Goal: Information Seeking & Learning: Learn about a topic

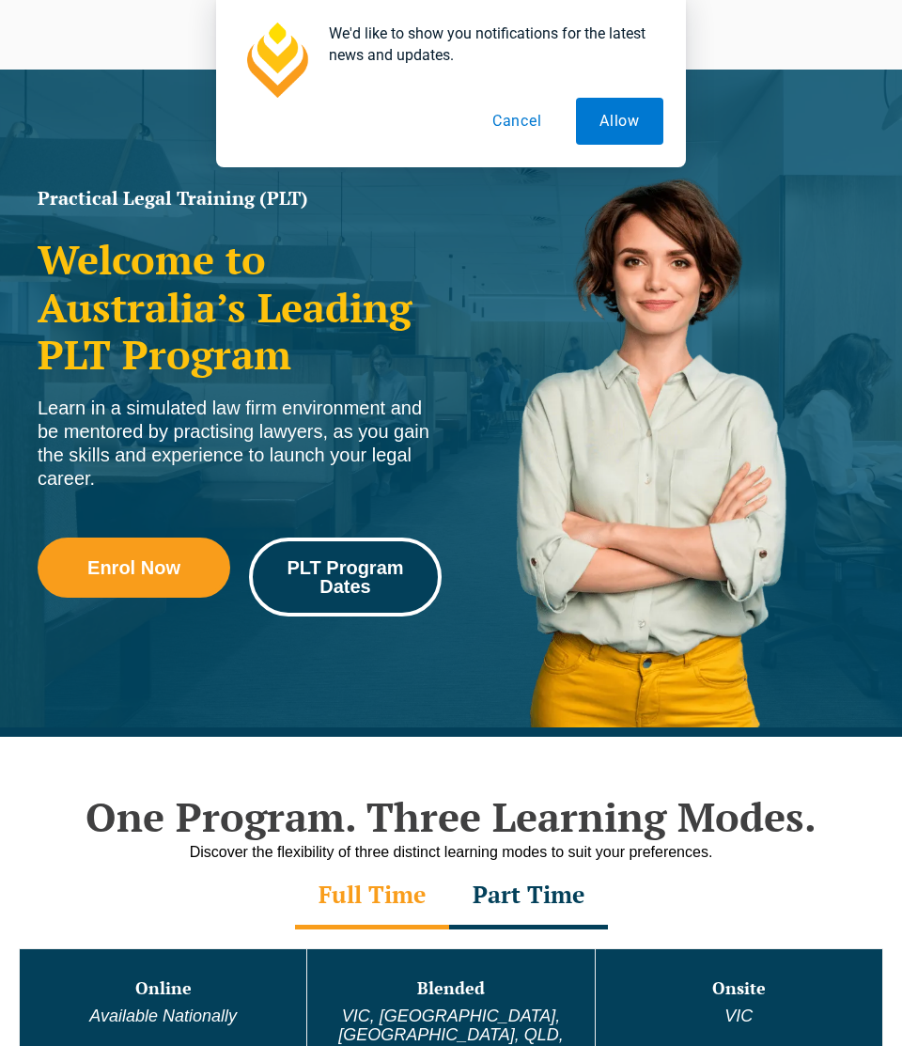
click at [351, 588] on span "PLT Program Dates" at bounding box center [345, 577] width 166 height 38
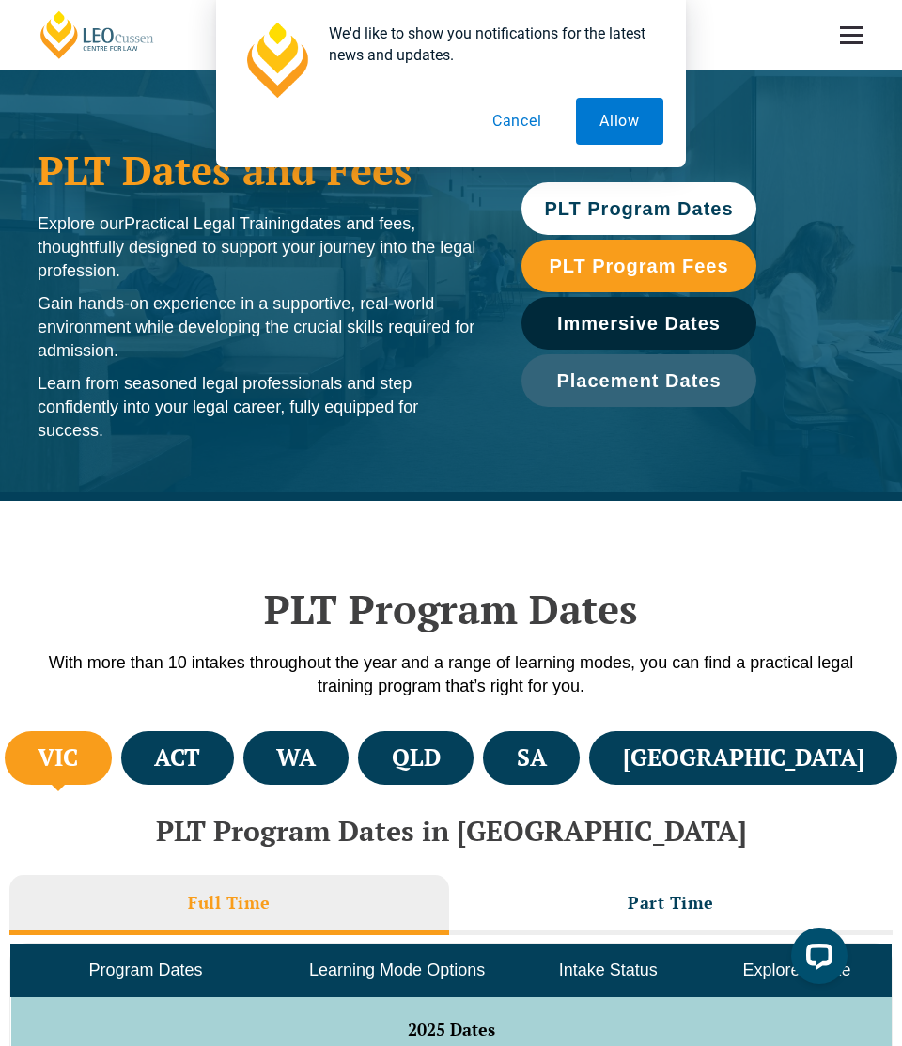
click at [530, 119] on button "Cancel" at bounding box center [517, 121] width 97 height 47
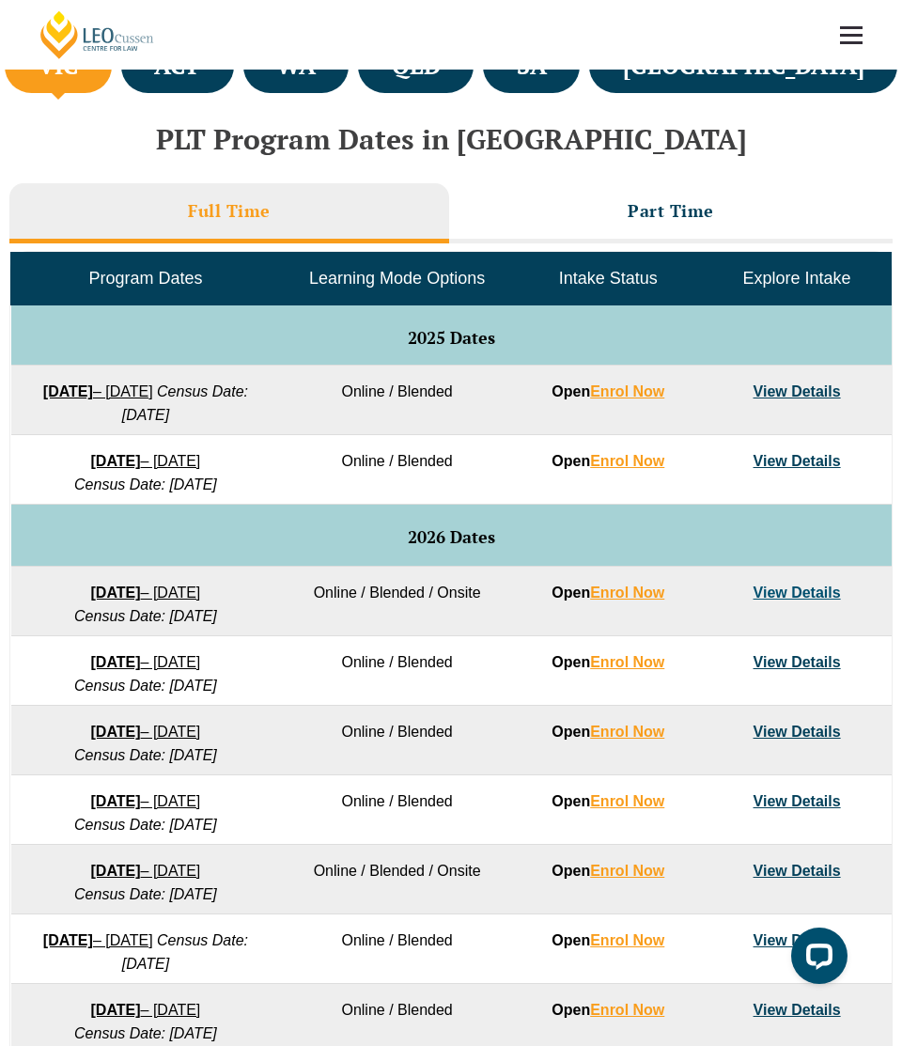
scroll to position [843, 0]
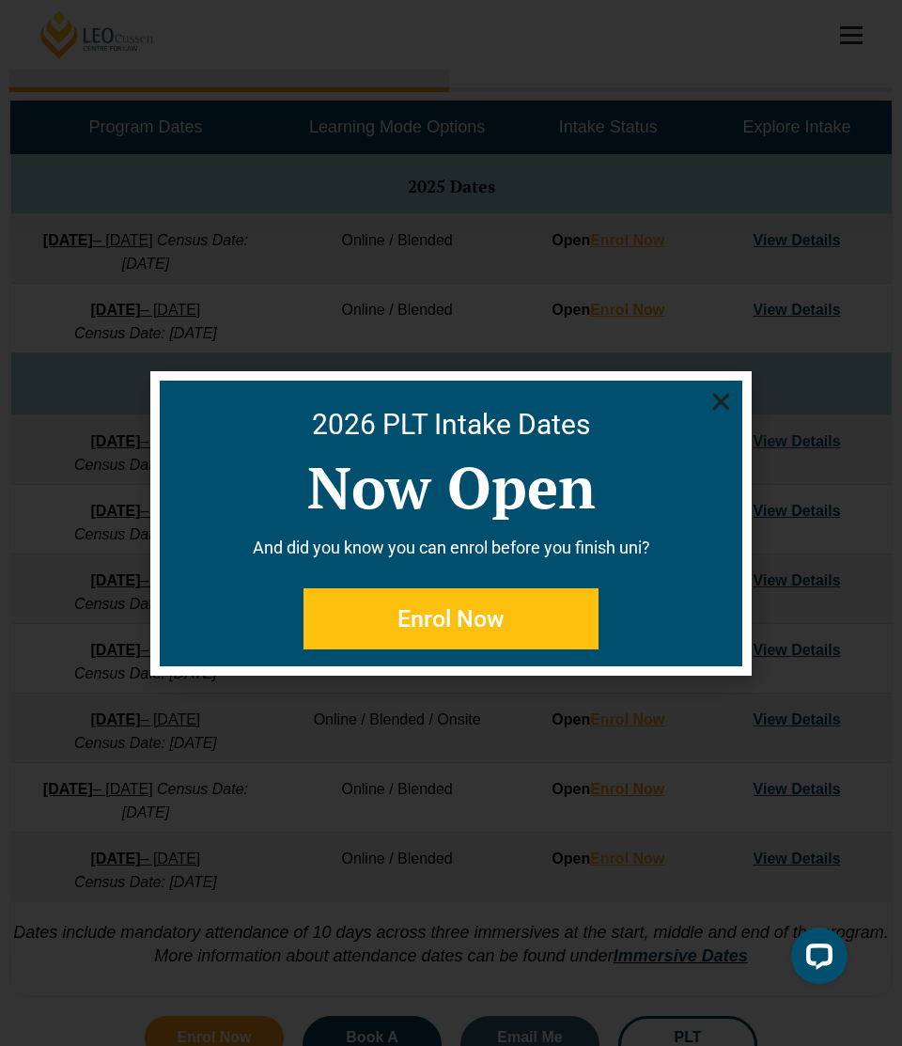
click at [725, 395] on use "Close" at bounding box center [721, 401] width 17 height 17
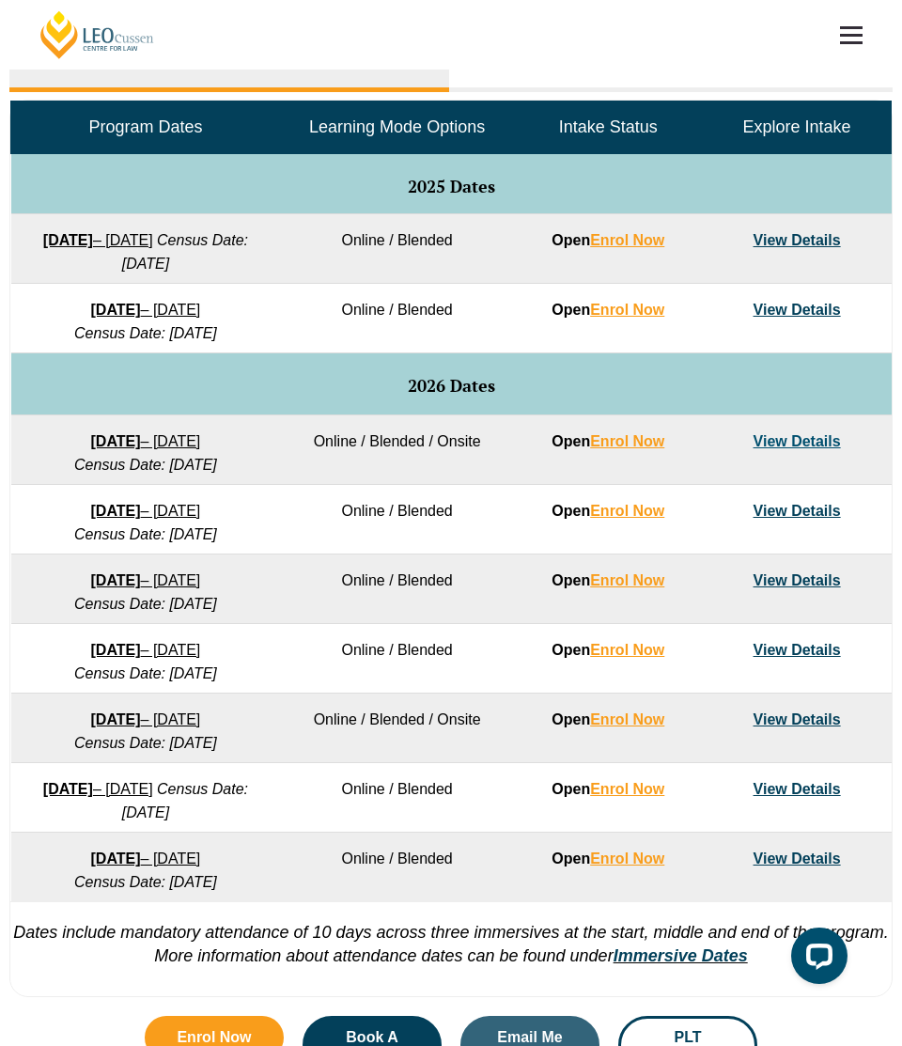
click at [794, 317] on link "View Details" at bounding box center [797, 310] width 87 height 16
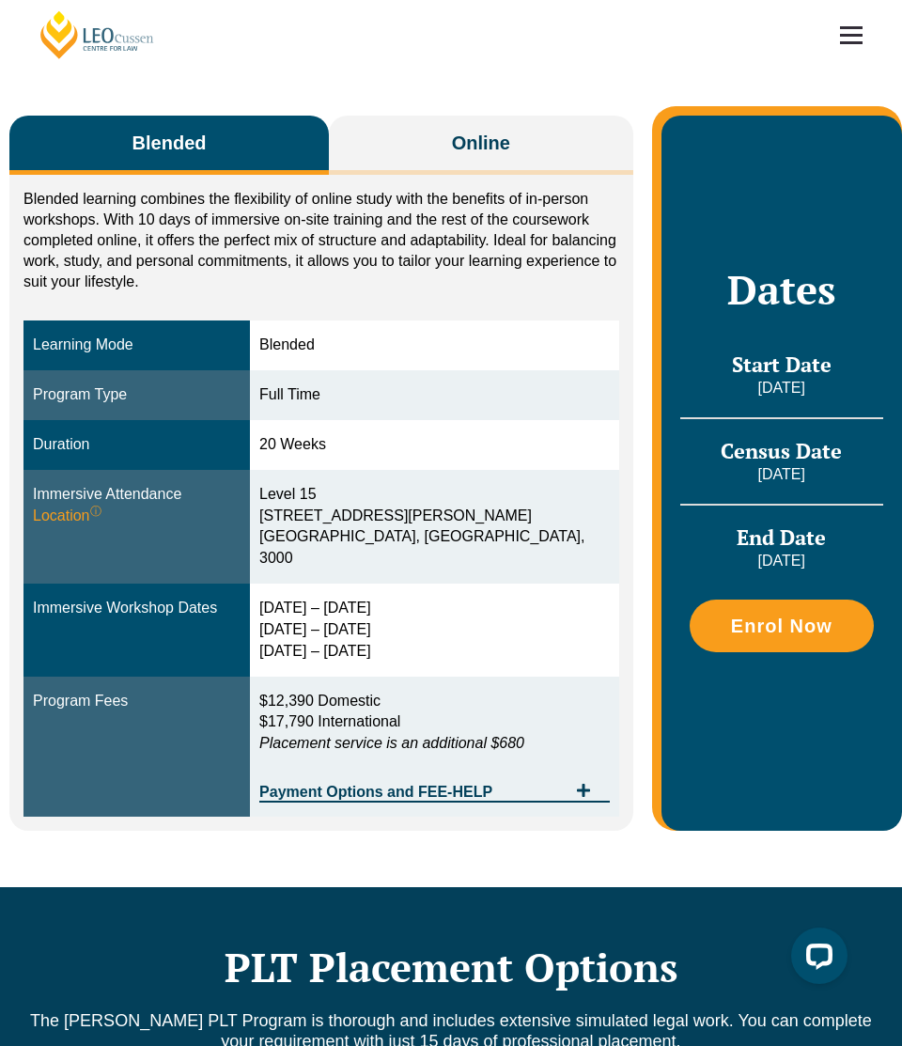
scroll to position [269, 0]
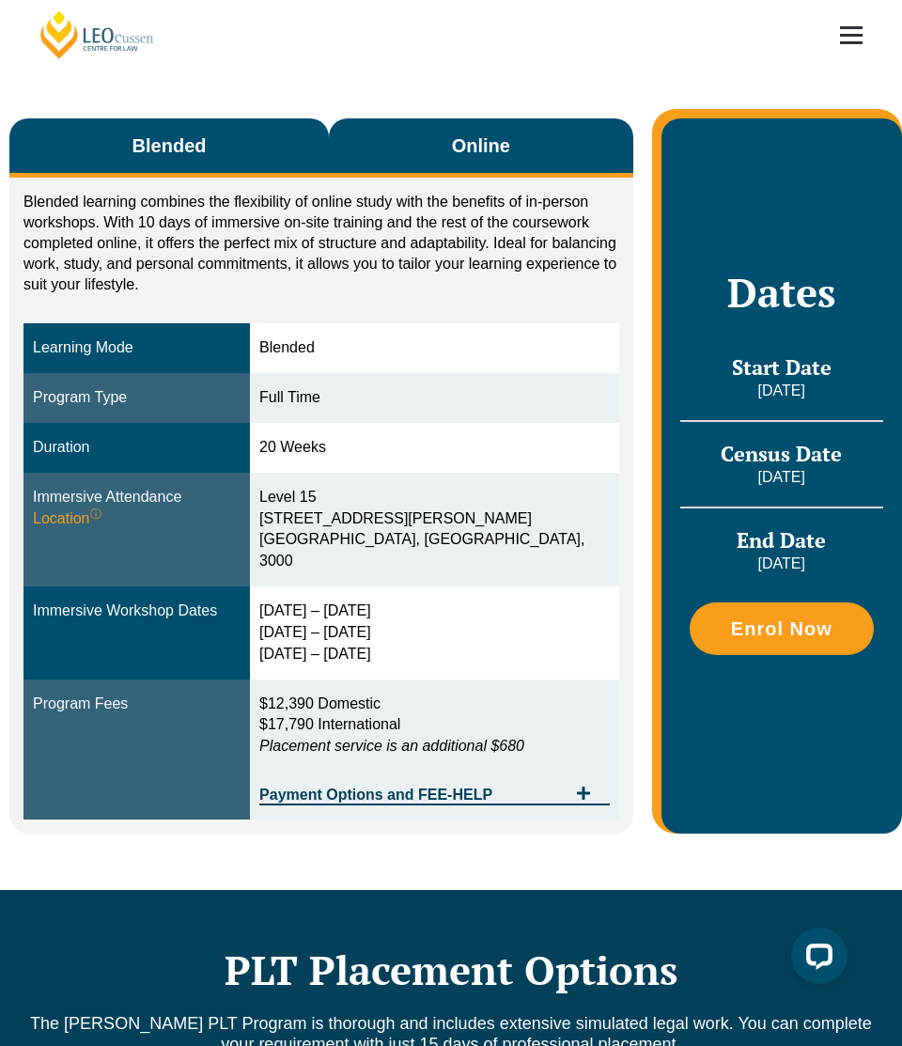
click at [405, 163] on button "Online" at bounding box center [480, 147] width 303 height 59
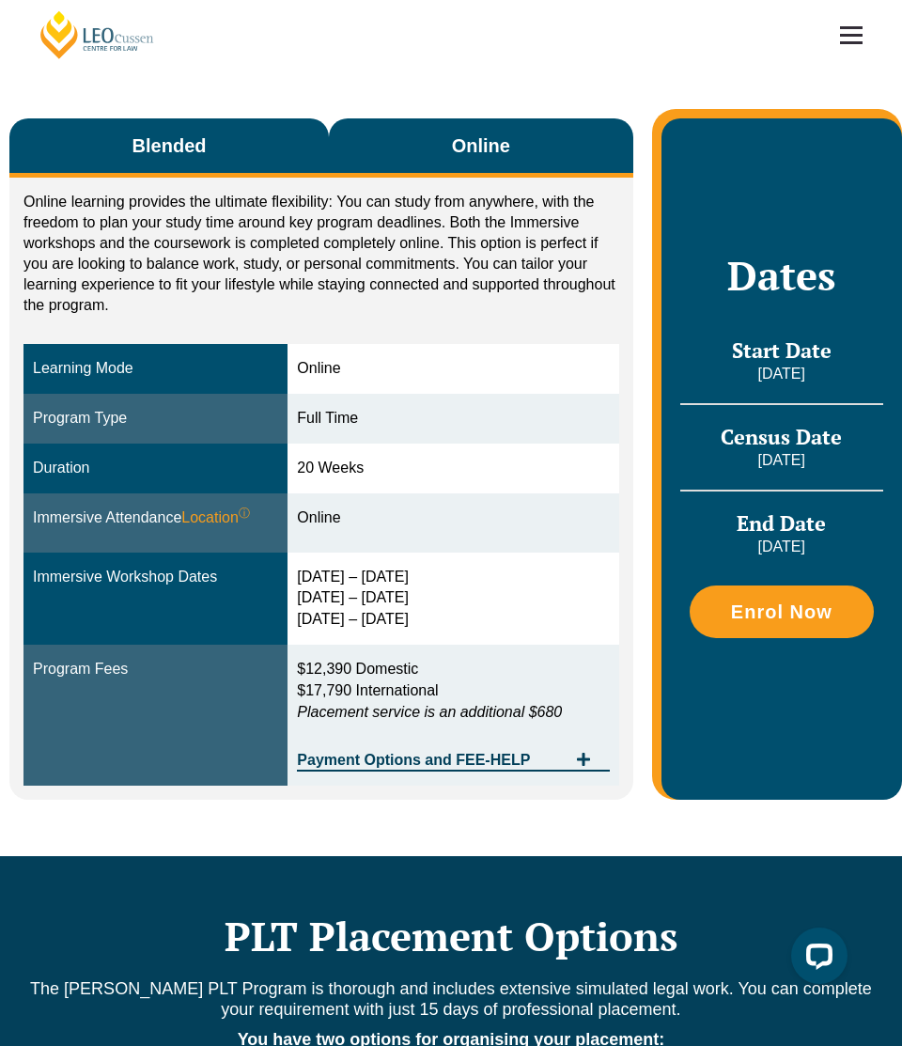
click at [225, 166] on button "Blended" at bounding box center [168, 147] width 319 height 59
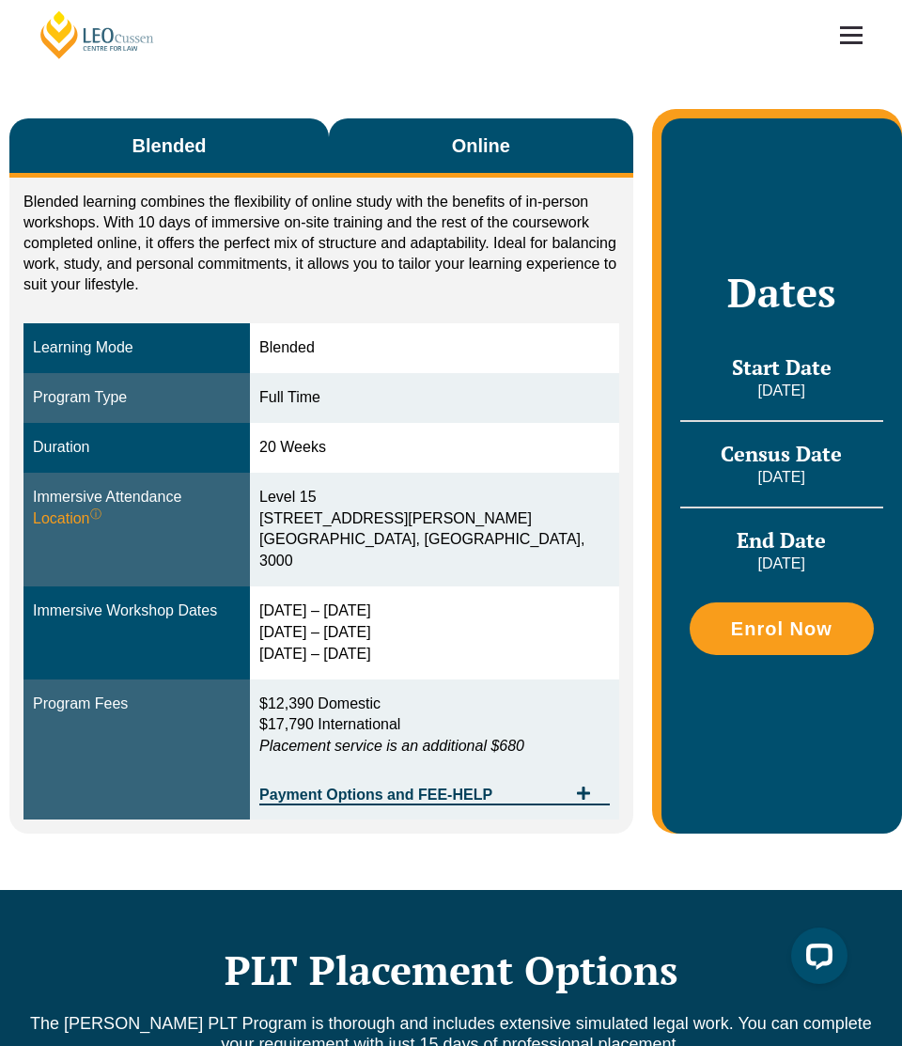
click at [462, 148] on span "Online" at bounding box center [481, 145] width 58 height 26
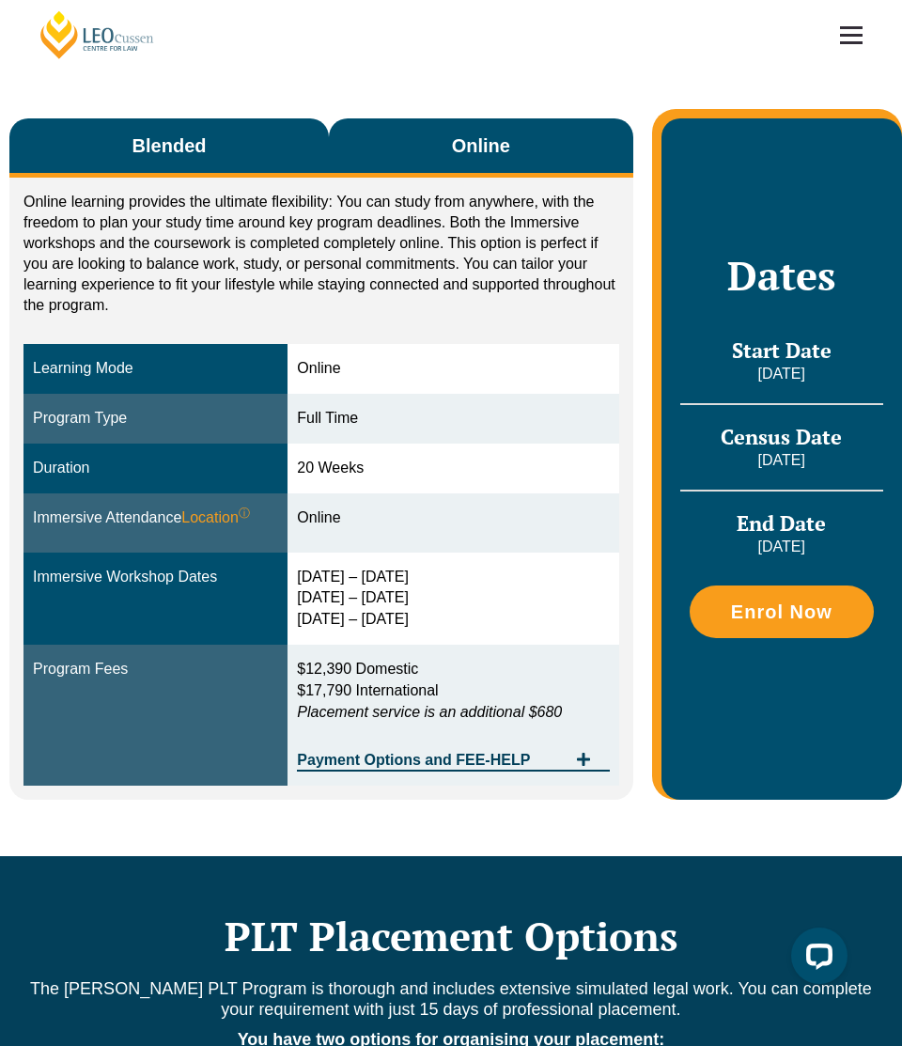
click at [278, 176] on button "Blended" at bounding box center [168, 147] width 319 height 59
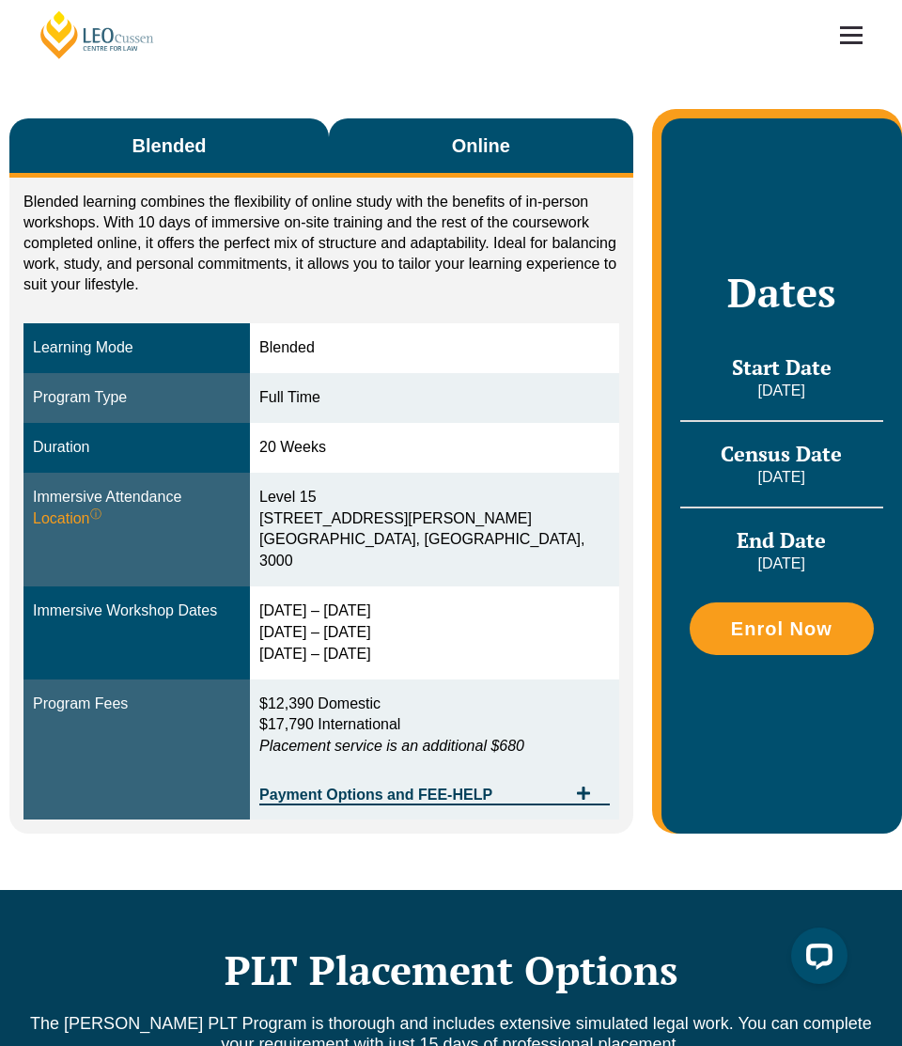
click at [516, 169] on button "Online" at bounding box center [480, 147] width 303 height 59
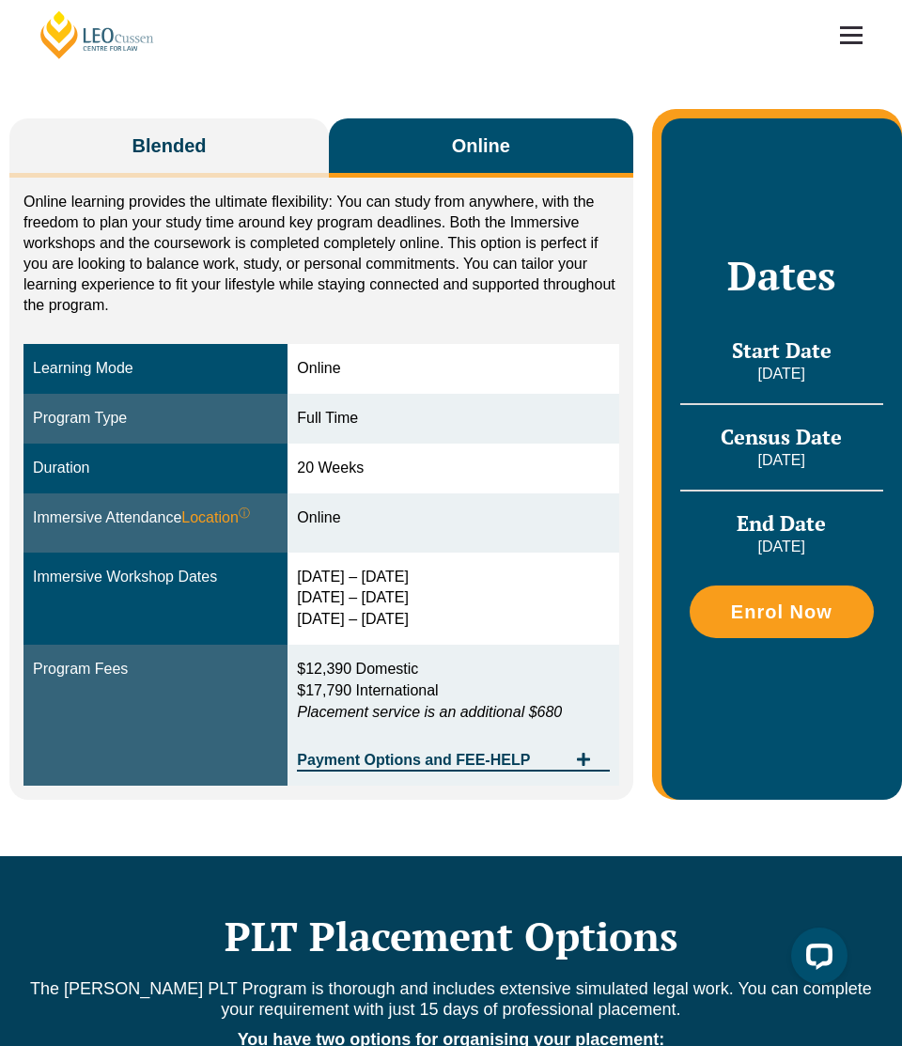
click at [315, 204] on p "Online learning provides the ultimate flexibility: You can study from anywhere,…" at bounding box center [321, 254] width 596 height 124
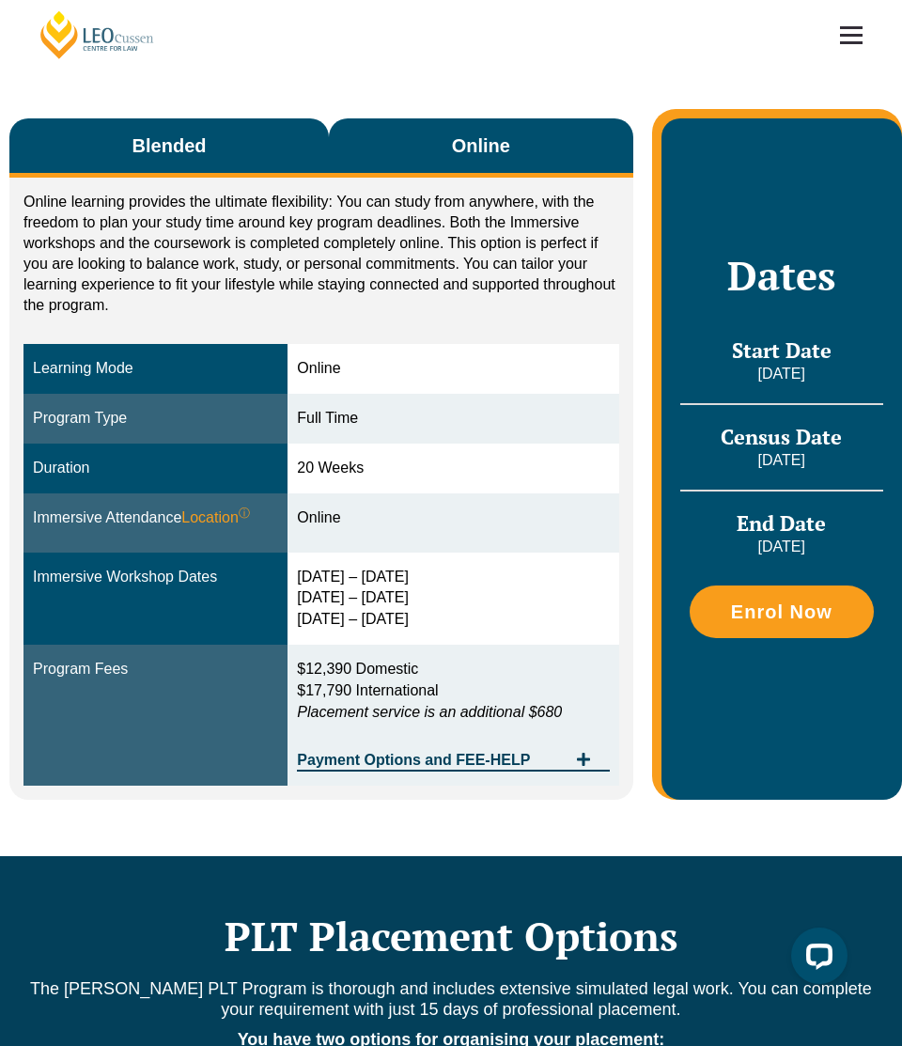
click at [220, 145] on button "Blended" at bounding box center [168, 147] width 319 height 59
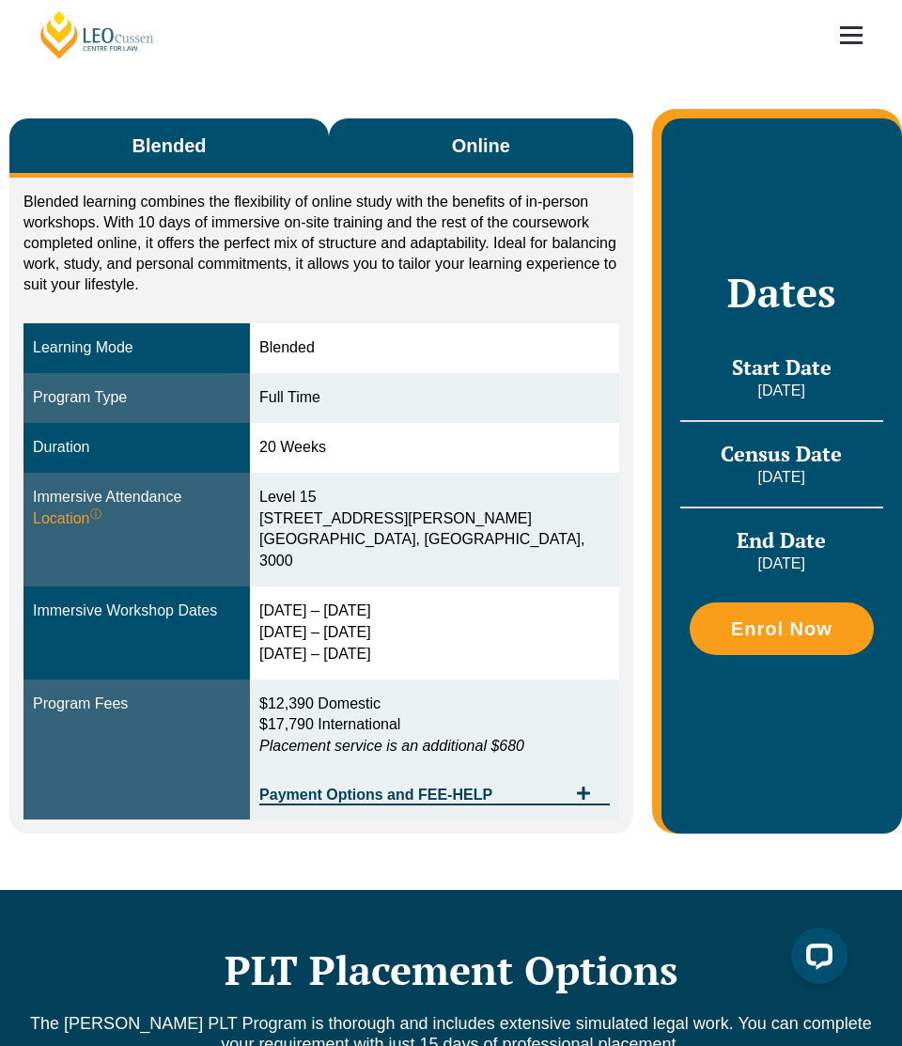
click at [404, 144] on button "Online" at bounding box center [480, 147] width 303 height 59
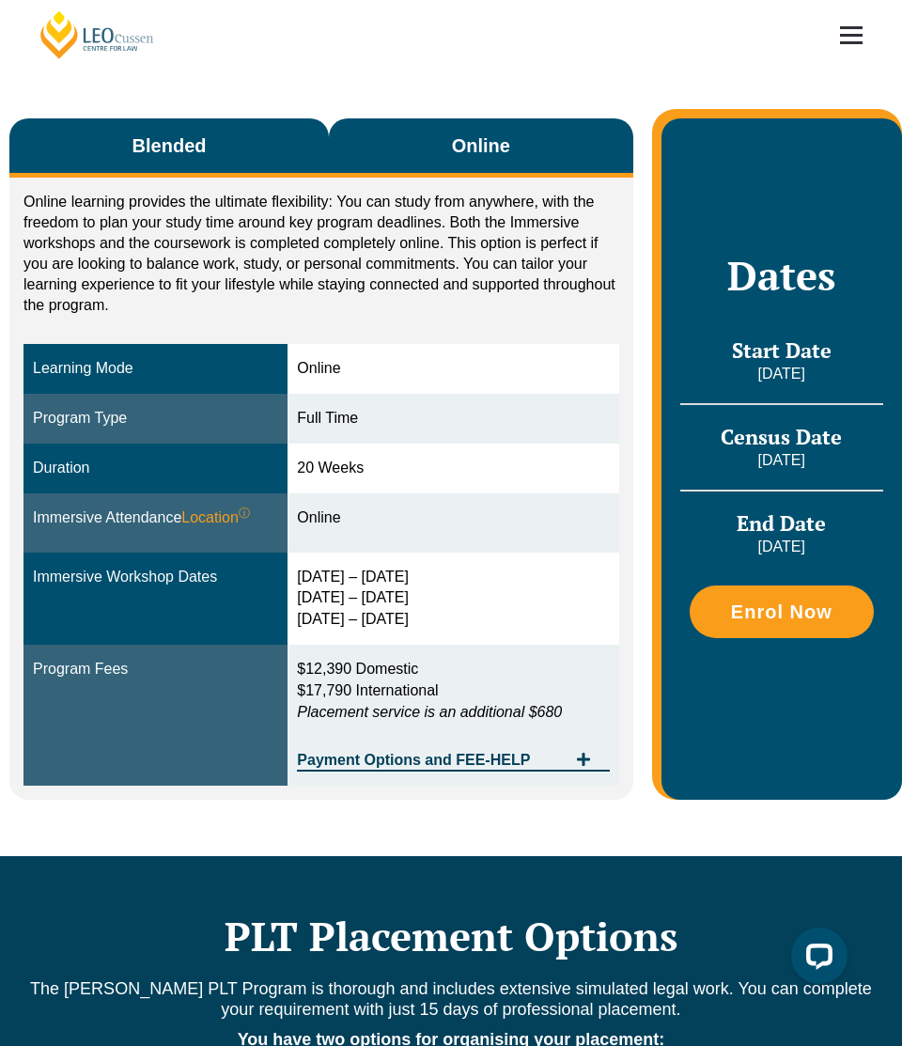
click at [210, 161] on button "Blended" at bounding box center [168, 147] width 319 height 59
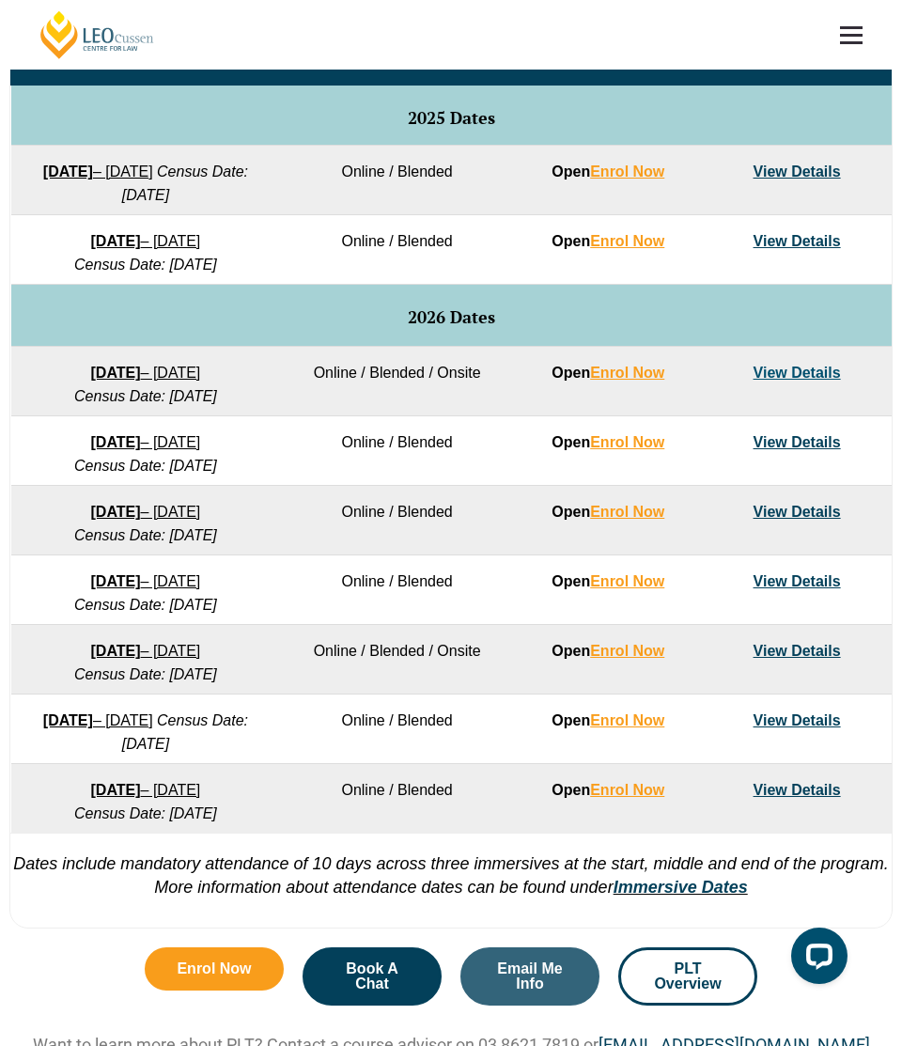
scroll to position [915, 0]
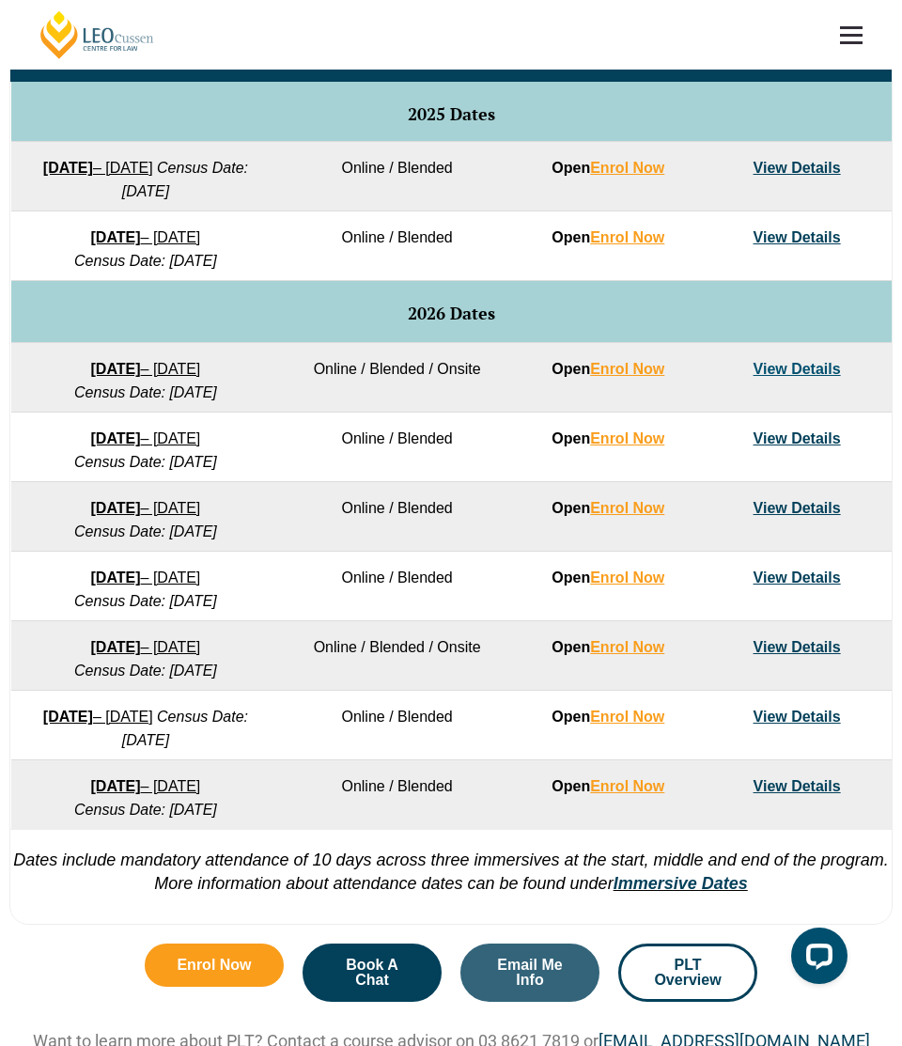
click at [774, 369] on link "View Details" at bounding box center [797, 369] width 87 height 16
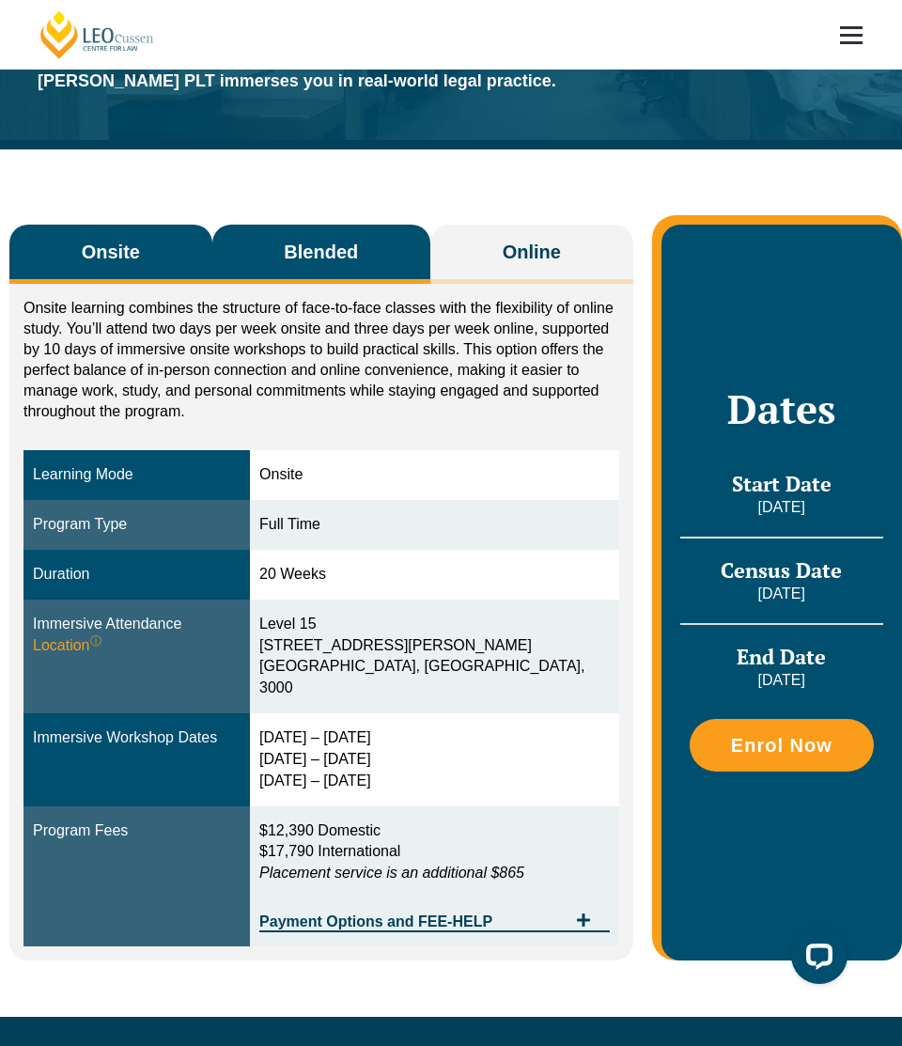
click at [312, 253] on span "Blended" at bounding box center [321, 252] width 74 height 26
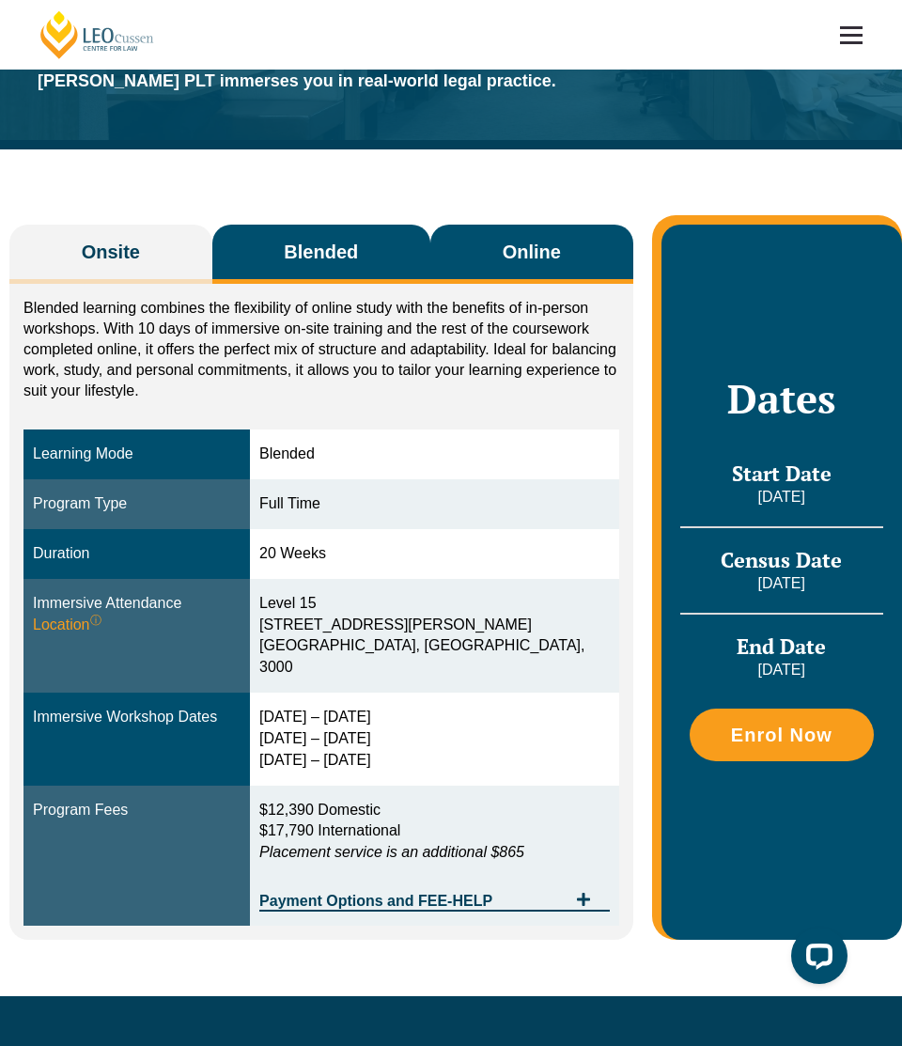
click at [514, 243] on span "Online" at bounding box center [532, 252] width 58 height 26
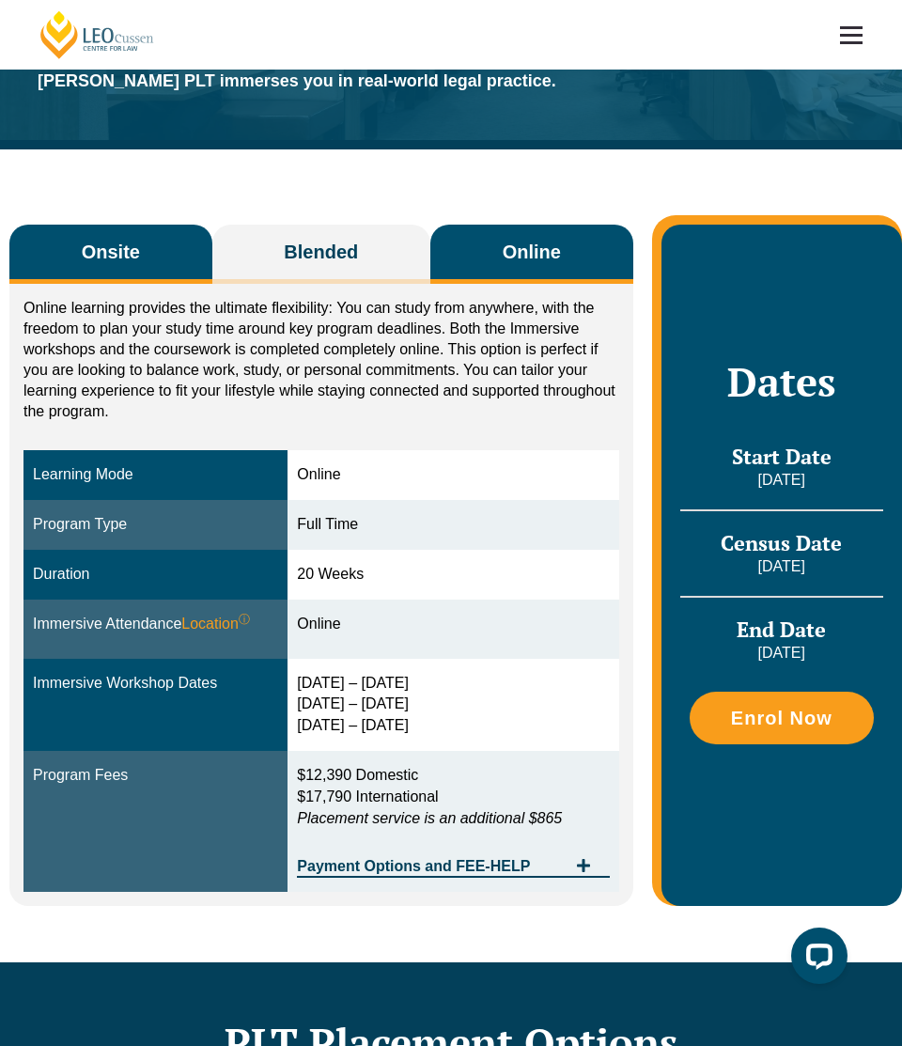
click at [130, 268] on button "Onsite" at bounding box center [110, 254] width 203 height 59
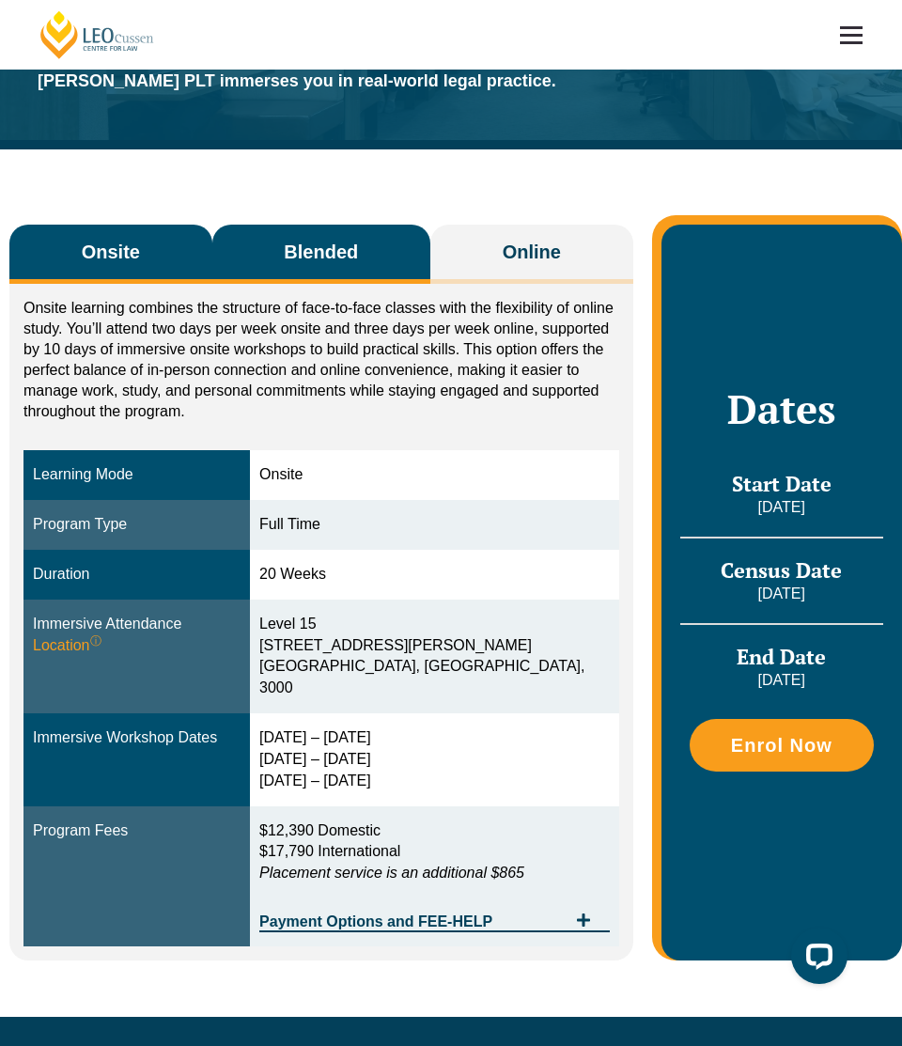
click at [301, 260] on span "Blended" at bounding box center [321, 252] width 74 height 26
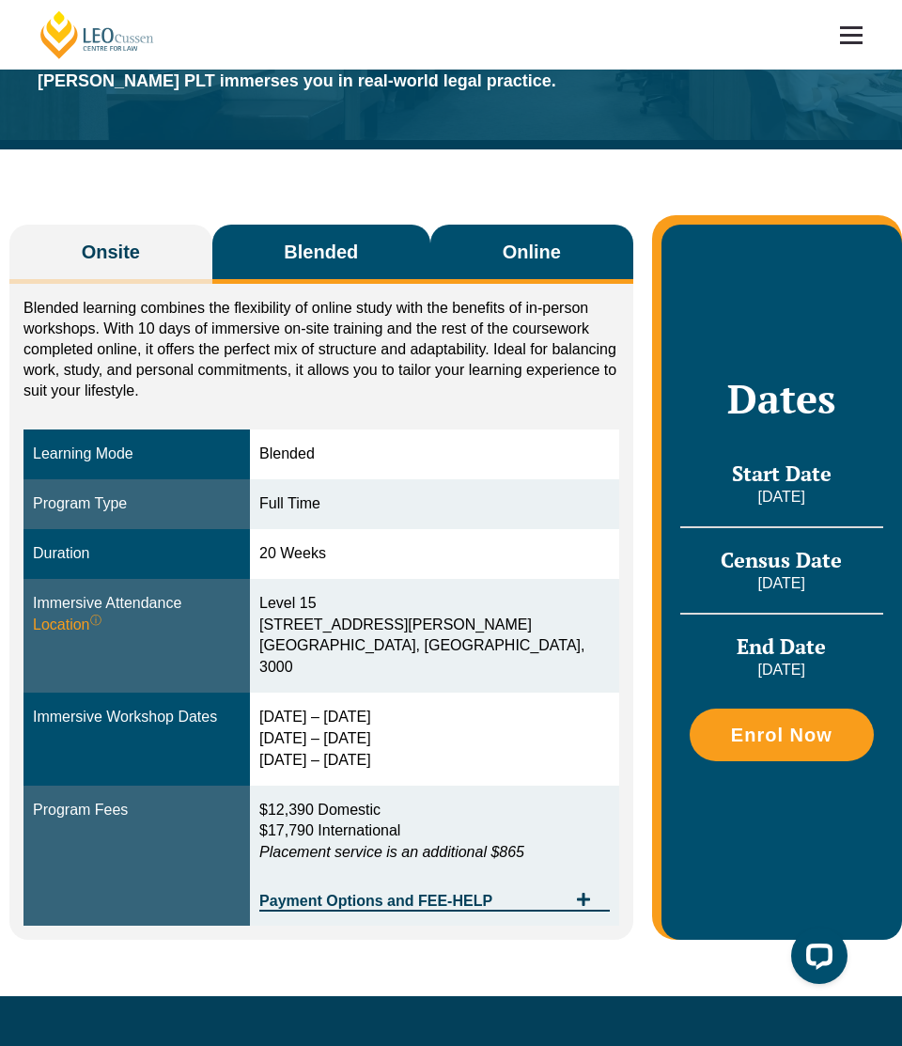
click at [457, 252] on button "Online" at bounding box center [531, 254] width 203 height 59
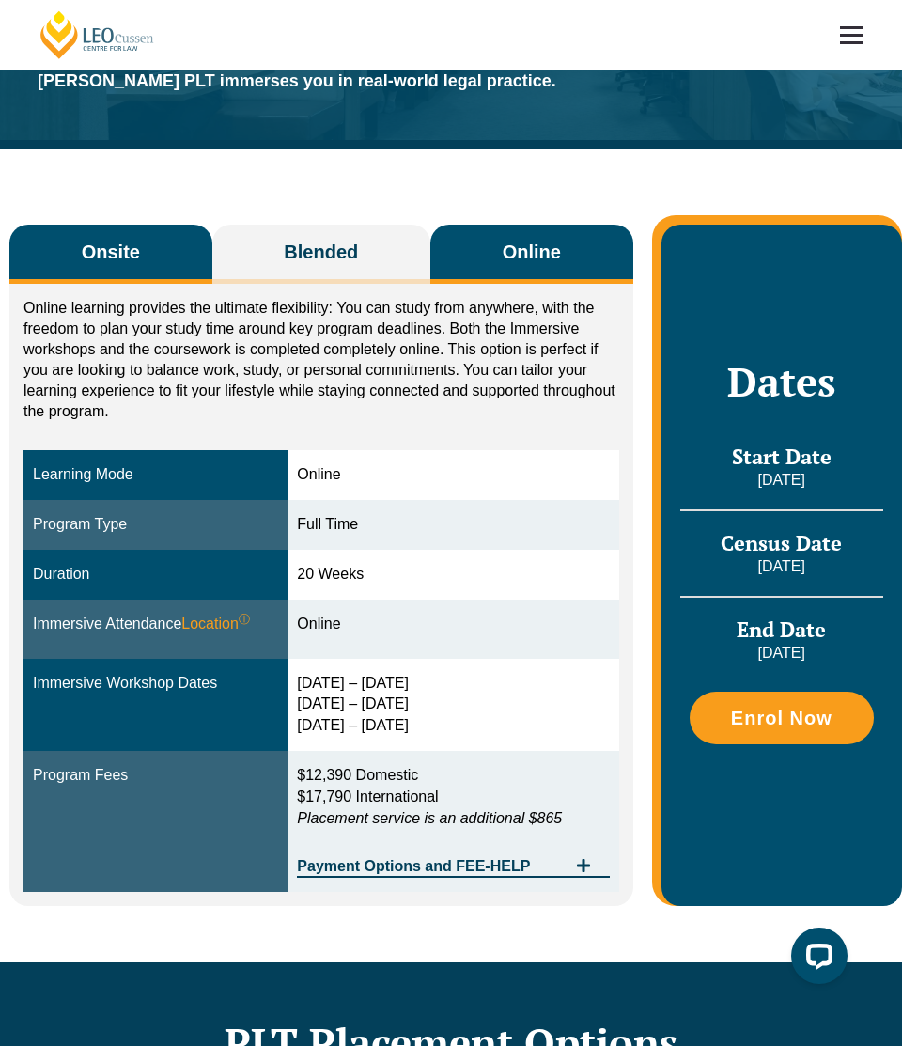
click at [117, 271] on button "Onsite" at bounding box center [110, 254] width 203 height 59
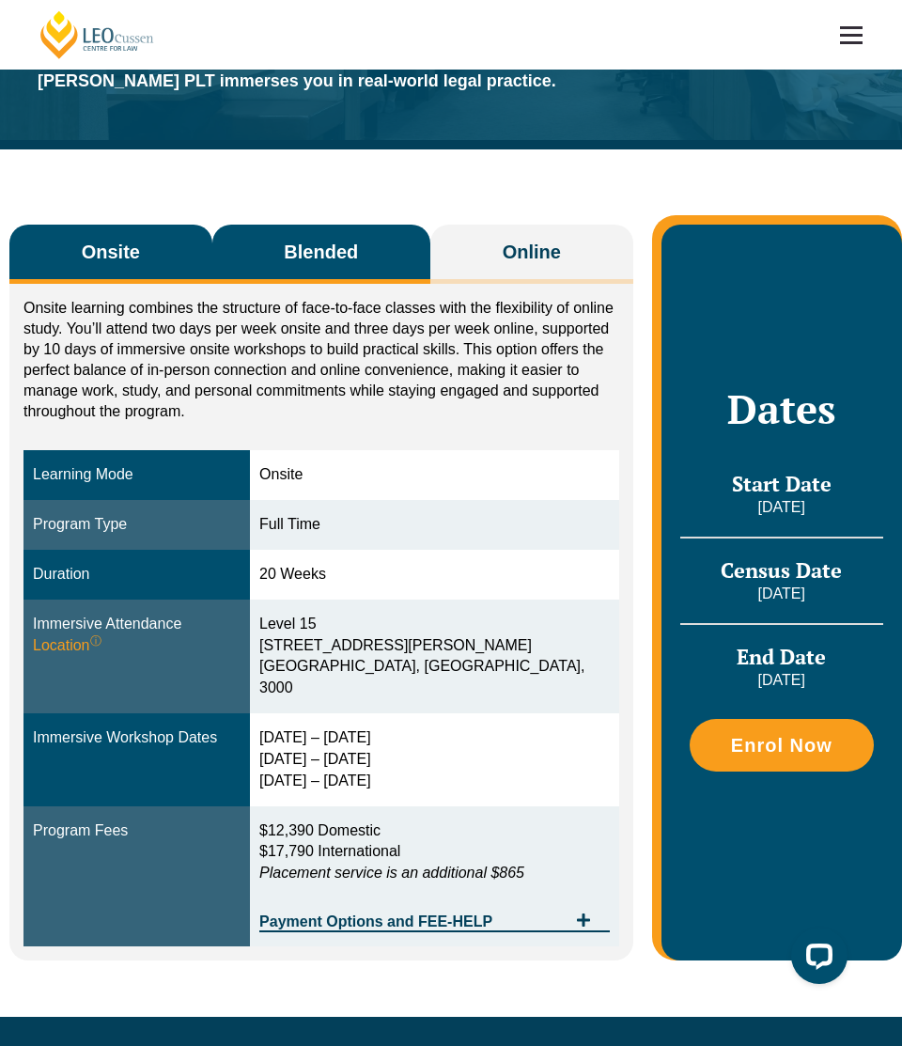
click at [276, 250] on button "Blended" at bounding box center [321, 254] width 218 height 59
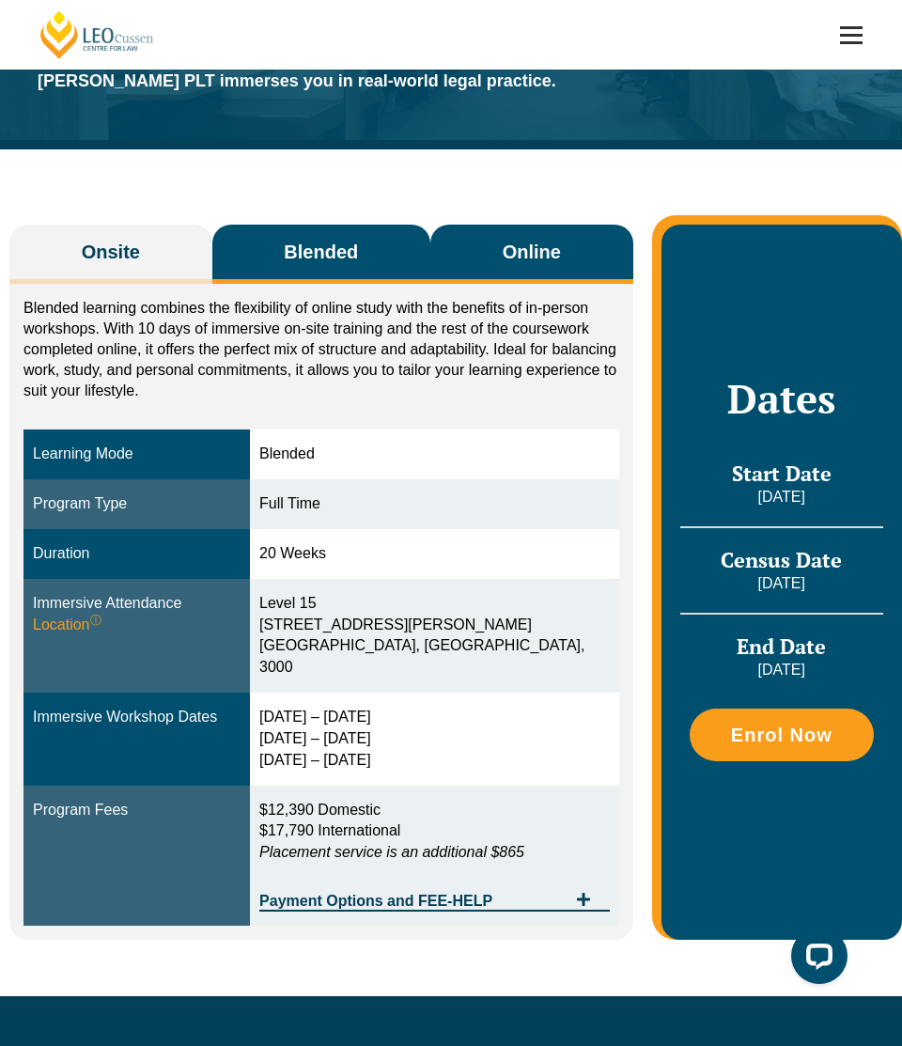
click at [491, 245] on button "Online" at bounding box center [531, 254] width 203 height 59
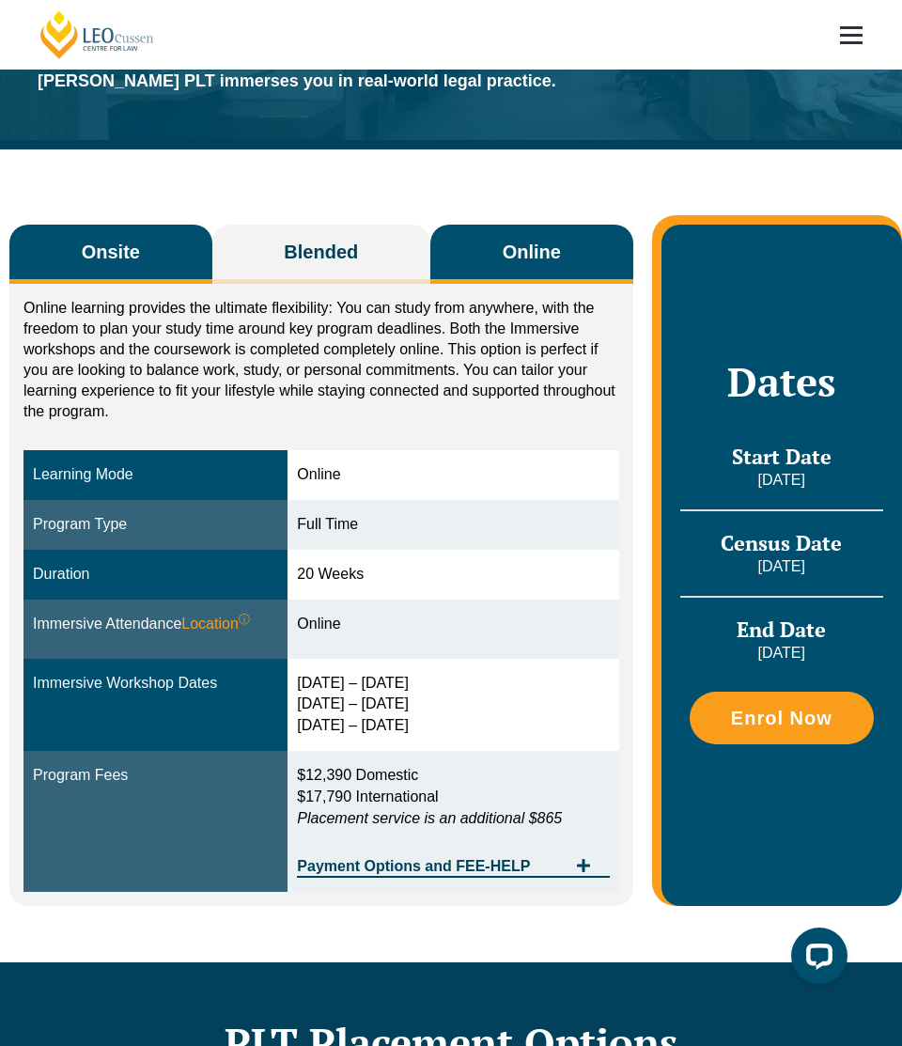
click at [124, 266] on button "Onsite" at bounding box center [110, 254] width 203 height 59
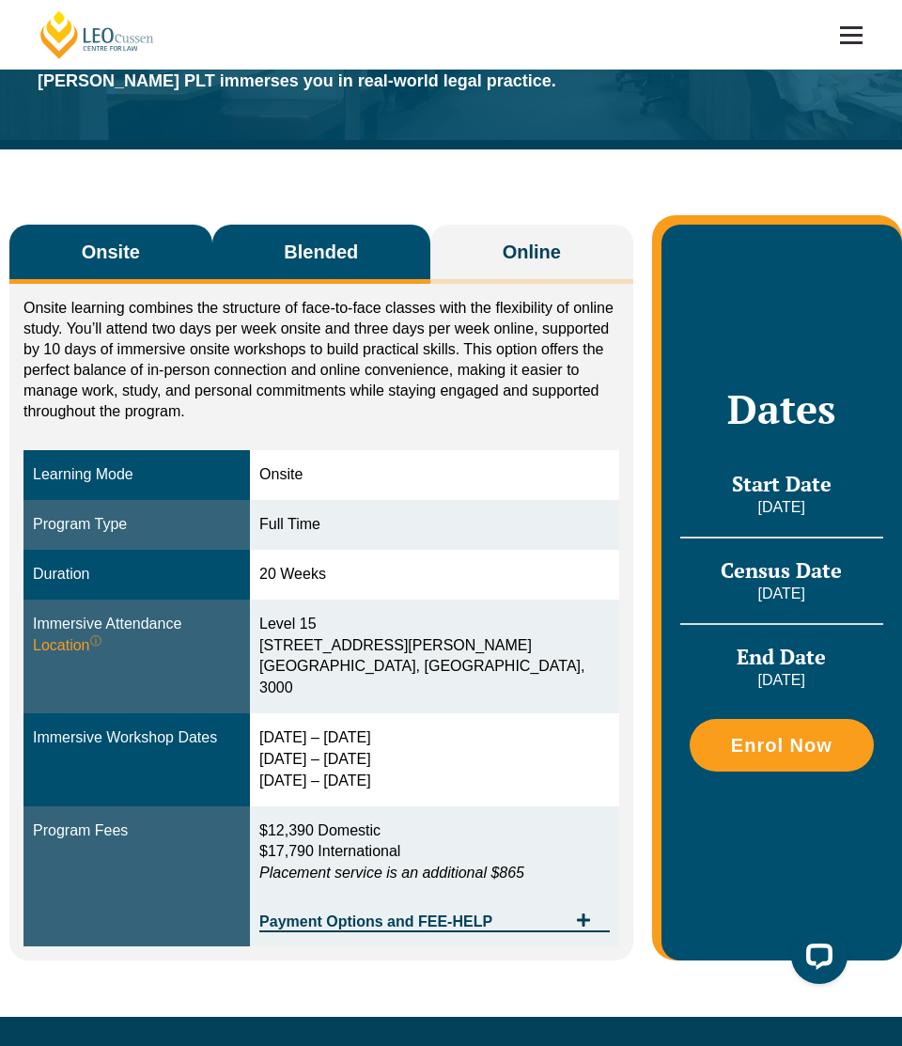
click at [270, 236] on button "Blended" at bounding box center [321, 254] width 218 height 59
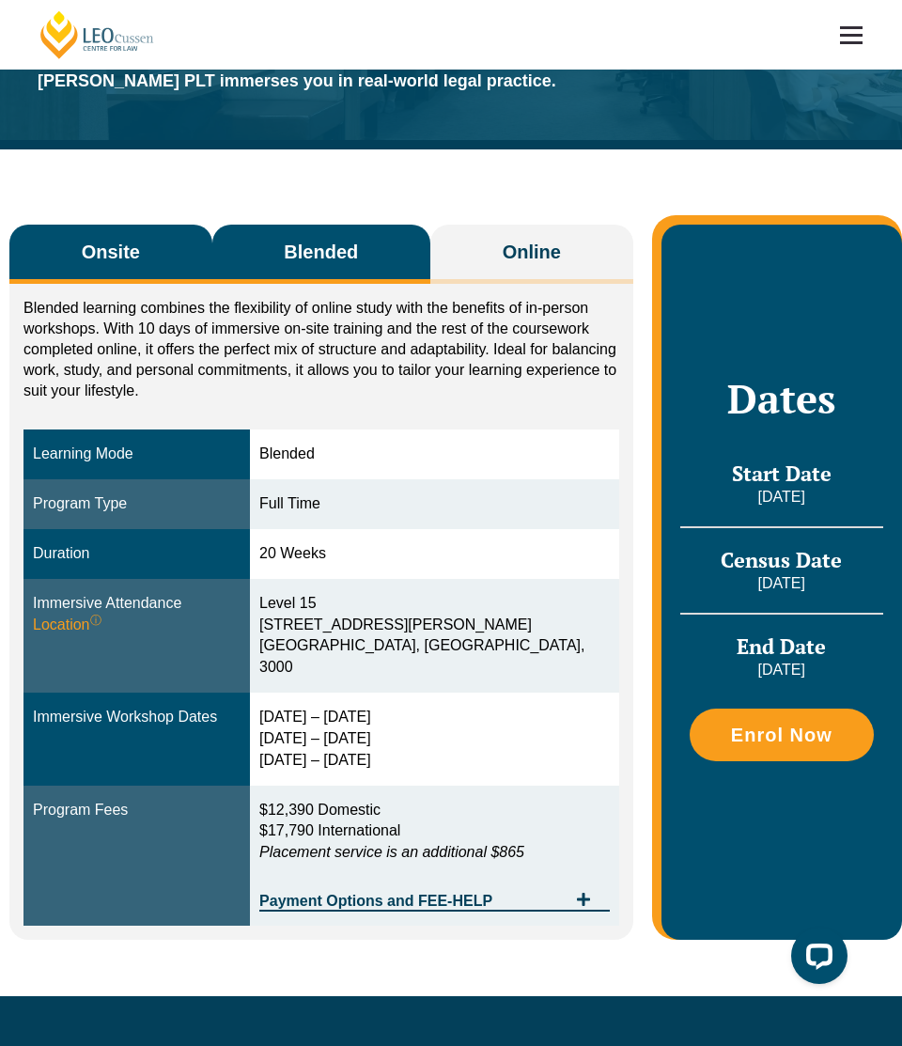
click at [170, 255] on button "Onsite" at bounding box center [110, 254] width 203 height 59
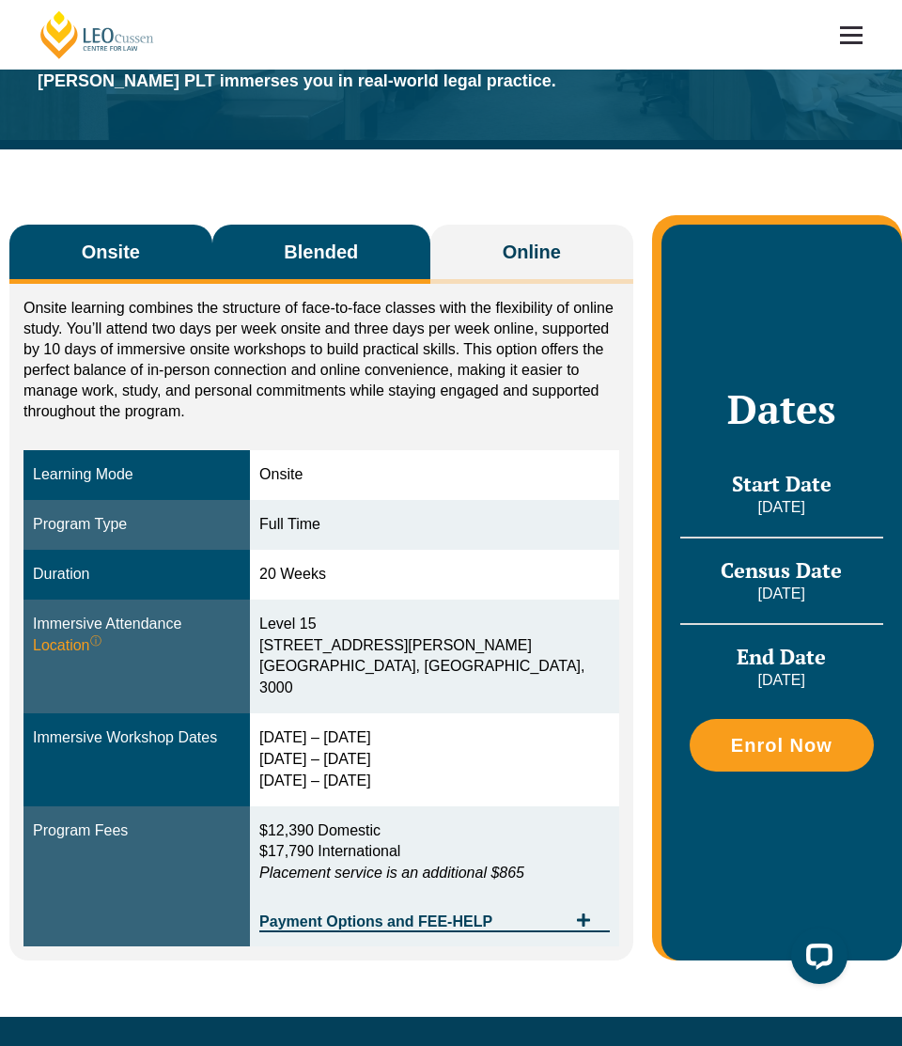
click at [272, 248] on button "Blended" at bounding box center [321, 254] width 218 height 59
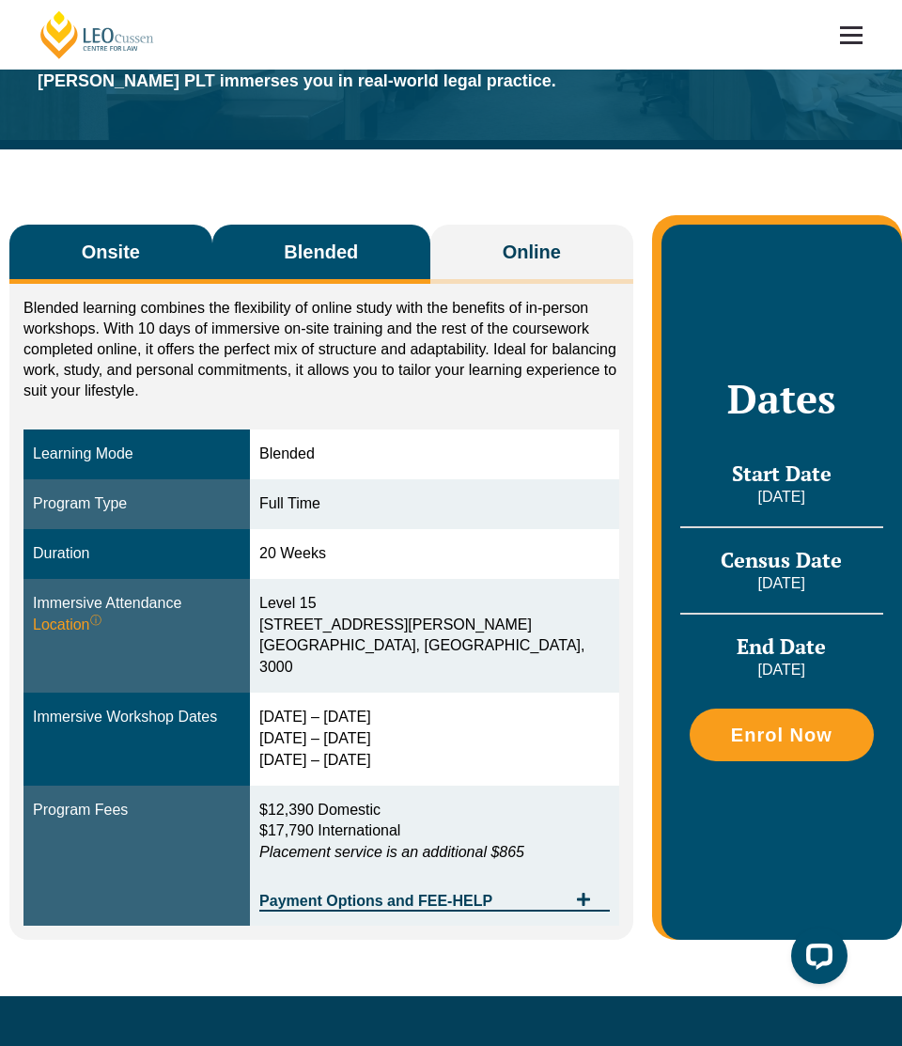
click at [132, 265] on button "Onsite" at bounding box center [110, 254] width 203 height 59
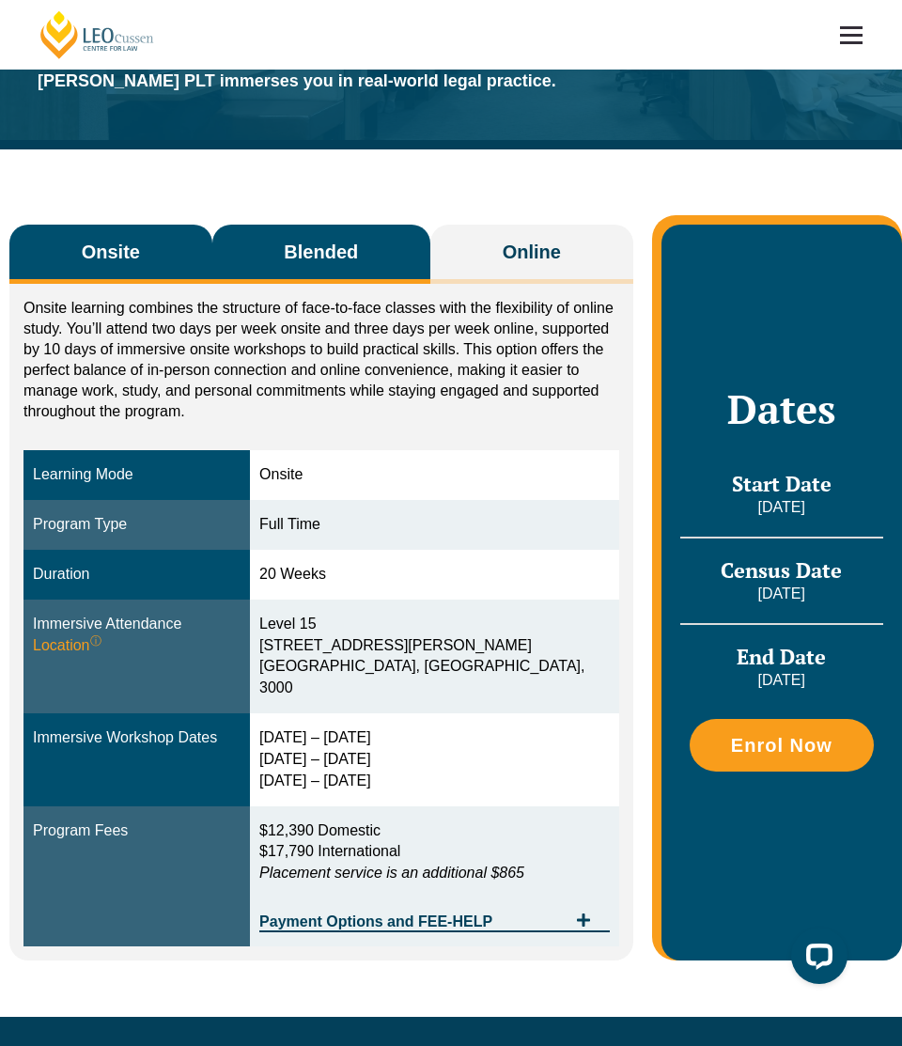
click at [272, 249] on button "Blended" at bounding box center [321, 254] width 218 height 59
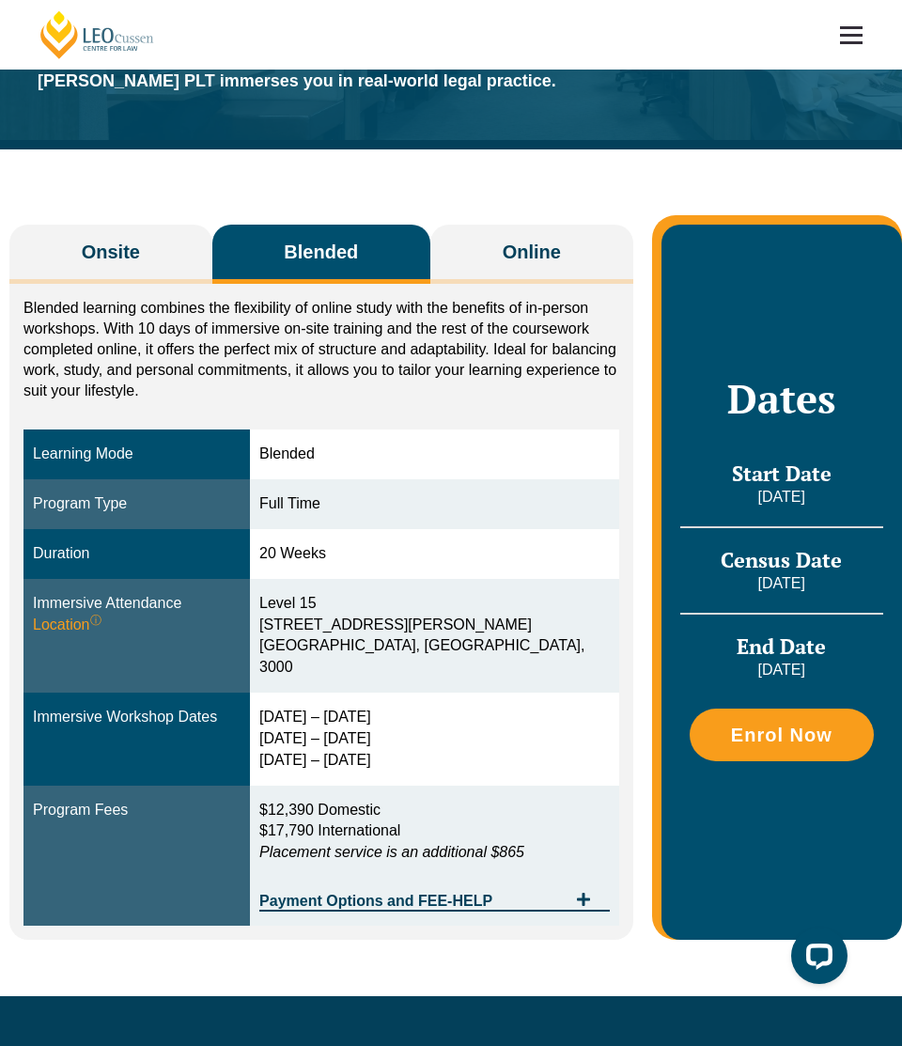
click at [107, 286] on div "Blended learning combines the flexibility of online study with the benefits of …" at bounding box center [321, 612] width 624 height 656
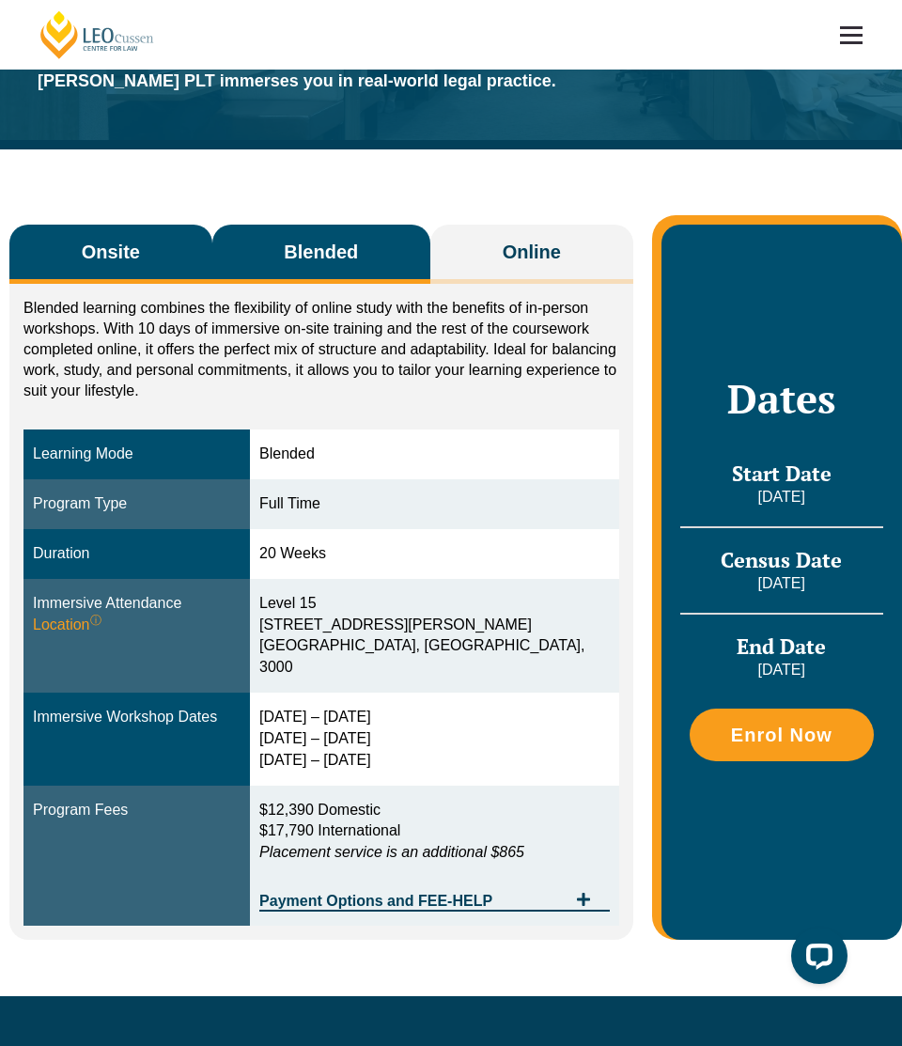
click at [86, 272] on button "Onsite" at bounding box center [110, 254] width 203 height 59
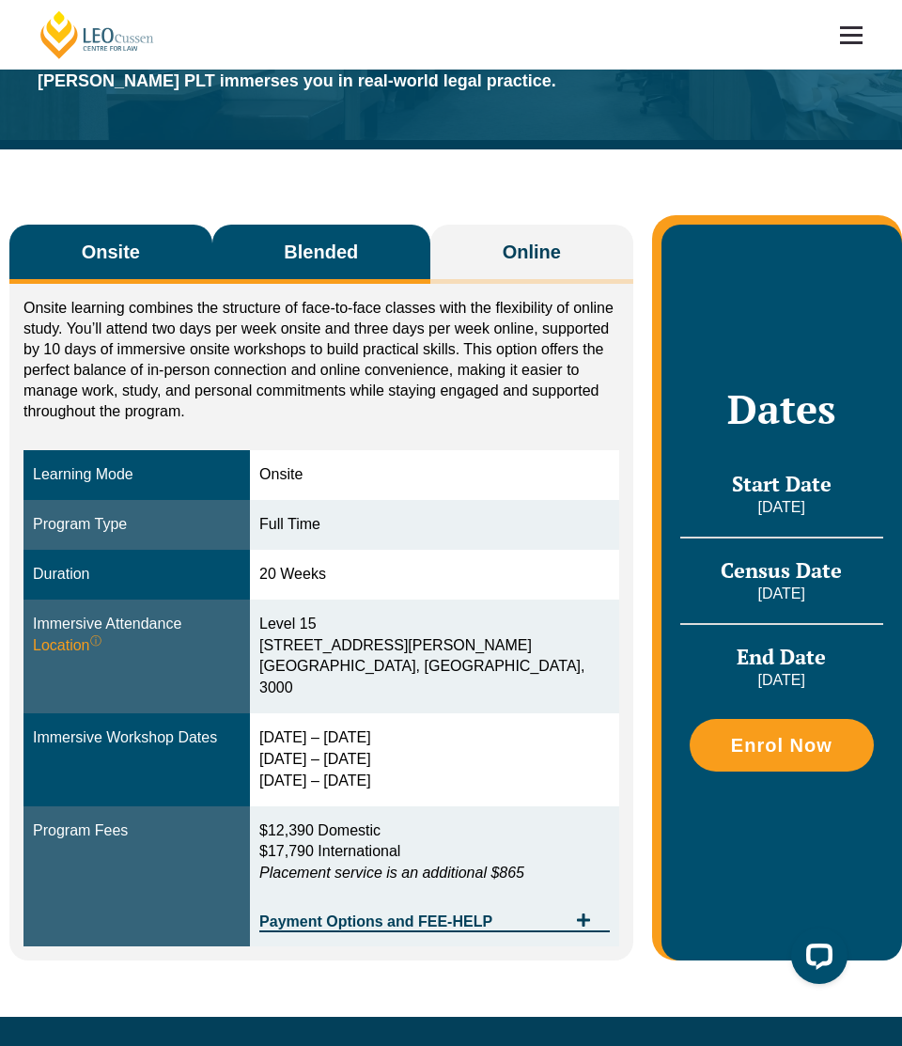
click at [297, 244] on span "Blended" at bounding box center [321, 252] width 74 height 26
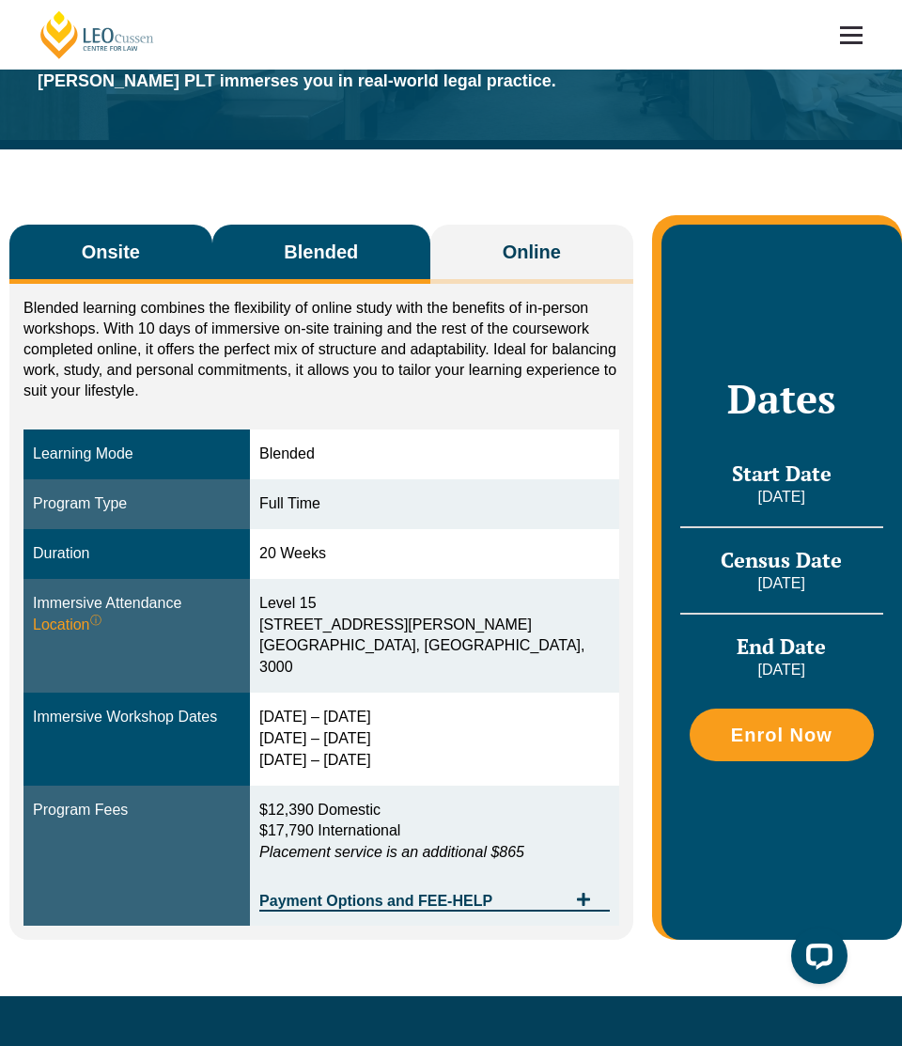
click at [59, 279] on button "Onsite" at bounding box center [110, 254] width 203 height 59
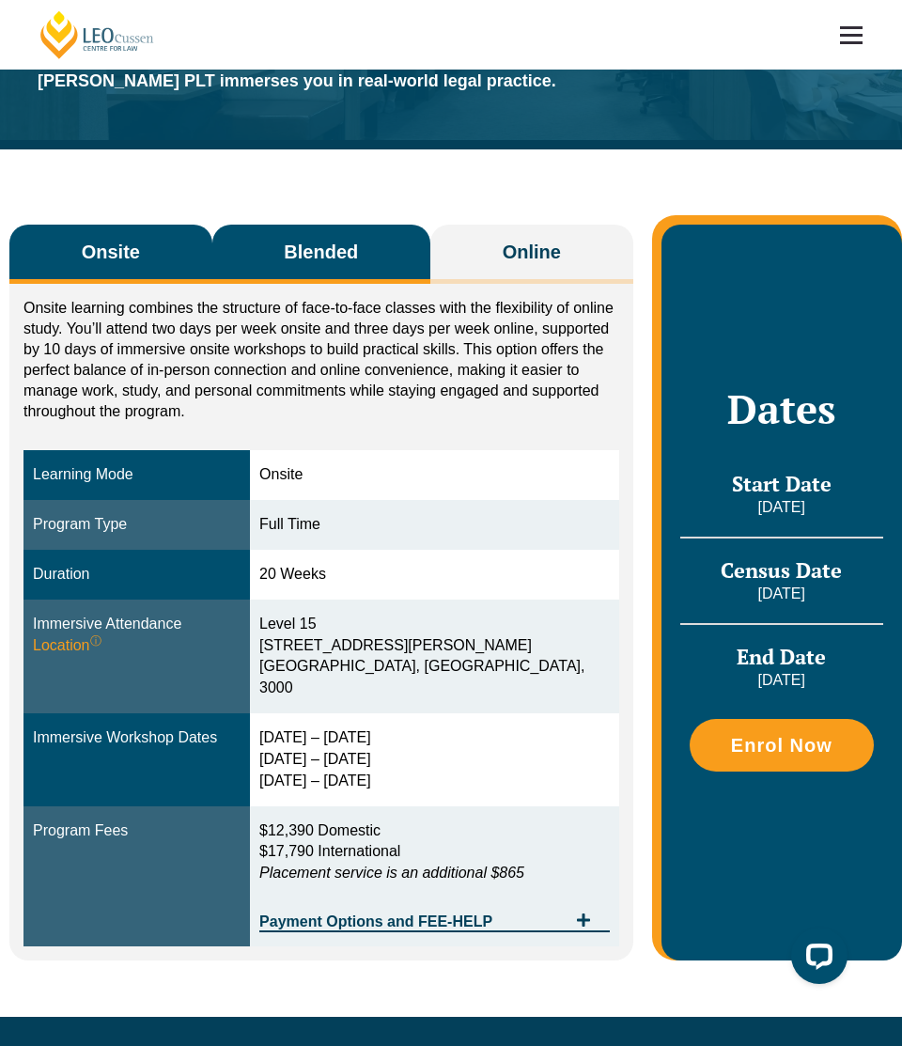
click at [284, 239] on span "Blended" at bounding box center [321, 252] width 74 height 26
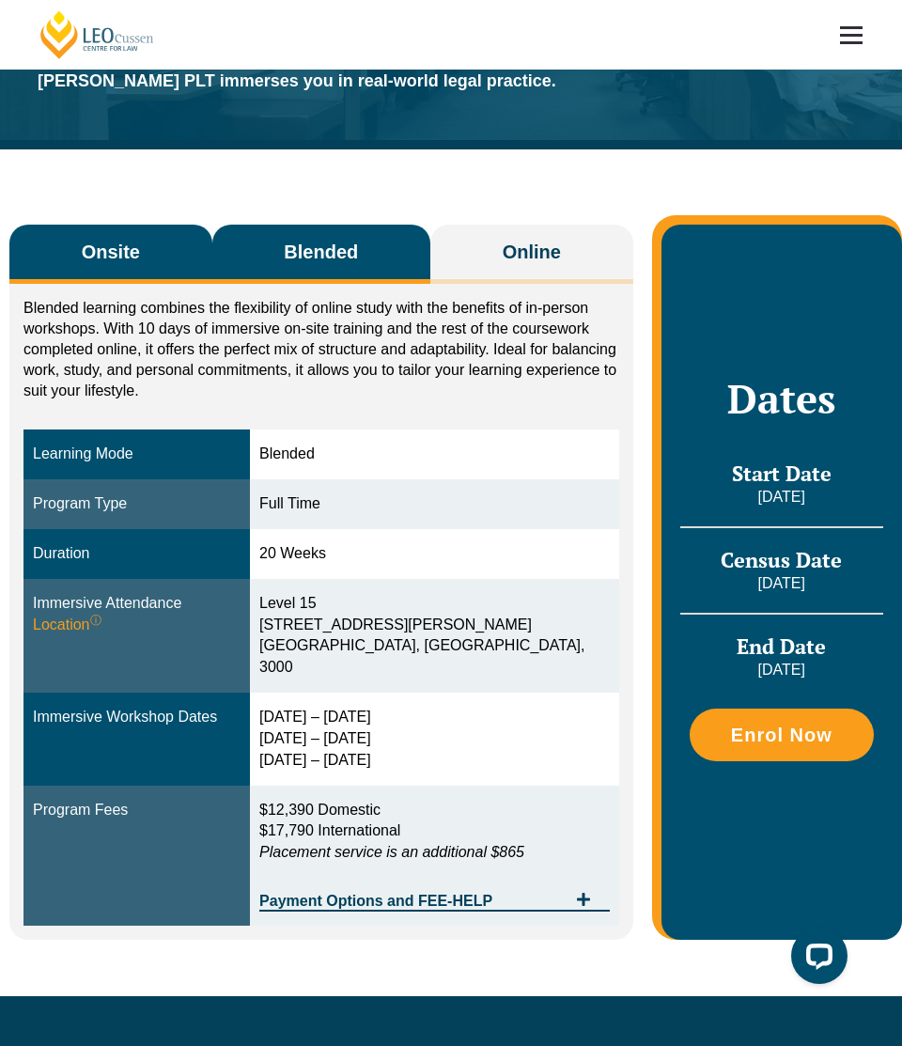
click at [85, 253] on span "Onsite" at bounding box center [111, 252] width 58 height 26
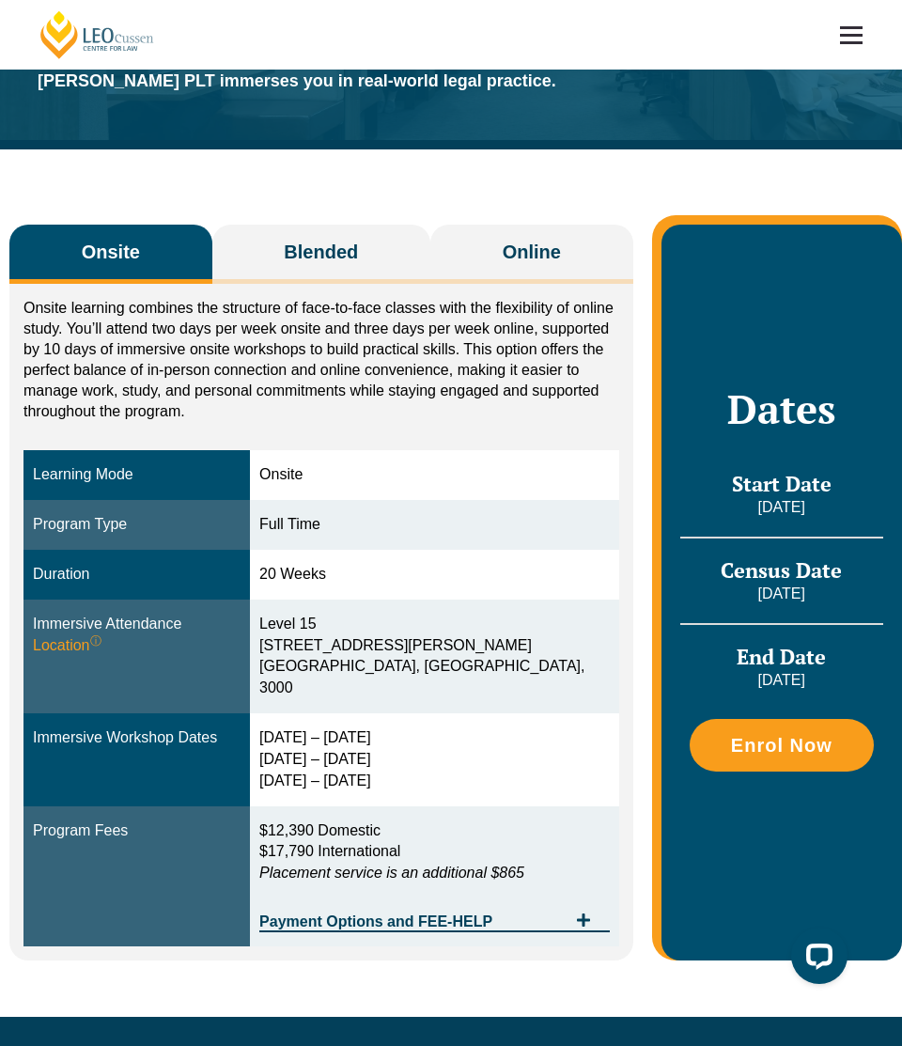
click at [268, 219] on div "Onsite Blended Online Onsite learning combines the structure of face-to-face cl…" at bounding box center [451, 582] width 902 height 867
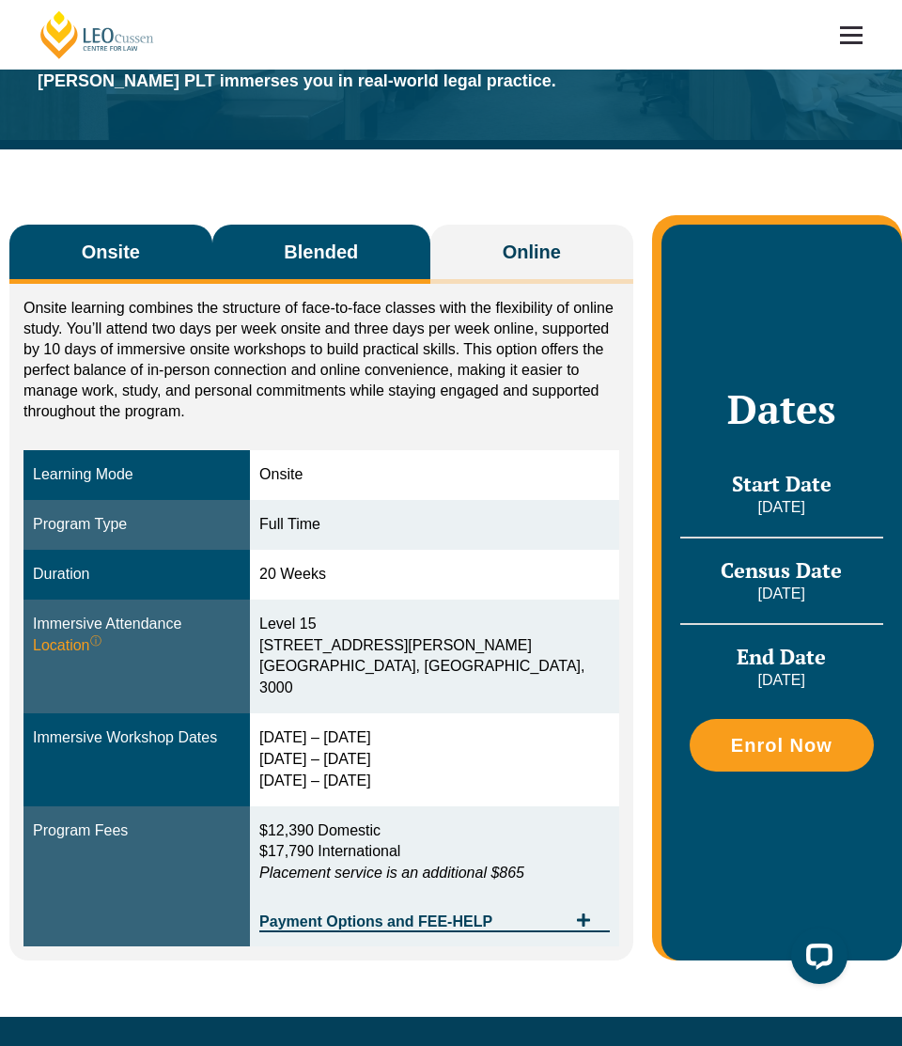
click at [283, 235] on button "Blended" at bounding box center [321, 254] width 218 height 59
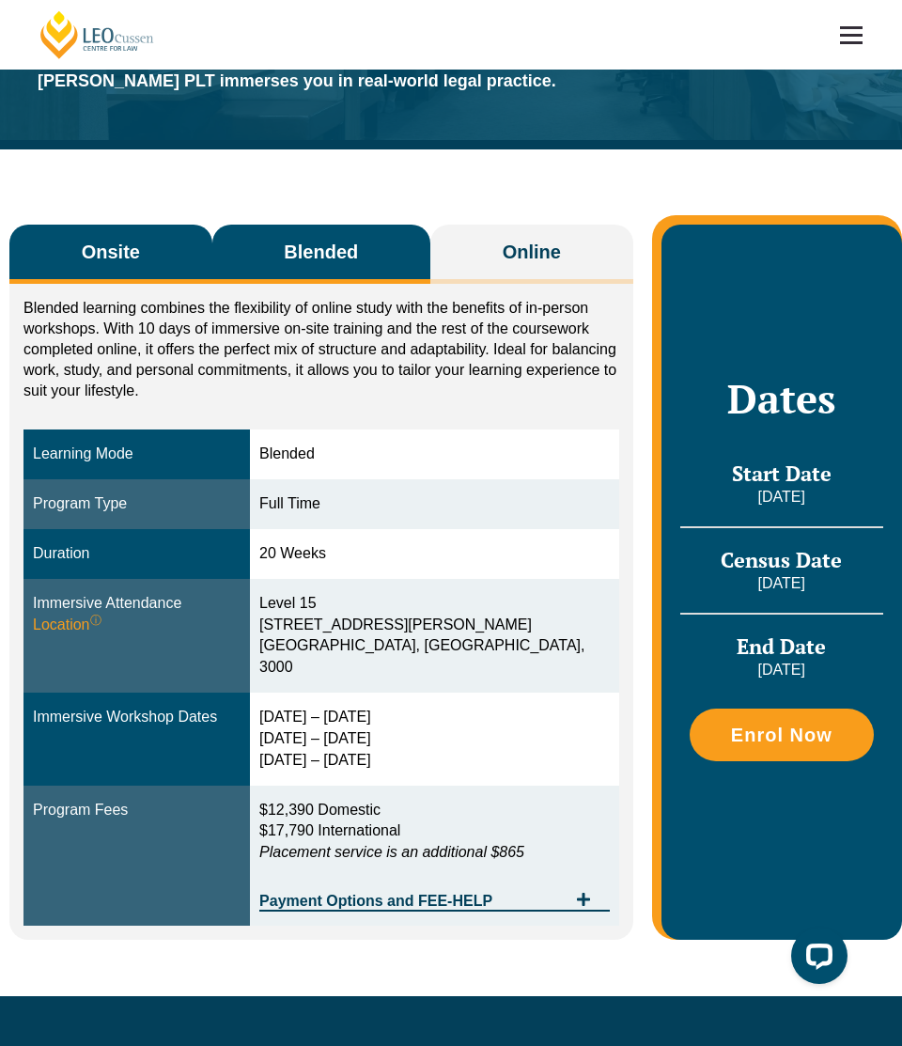
click at [97, 251] on span "Onsite" at bounding box center [111, 252] width 58 height 26
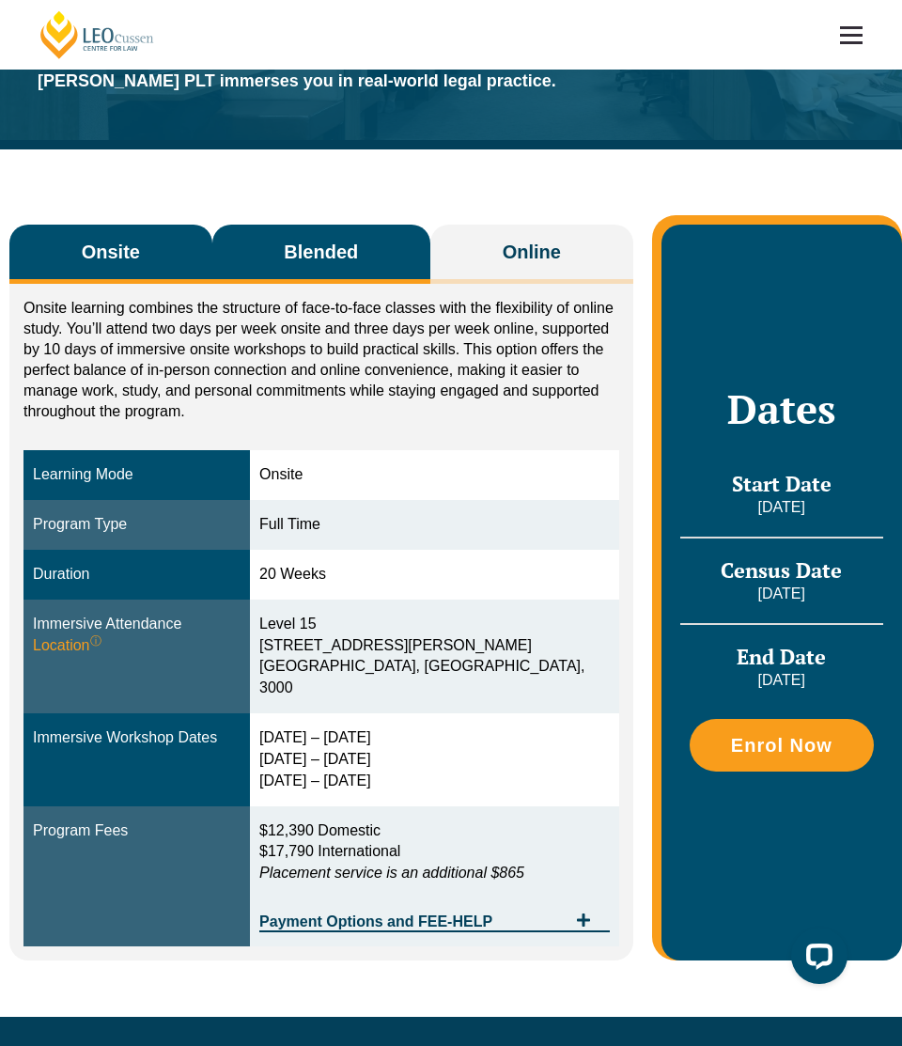
click at [257, 231] on button "Blended" at bounding box center [321, 254] width 218 height 59
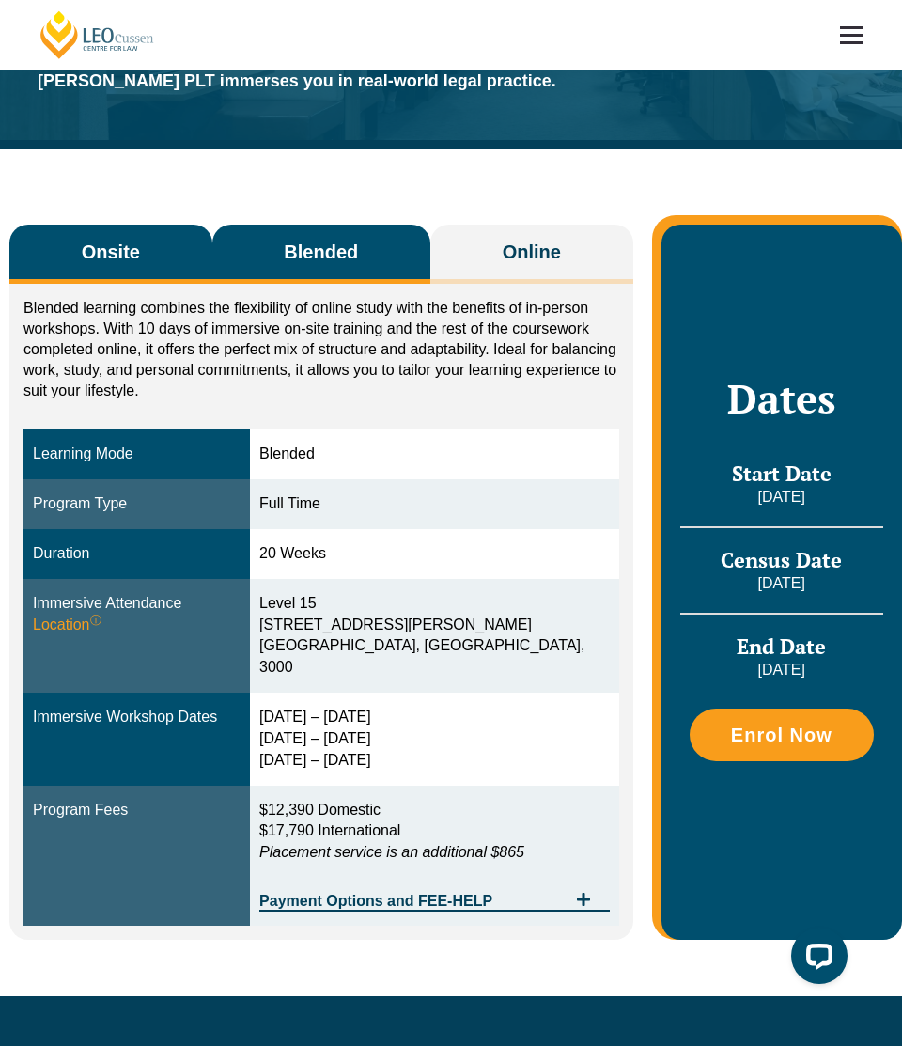
click at [174, 240] on button "Onsite" at bounding box center [110, 254] width 203 height 59
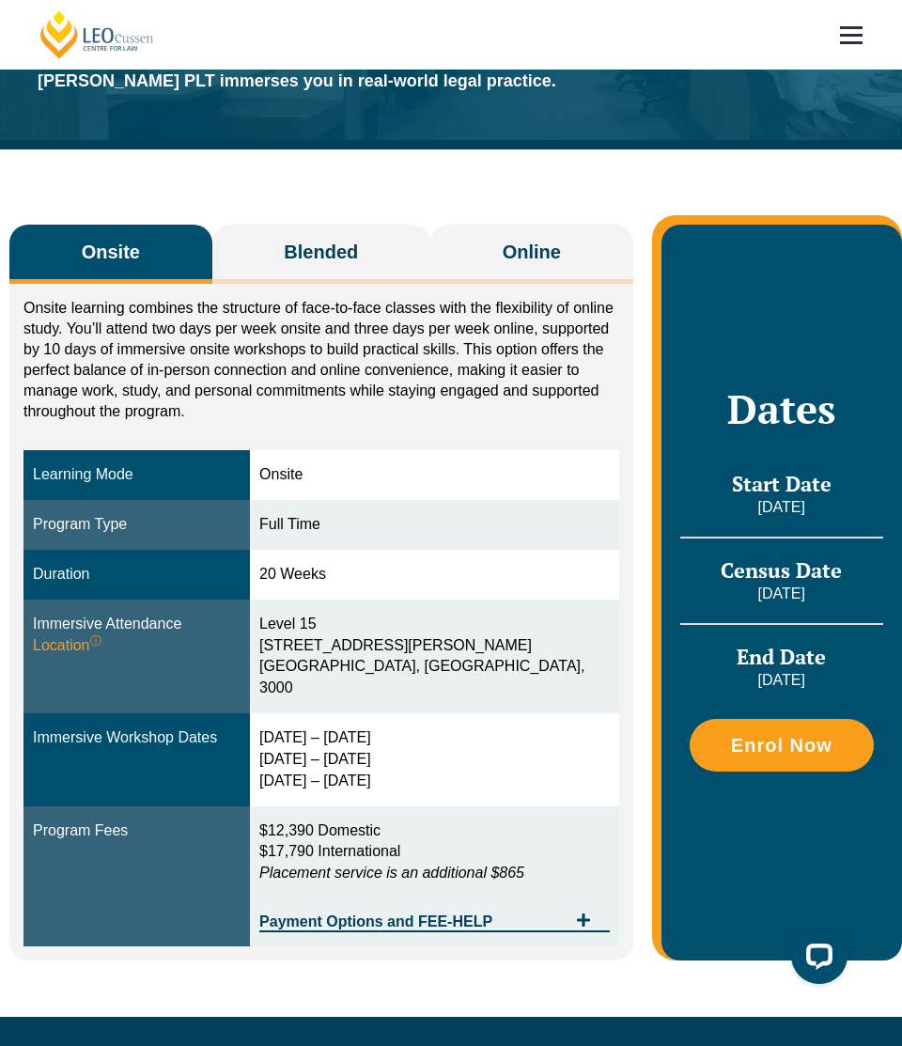
click at [299, 224] on div "Onsite Blended Online Onsite learning combines the structure of face-to-face cl…" at bounding box center [451, 582] width 902 height 867
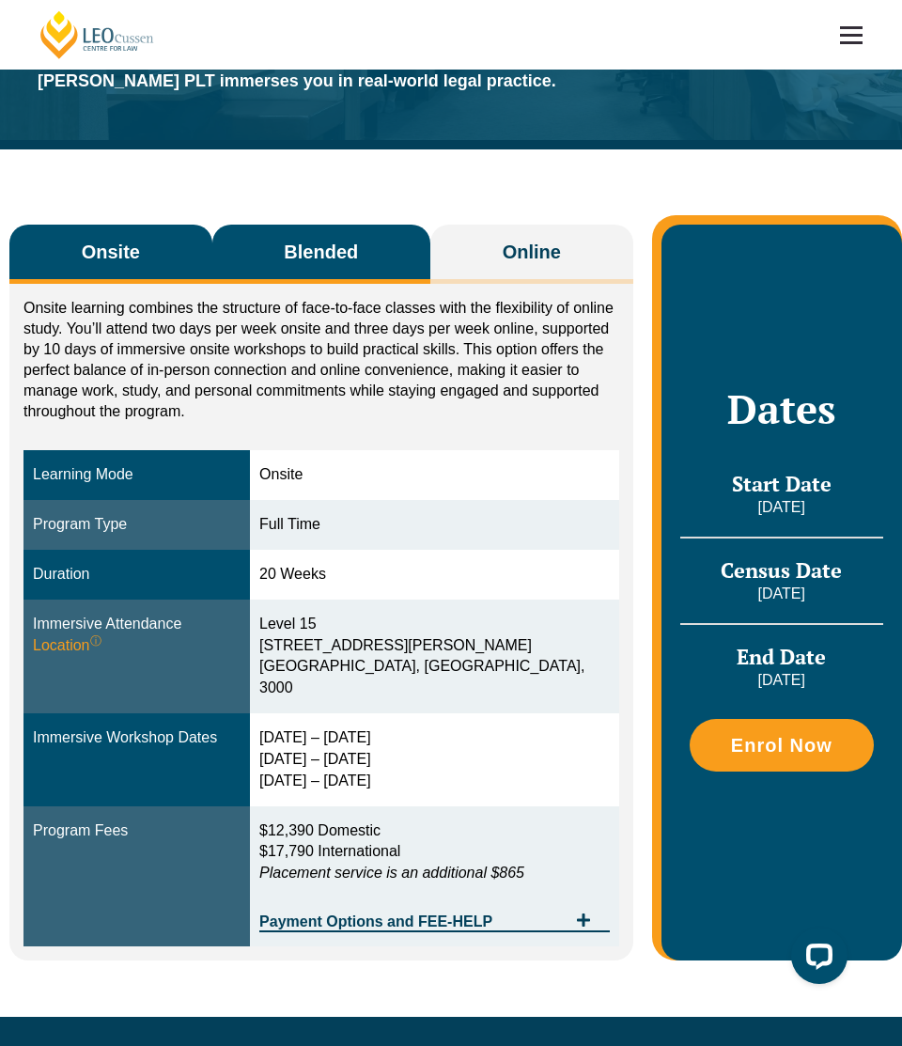
click at [304, 244] on span "Blended" at bounding box center [321, 252] width 74 height 26
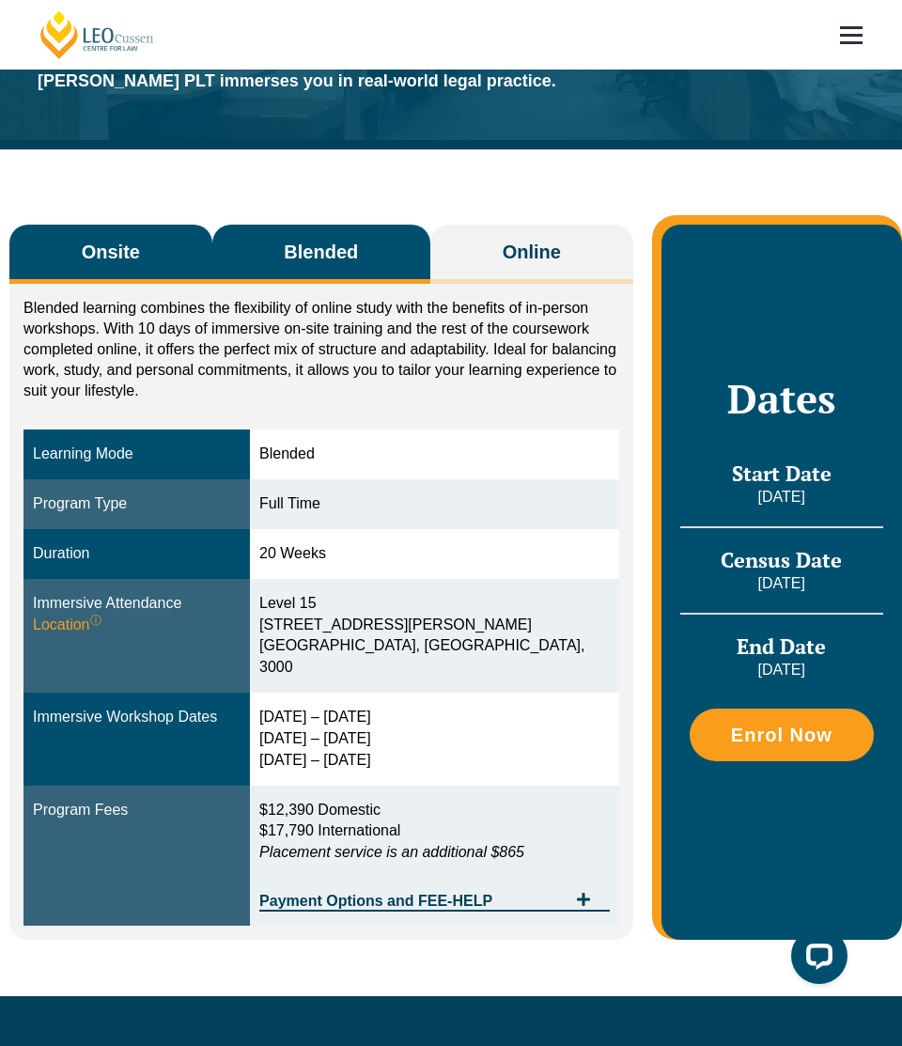
click at [178, 274] on button "Onsite" at bounding box center [110, 254] width 203 height 59
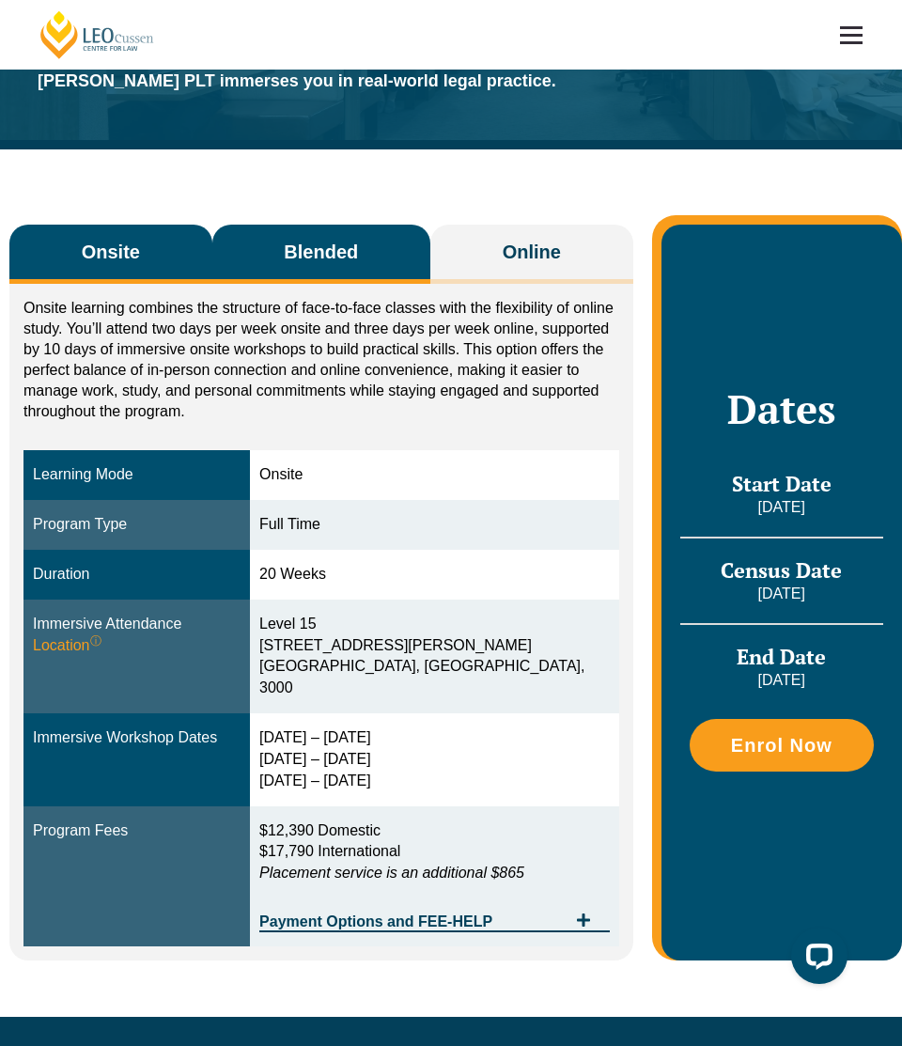
click at [303, 273] on button "Blended" at bounding box center [321, 254] width 218 height 59
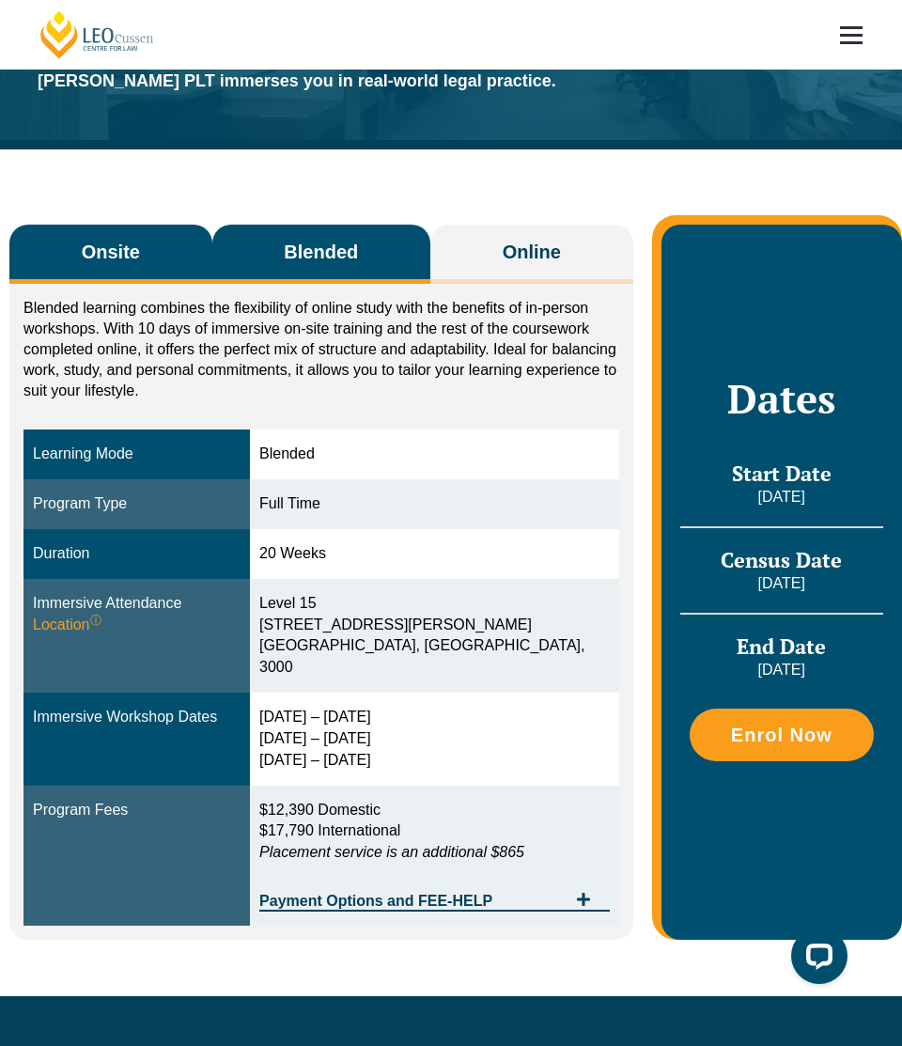
click at [147, 274] on button "Onsite" at bounding box center [110, 254] width 203 height 59
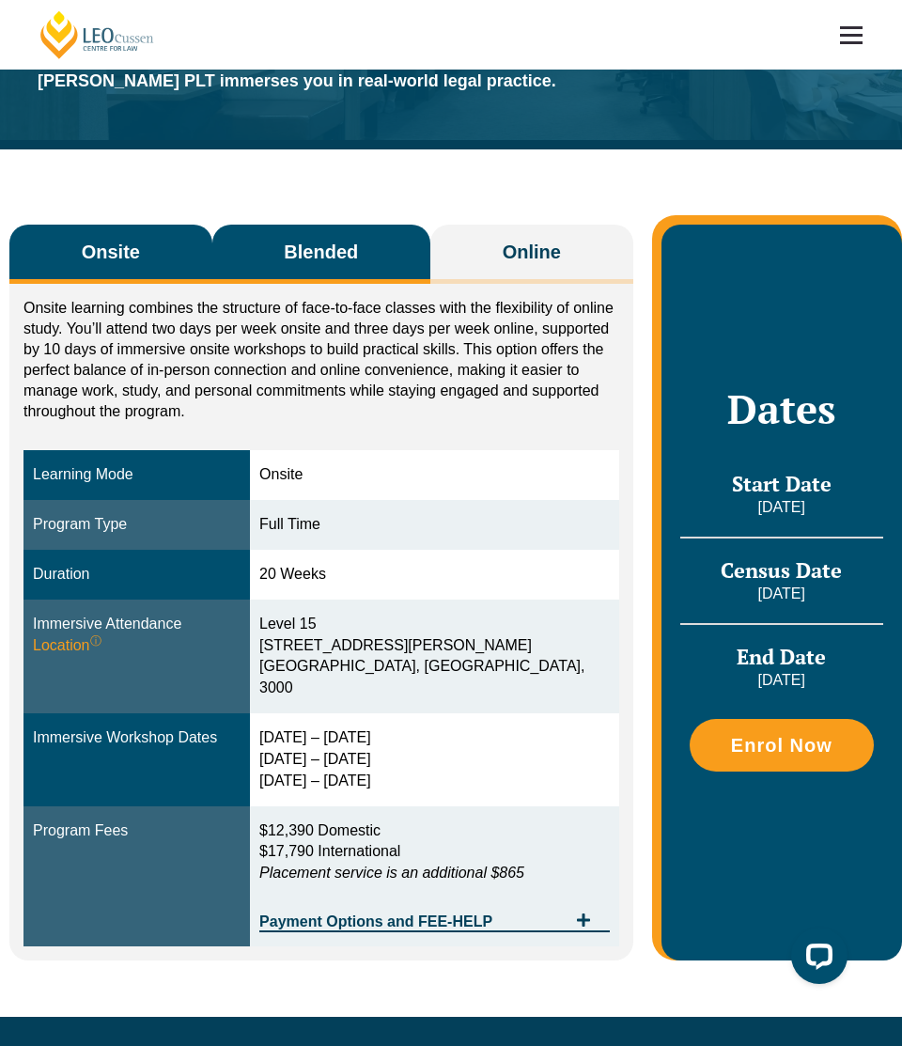
click at [274, 237] on button "Blended" at bounding box center [321, 254] width 218 height 59
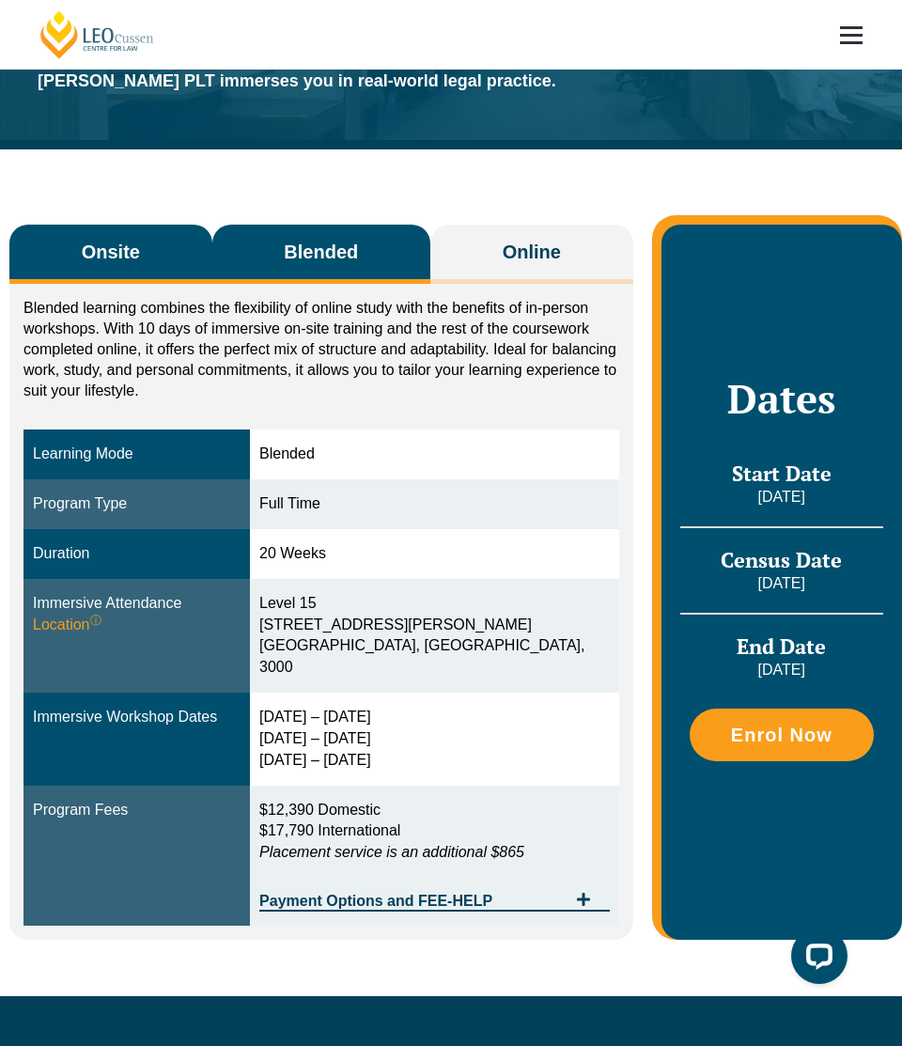
click at [173, 247] on button "Onsite" at bounding box center [110, 254] width 203 height 59
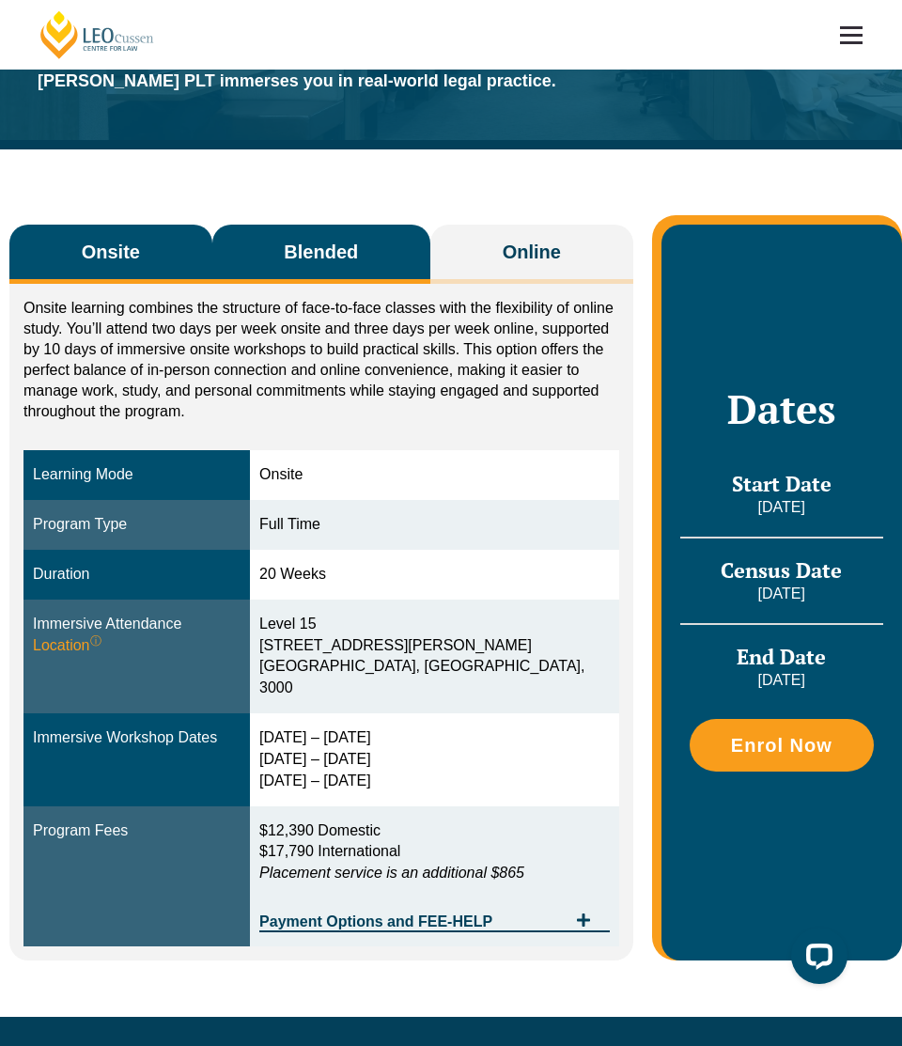
click at [276, 241] on button "Blended" at bounding box center [321, 254] width 218 height 59
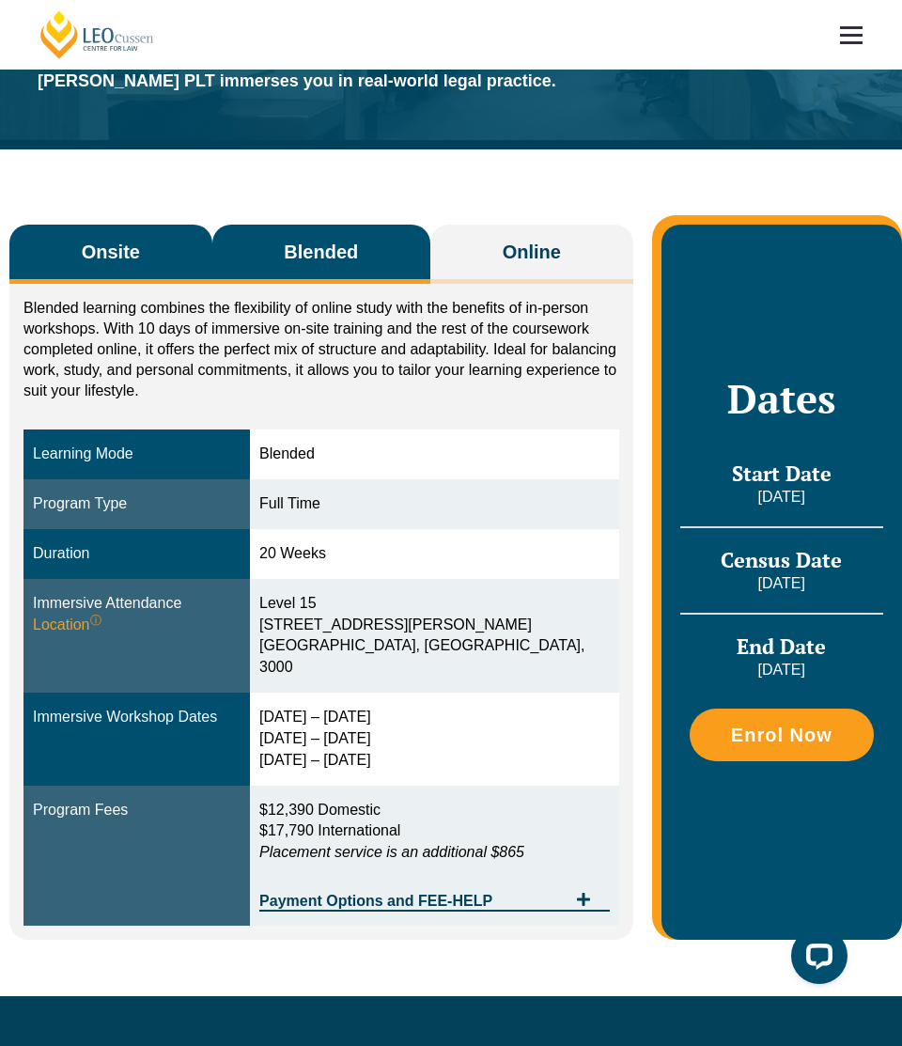
click at [162, 245] on button "Onsite" at bounding box center [110, 254] width 203 height 59
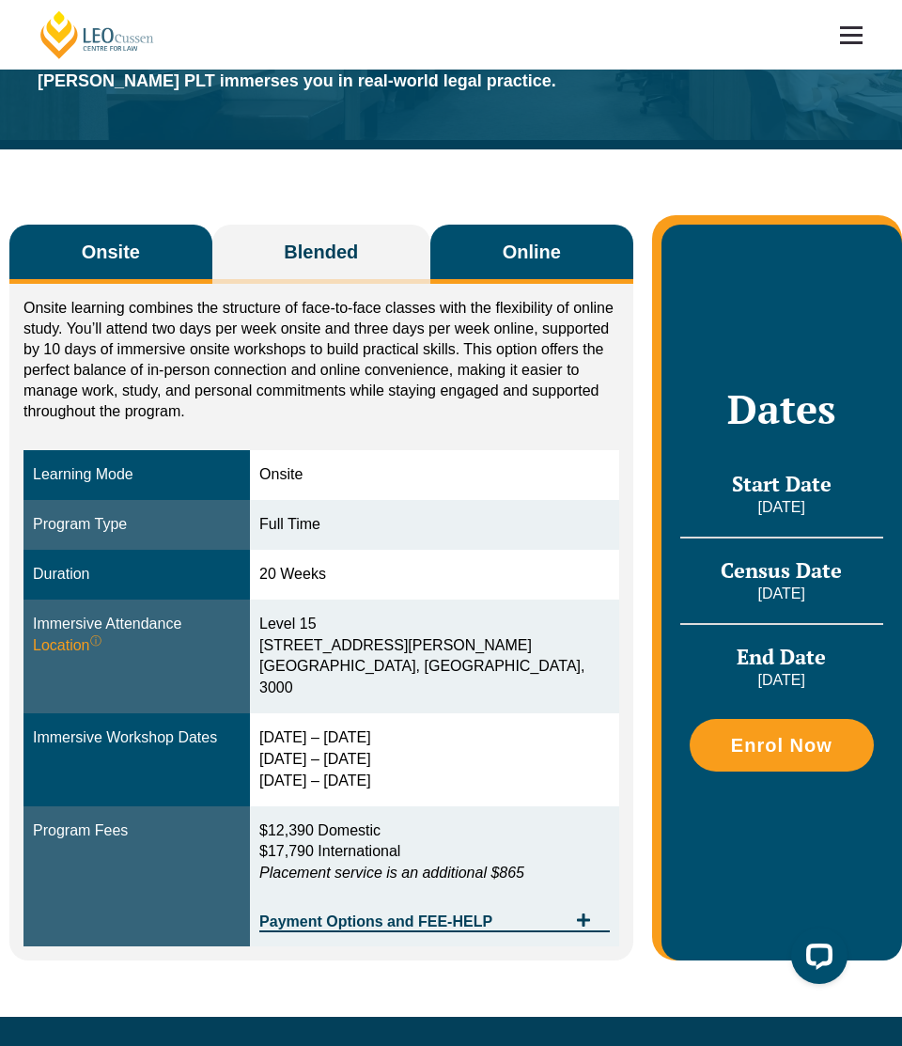
click at [505, 229] on button "Online" at bounding box center [531, 254] width 203 height 59
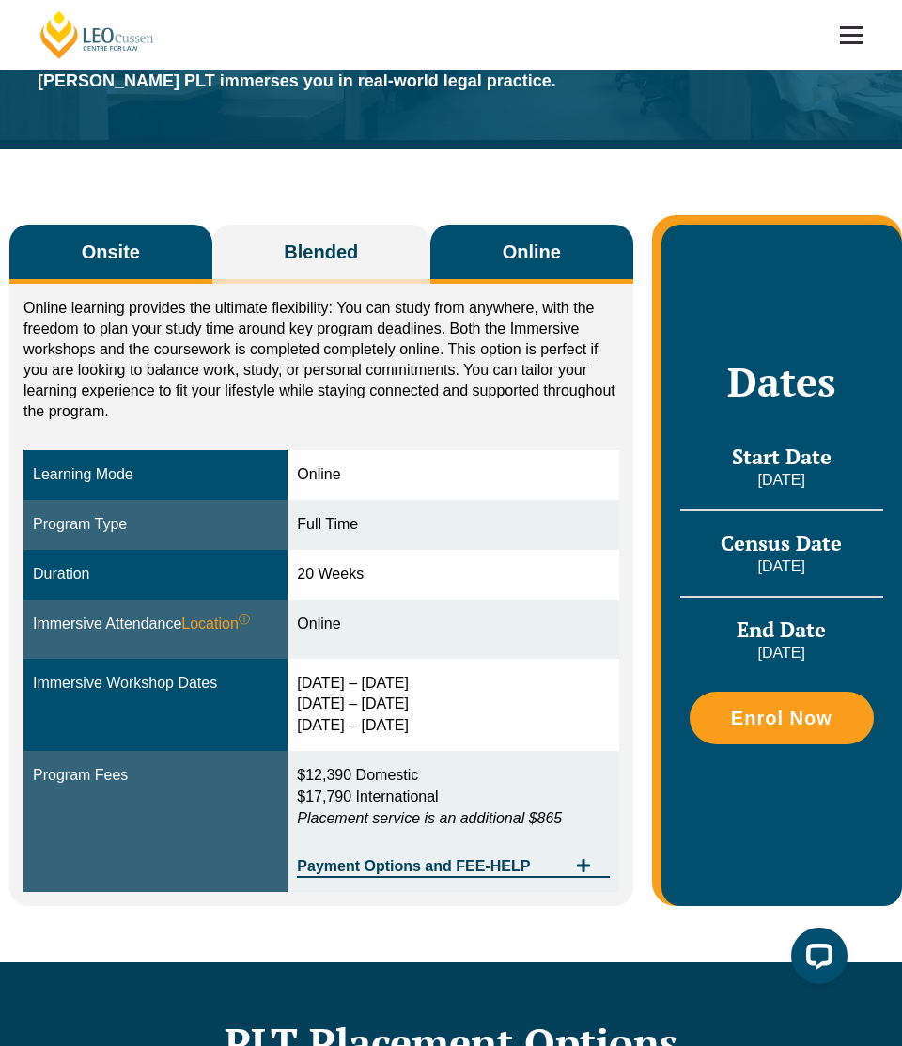
click at [165, 273] on button "Onsite" at bounding box center [110, 254] width 203 height 59
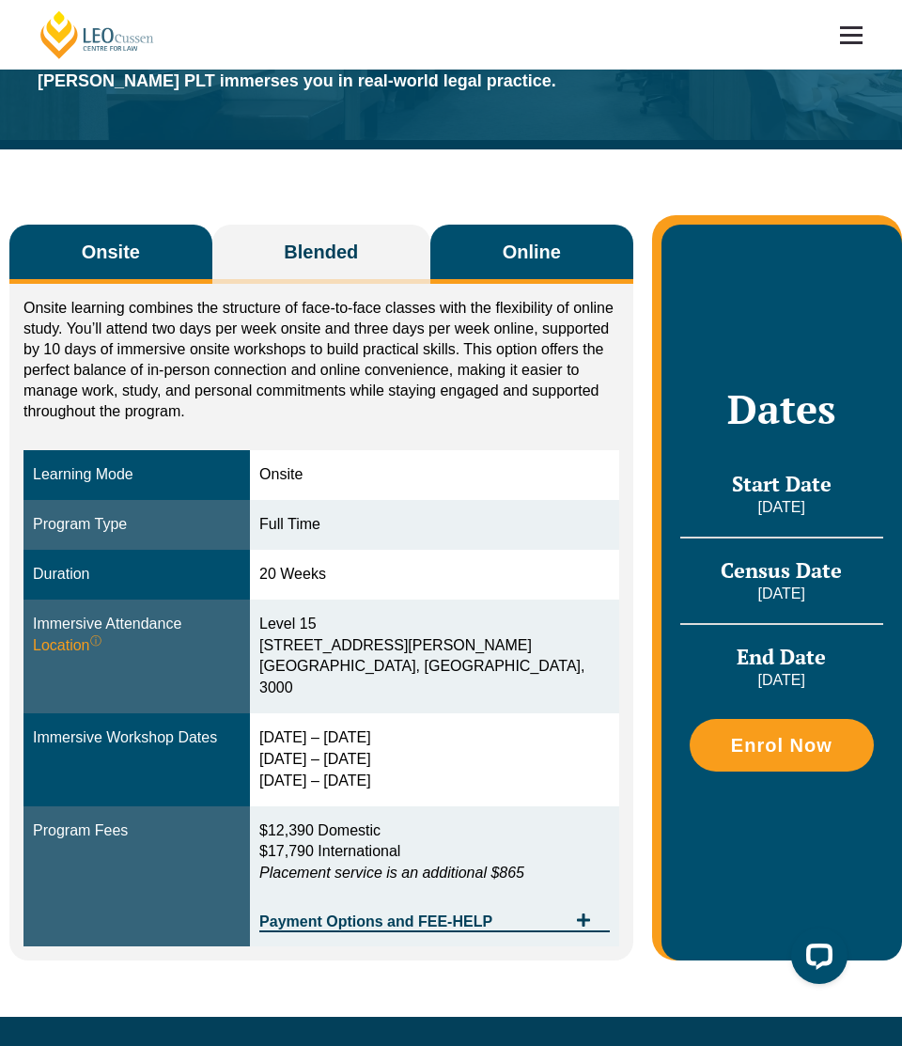
click at [457, 237] on button "Online" at bounding box center [531, 254] width 203 height 59
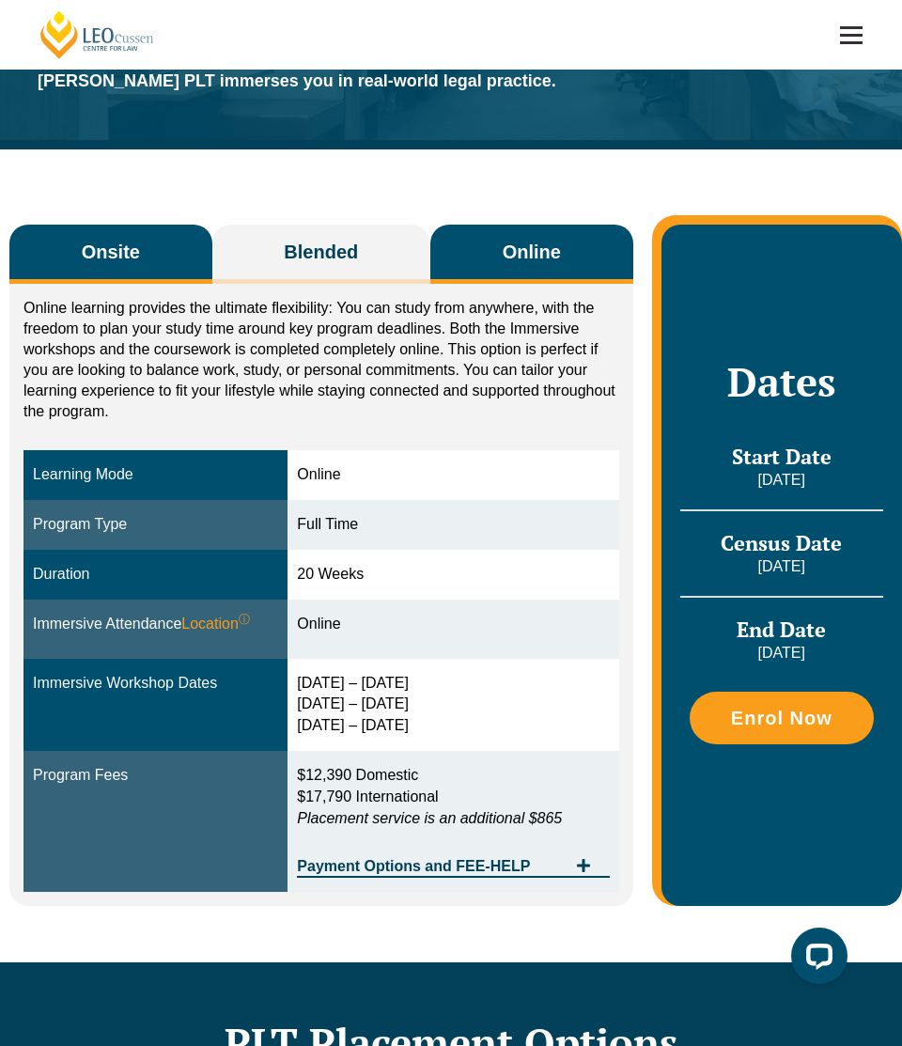
click at [79, 244] on button "Onsite" at bounding box center [110, 254] width 203 height 59
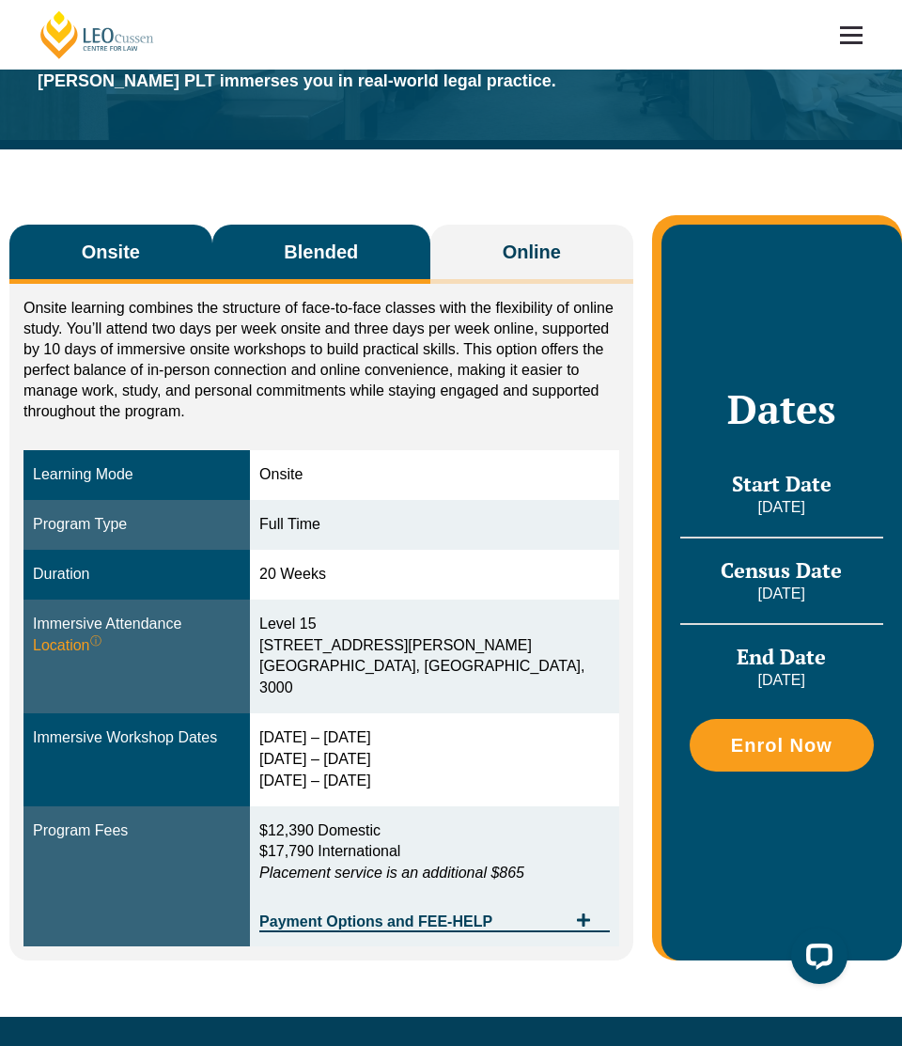
click at [297, 241] on span "Blended" at bounding box center [321, 252] width 74 height 26
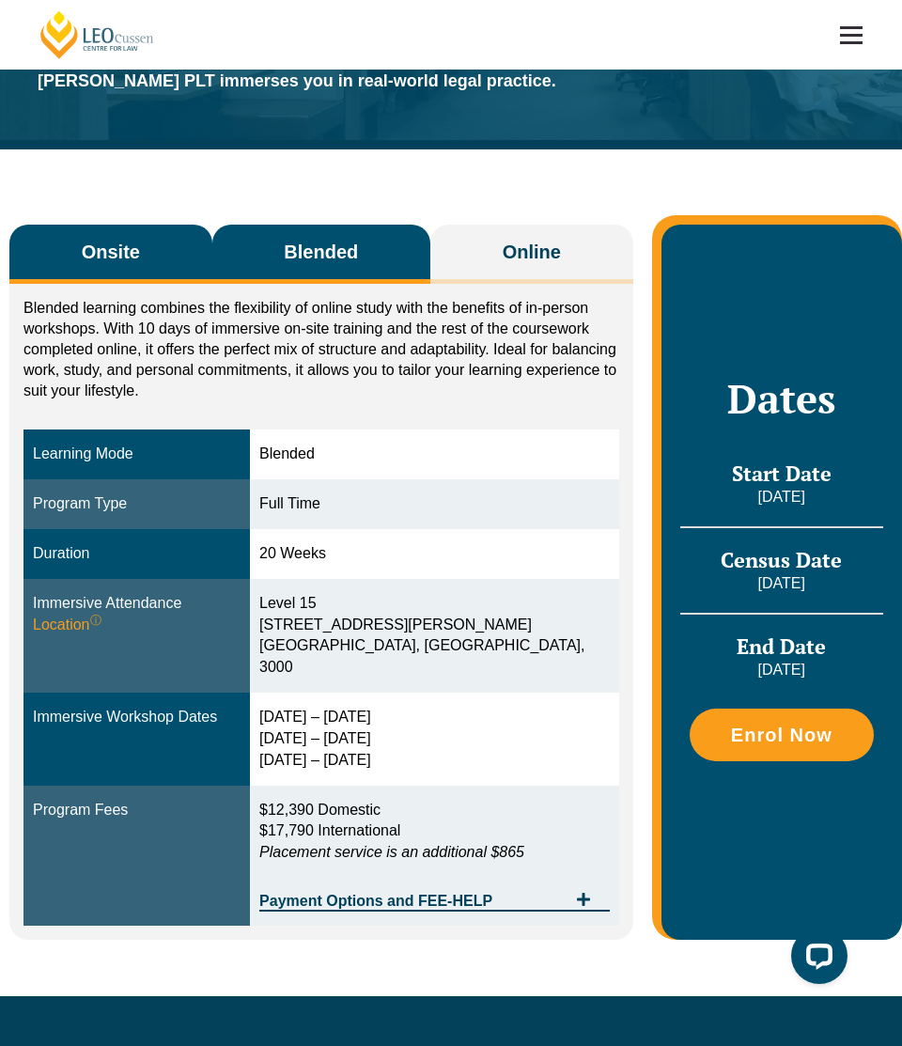
click at [129, 275] on button "Onsite" at bounding box center [110, 254] width 203 height 59
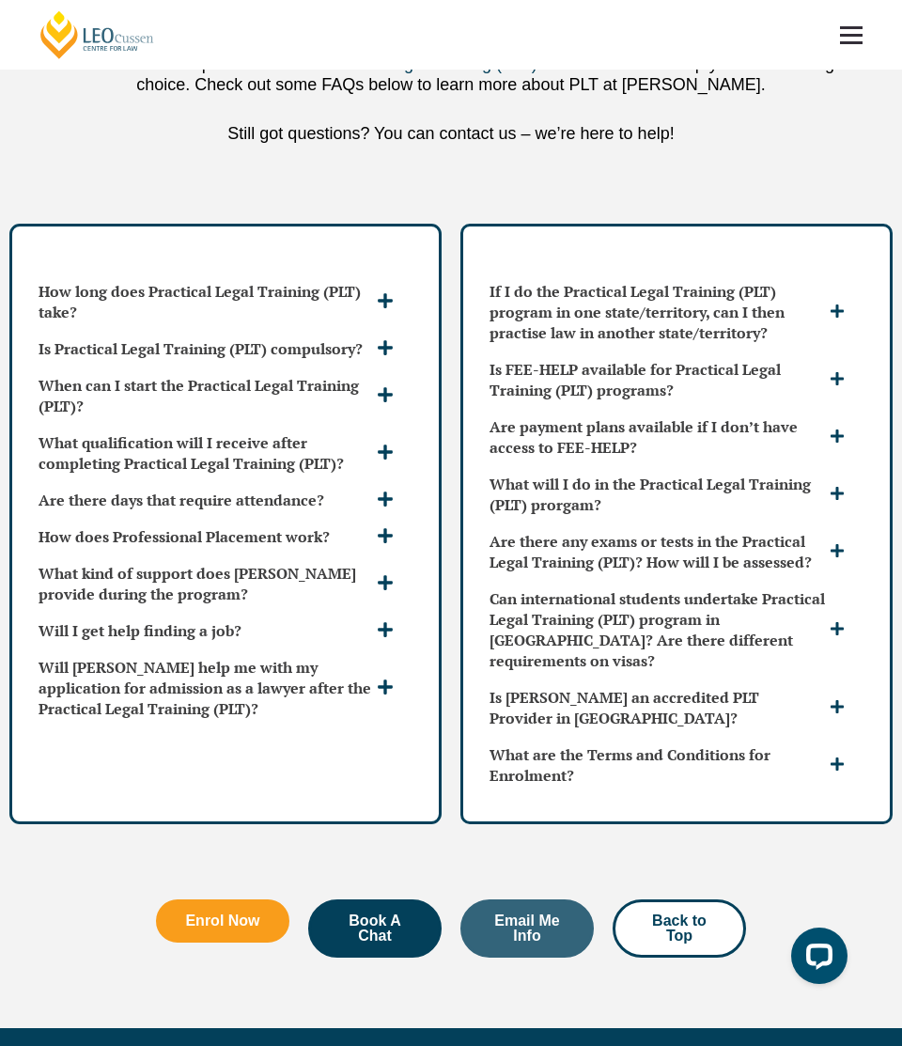
scroll to position [4950, 0]
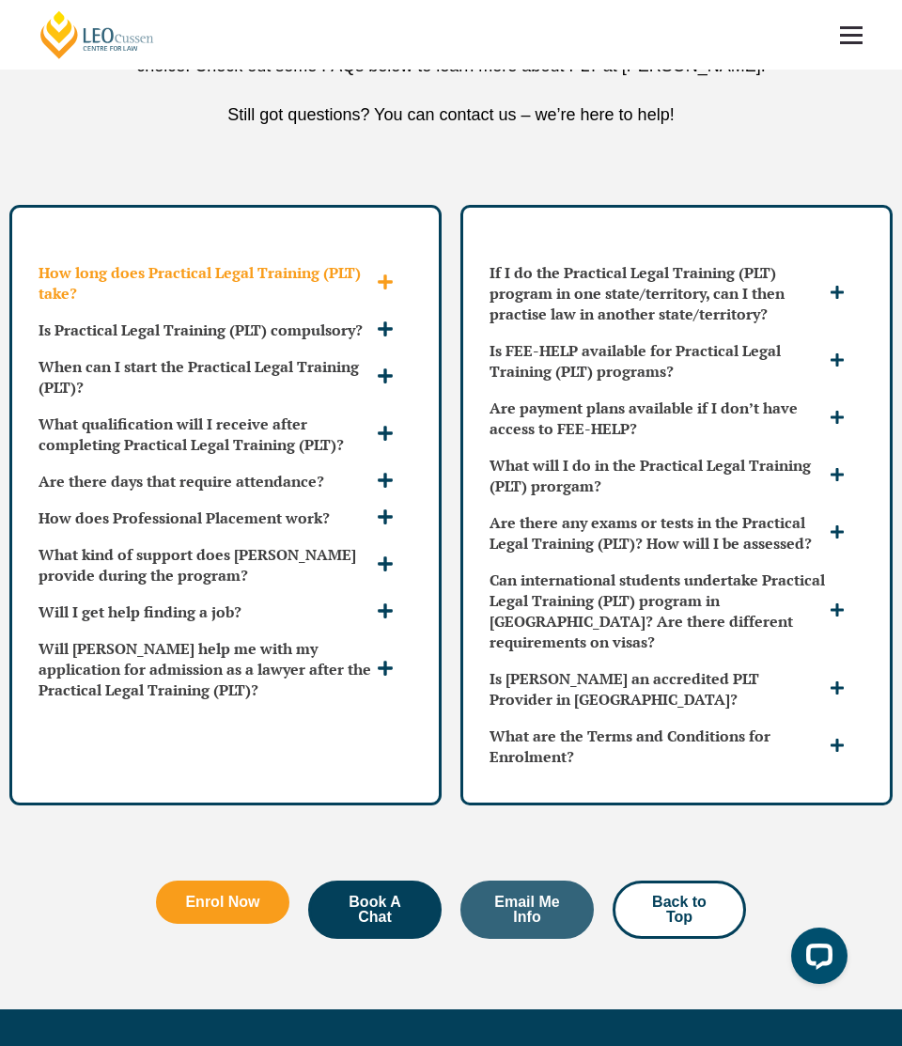
click at [340, 296] on h3 "How long does Practical Legal Training (PLT) take?" at bounding box center [206, 282] width 334 height 41
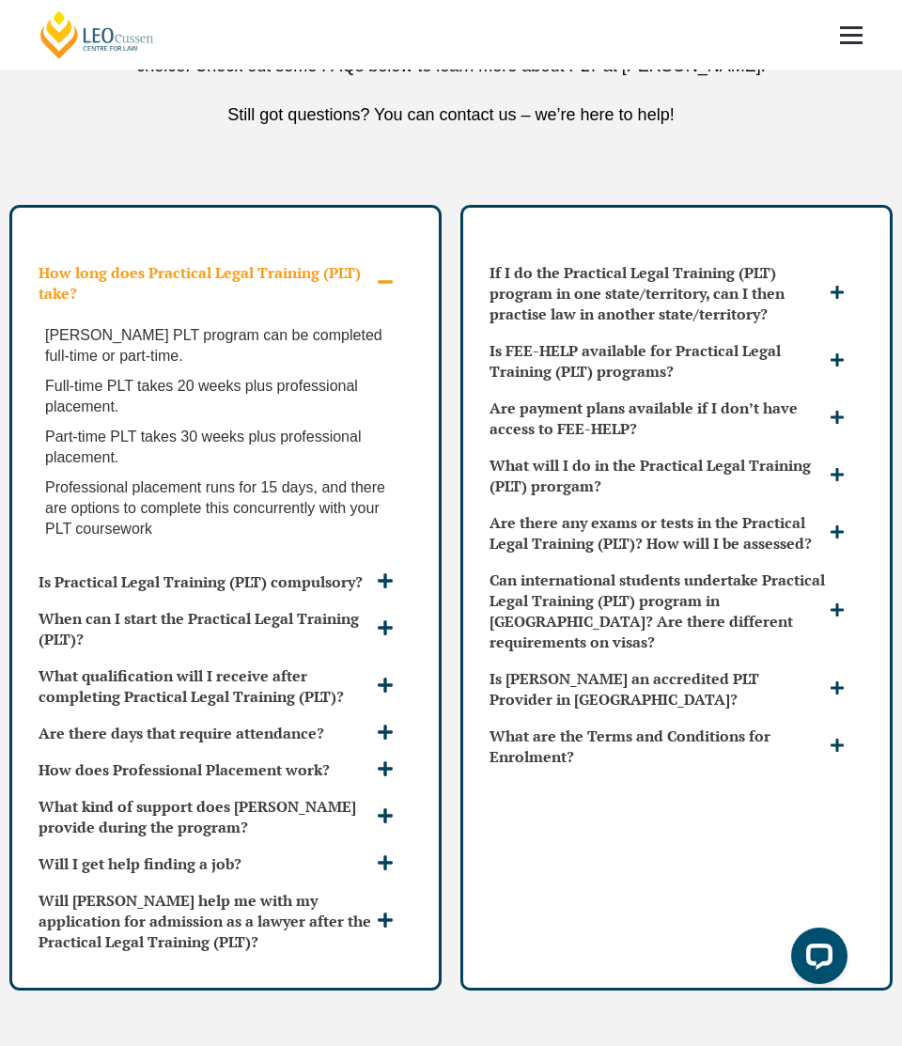
click at [340, 296] on h3 "How long does Practical Legal Training (PLT) take?" at bounding box center [206, 282] width 334 height 41
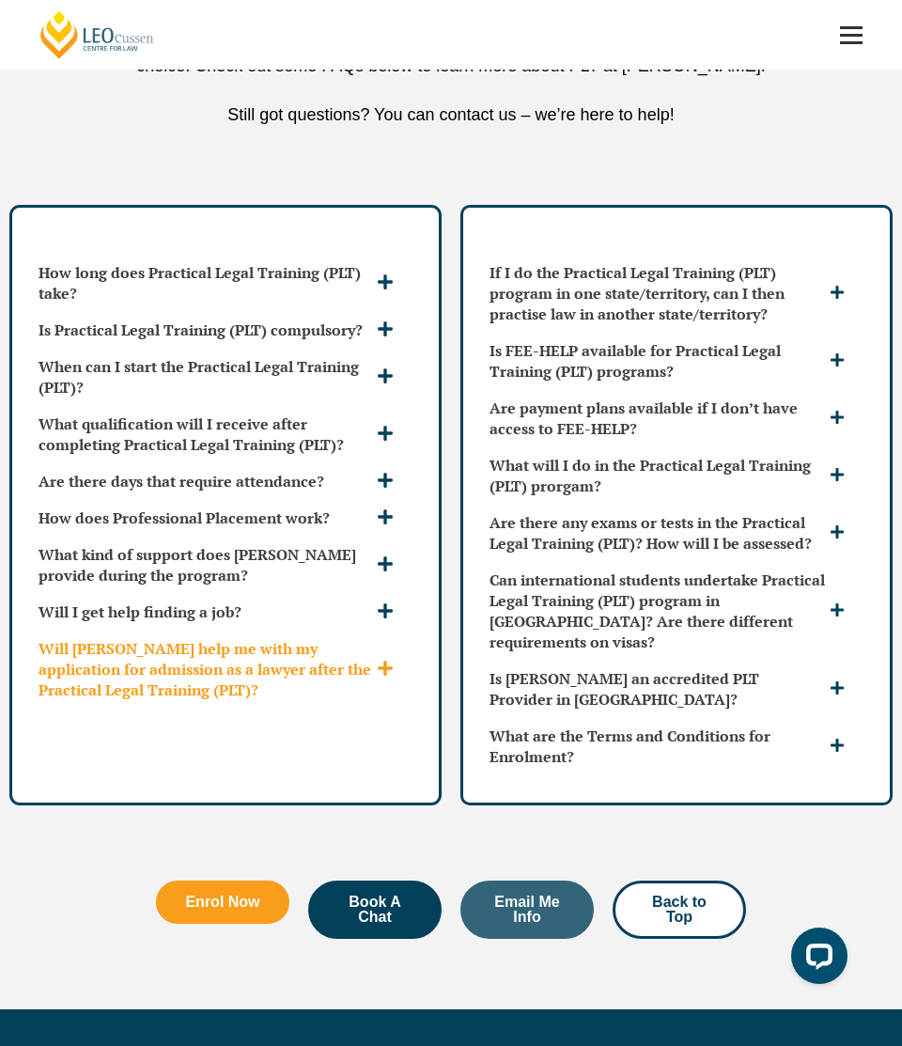
click at [371, 692] on h3 "Will [PERSON_NAME] help me with my application for admission as a lawyer after …" at bounding box center [206, 669] width 334 height 62
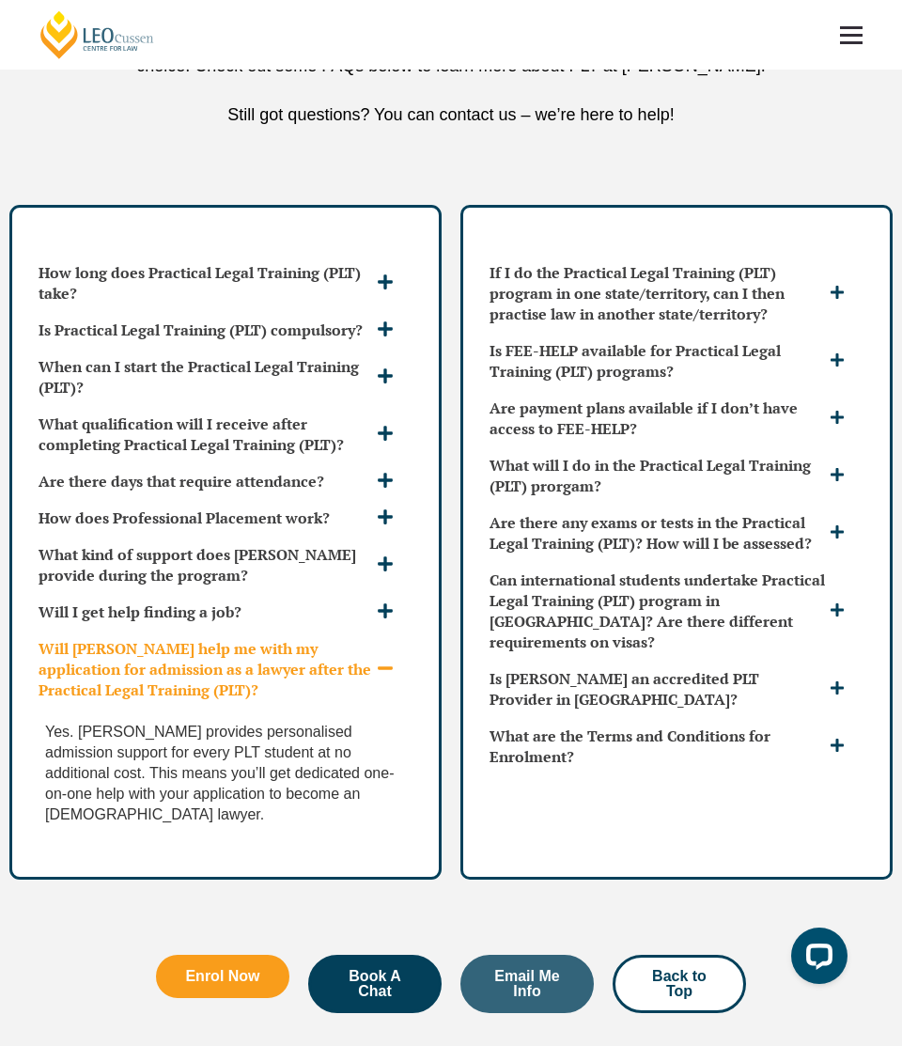
click at [371, 692] on h3 "Will [PERSON_NAME] help me with my application for admission as a lawyer after …" at bounding box center [206, 669] width 334 height 62
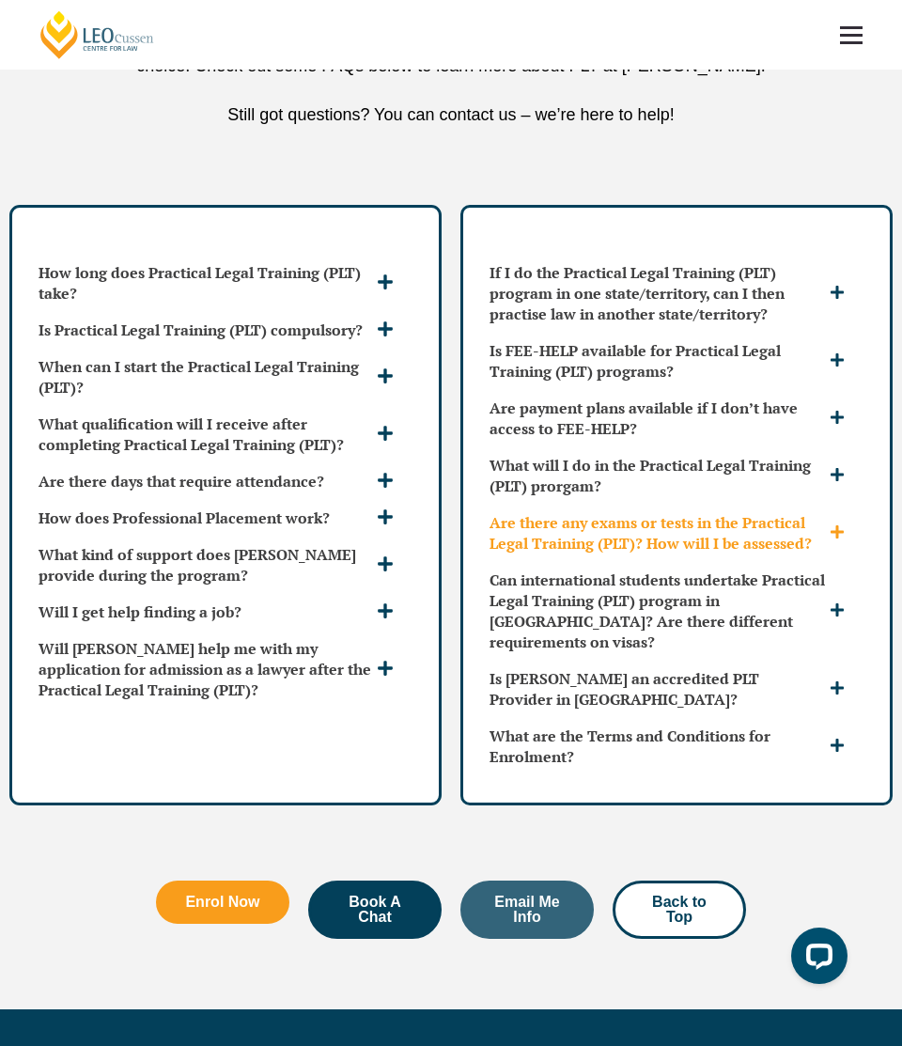
click at [591, 558] on div "Are there any exams or tests in the Practical Legal Training (PLT)? How will I …" at bounding box center [676, 533] width 389 height 56
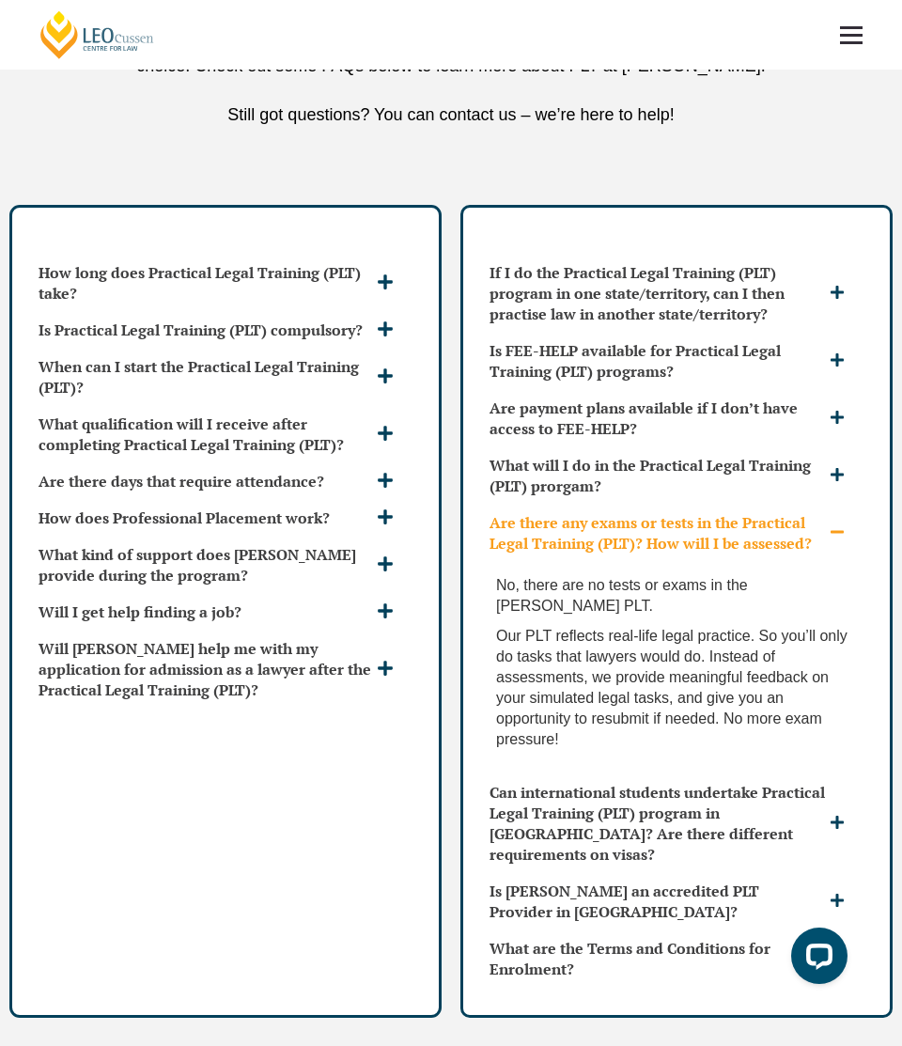
click at [591, 558] on div "Are there any exams or tests in the Practical Legal Training (PLT)? How will I …" at bounding box center [676, 533] width 389 height 56
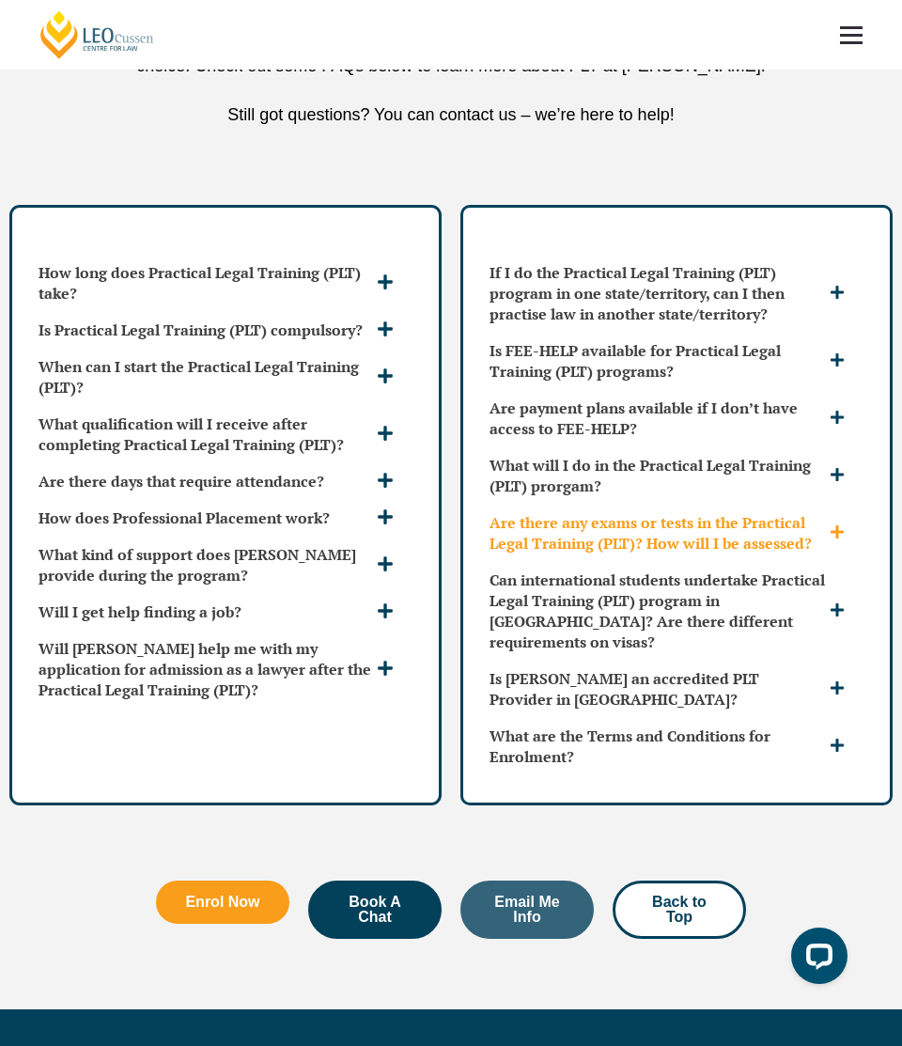
click at [591, 558] on div "Are there any exams or tests in the Practical Legal Training (PLT)? How will I …" at bounding box center [676, 533] width 389 height 56
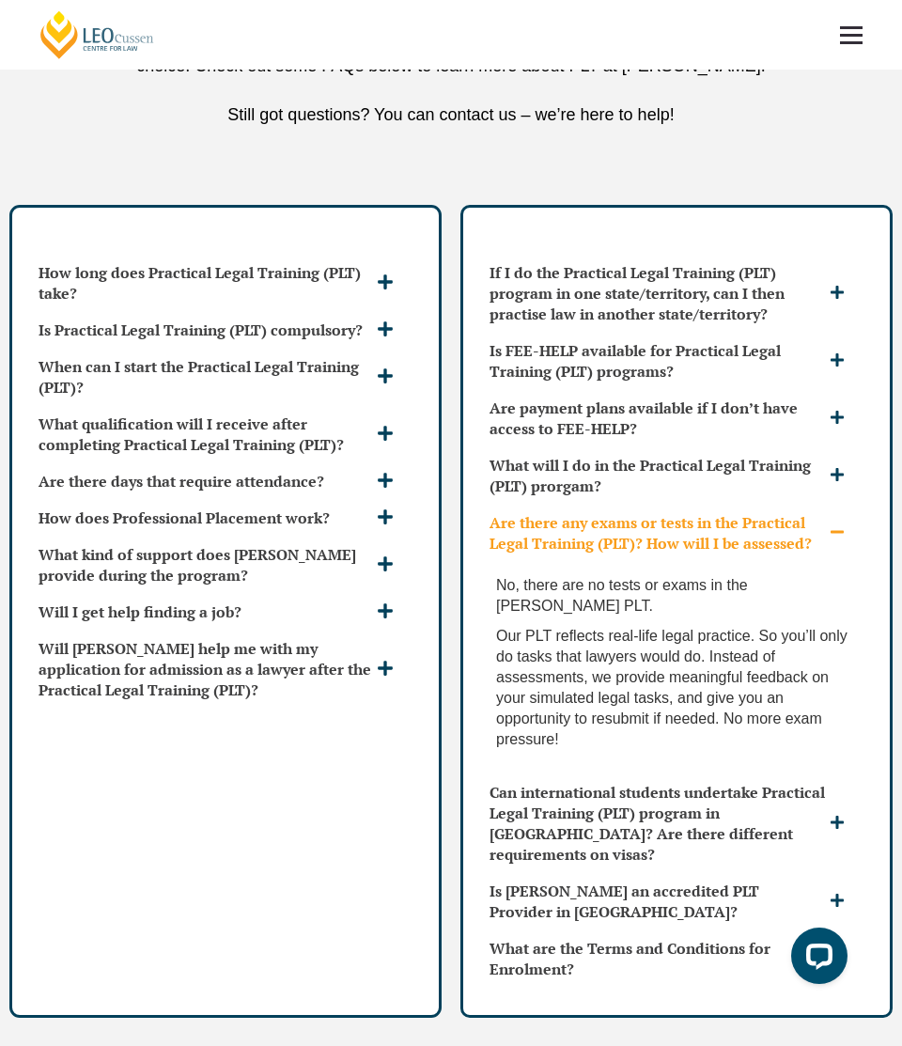
click at [591, 558] on div "Are there any exams or tests in the Practical Legal Training (PLT)? How will I …" at bounding box center [676, 533] width 389 height 56
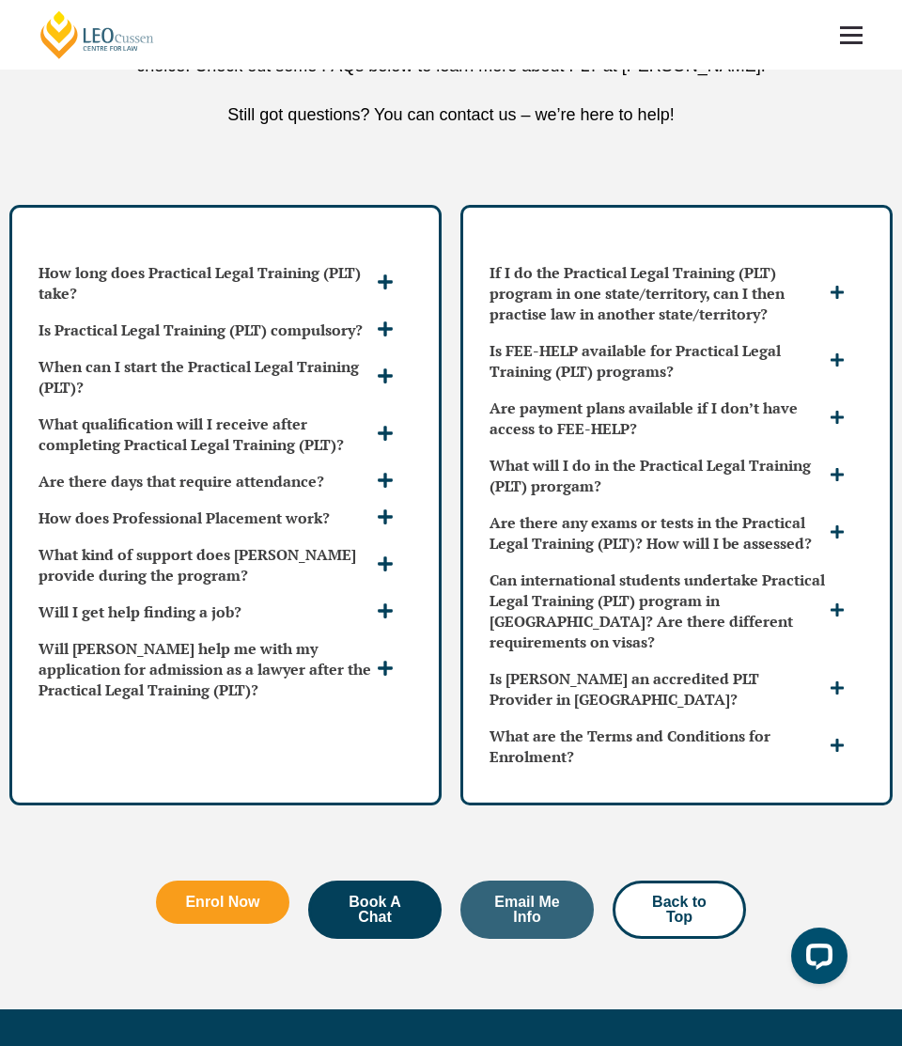
scroll to position [4928, 0]
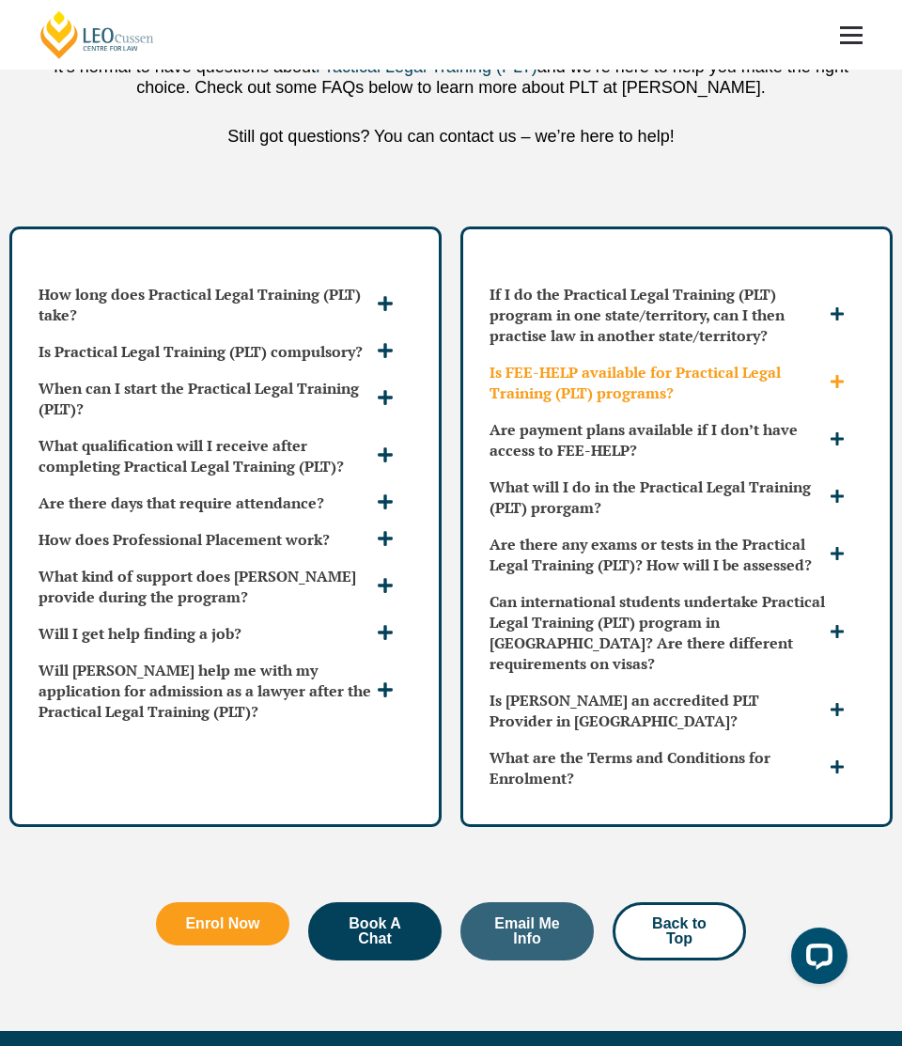
click at [523, 384] on h3 "Is FEE-HELP available for Practical Legal Training (PLT) programs?" at bounding box center [657, 382] width 335 height 41
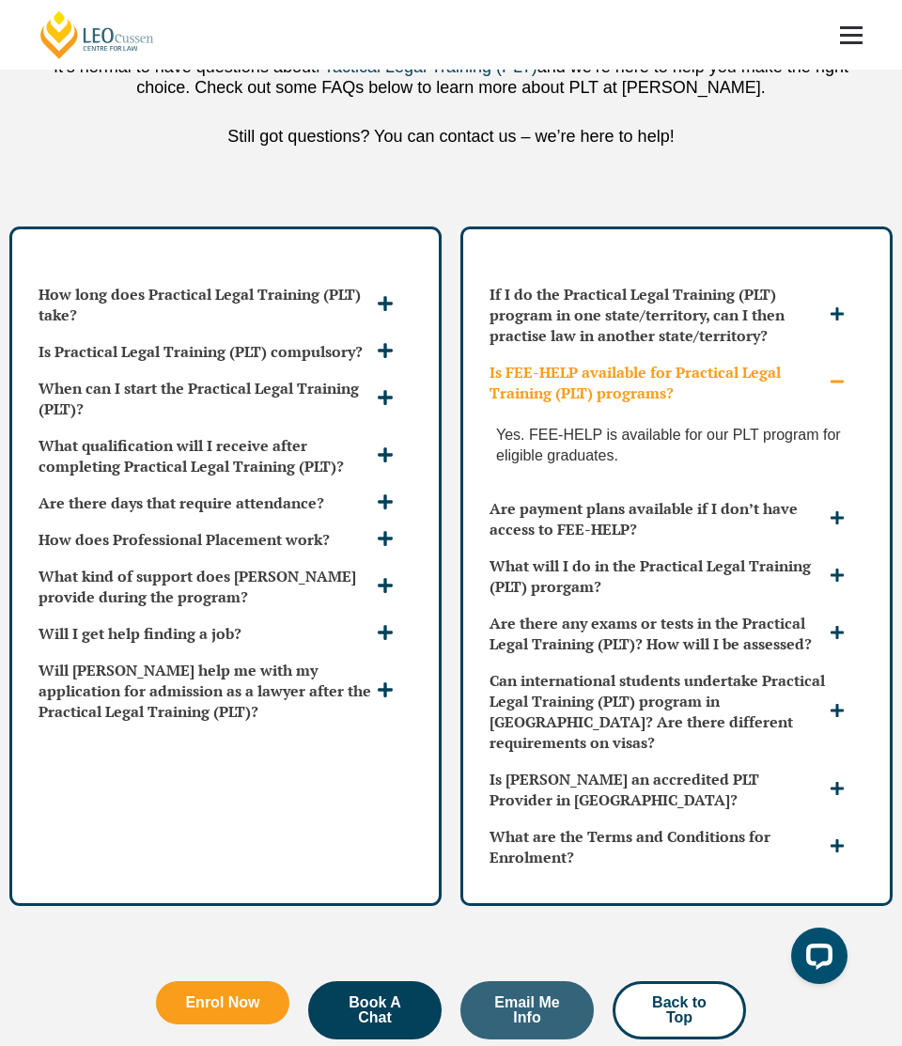
click at [523, 384] on h3 "Is FEE-HELP available for Practical Legal Training (PLT) programs?" at bounding box center [657, 382] width 335 height 41
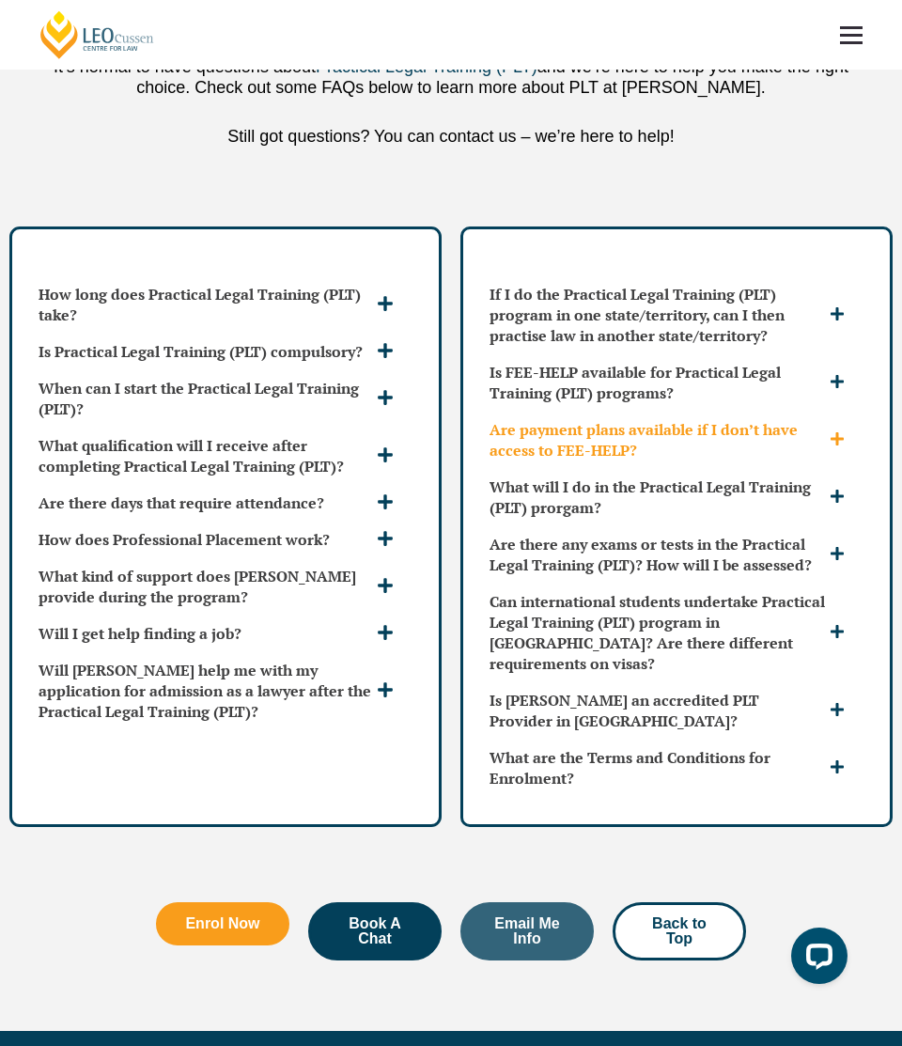
click at [532, 435] on h3 "Are payment plans available if I don’t have access to FEE-HELP?" at bounding box center [657, 439] width 335 height 41
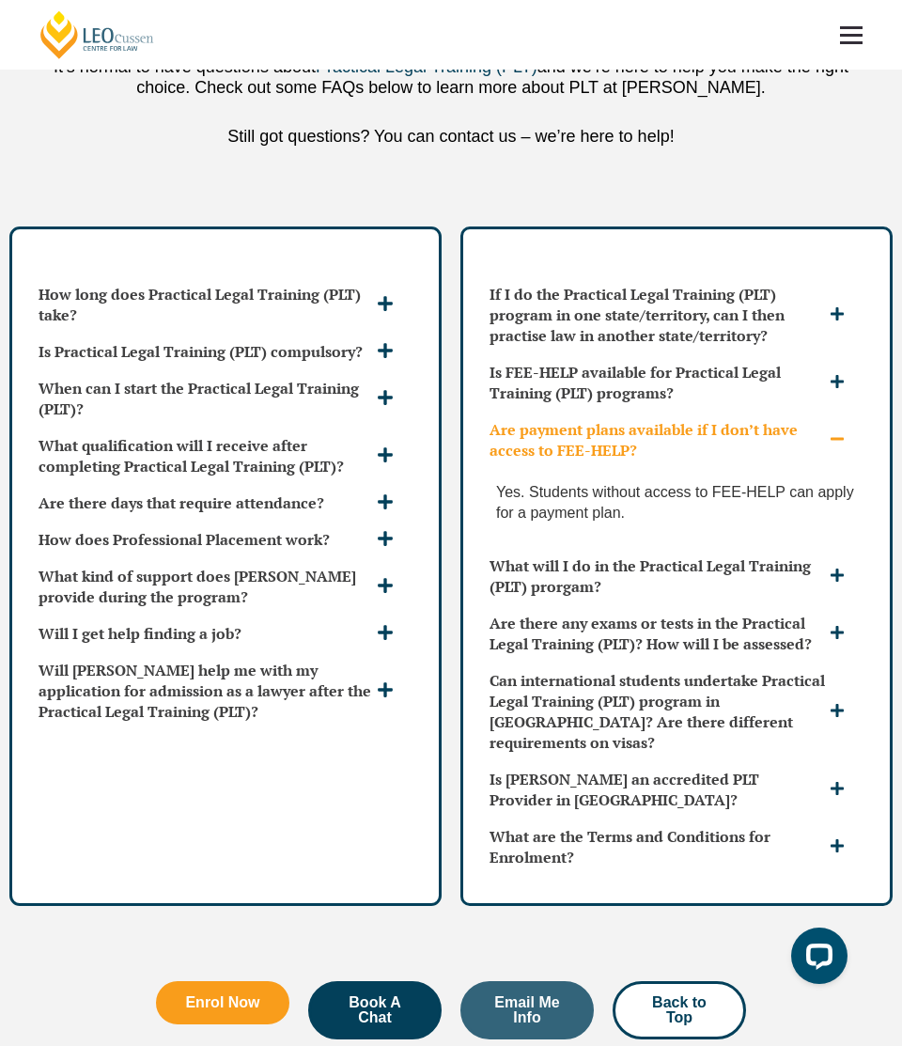
click at [532, 435] on h3 "Are payment plans available if I don’t have access to FEE-HELP?" at bounding box center [657, 439] width 335 height 41
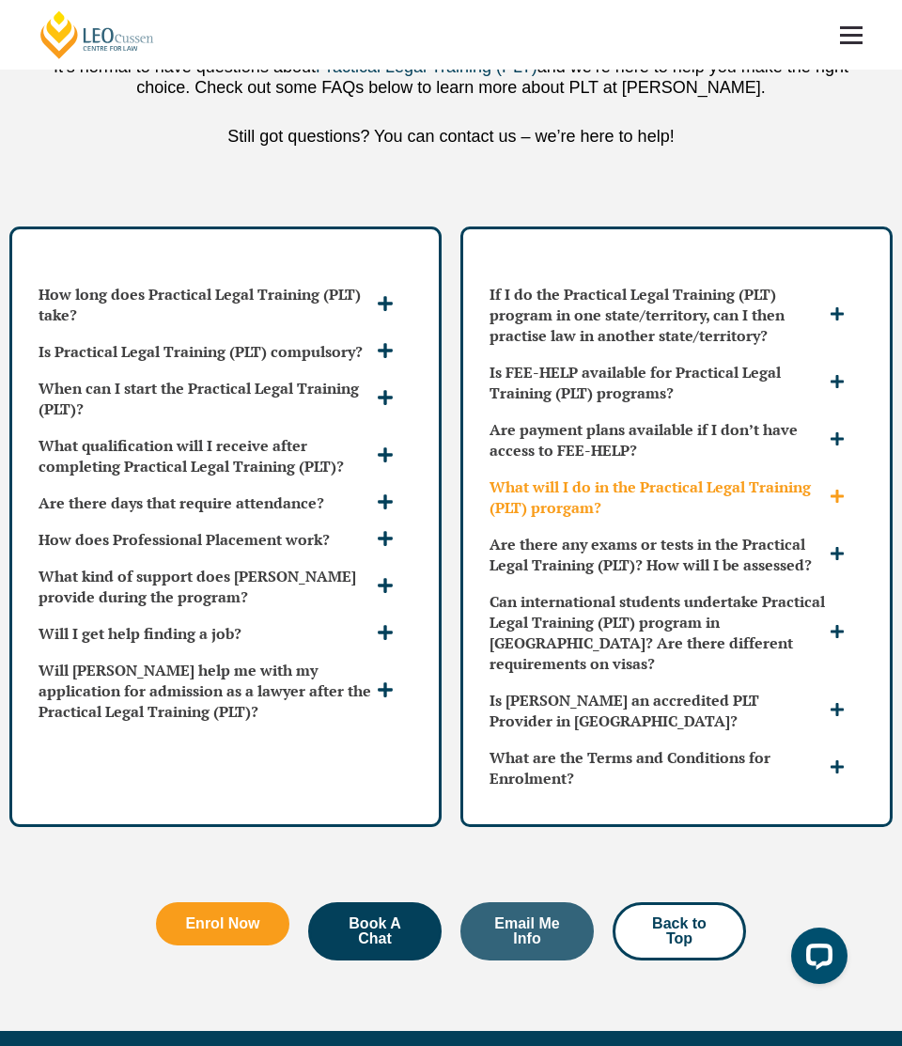
click at [540, 505] on h3 "What will I do in the Practical Legal Training (PLT) prorgam?" at bounding box center [657, 496] width 335 height 41
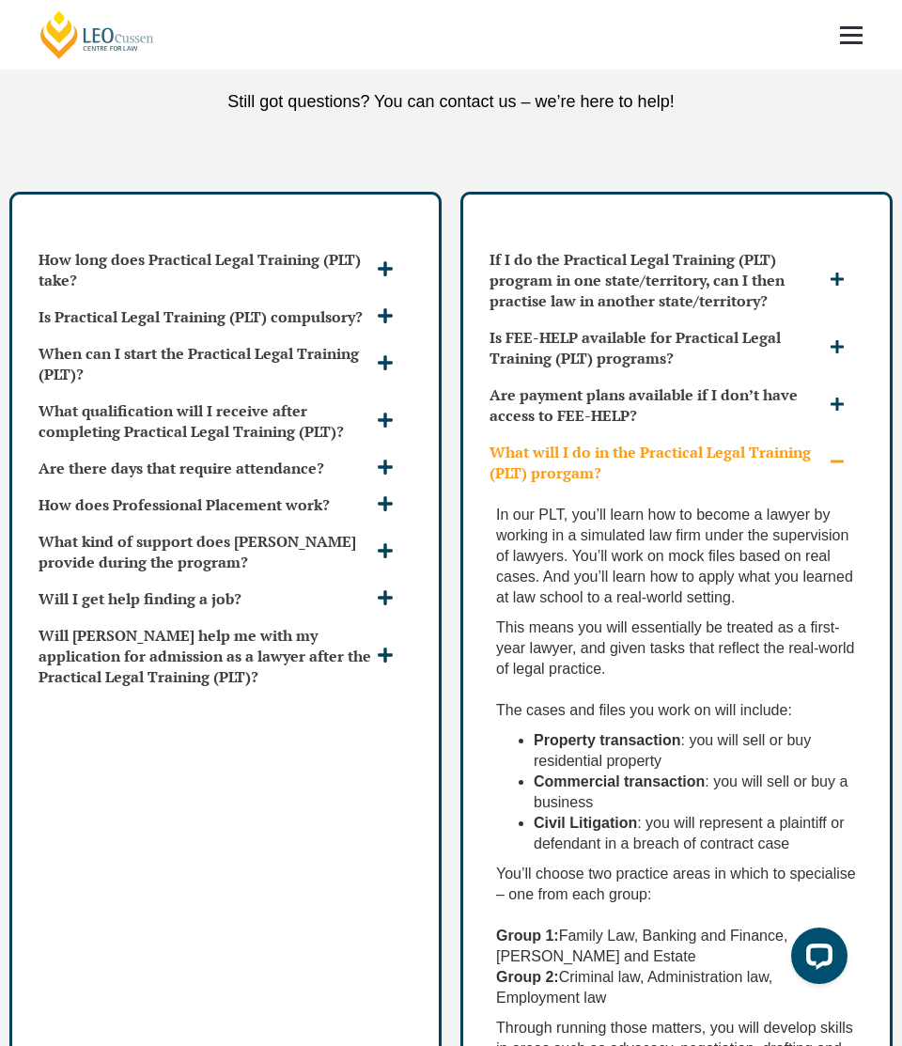
scroll to position [4971, 0]
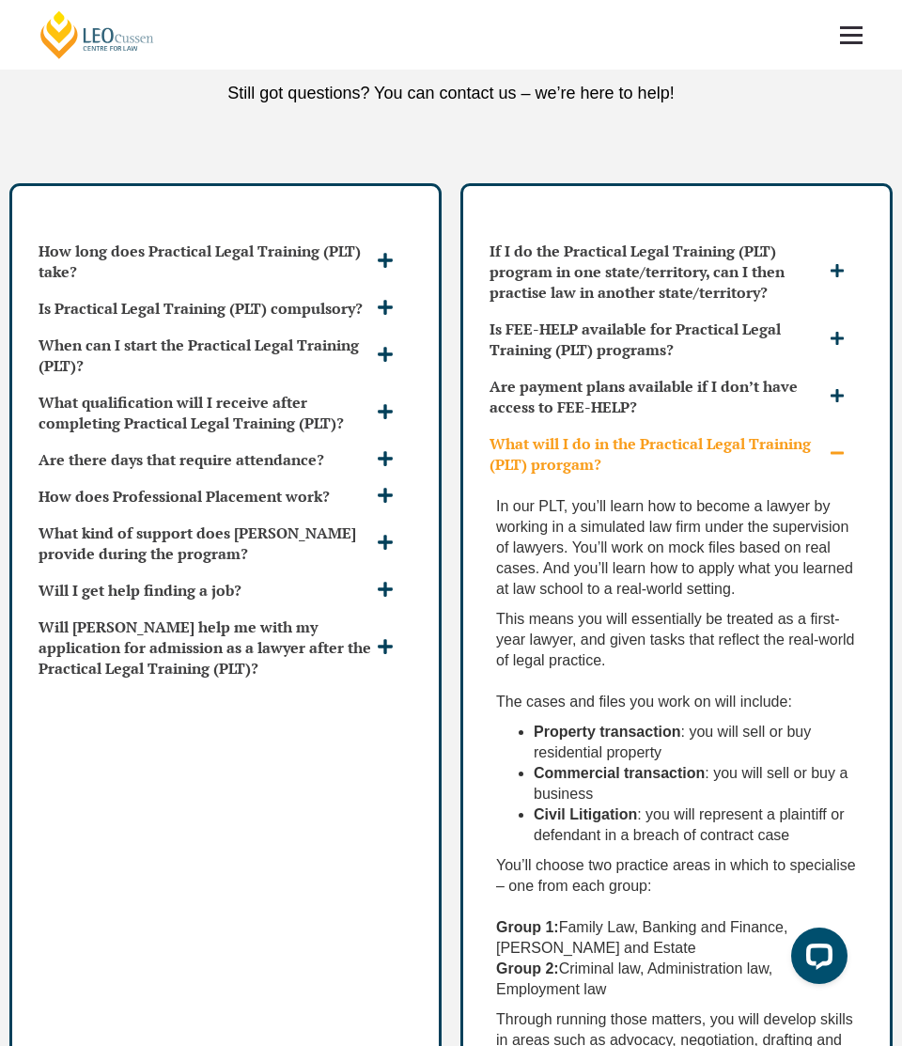
click at [568, 466] on h3 "What will I do in the Practical Legal Training (PLT) prorgam?" at bounding box center [657, 453] width 335 height 41
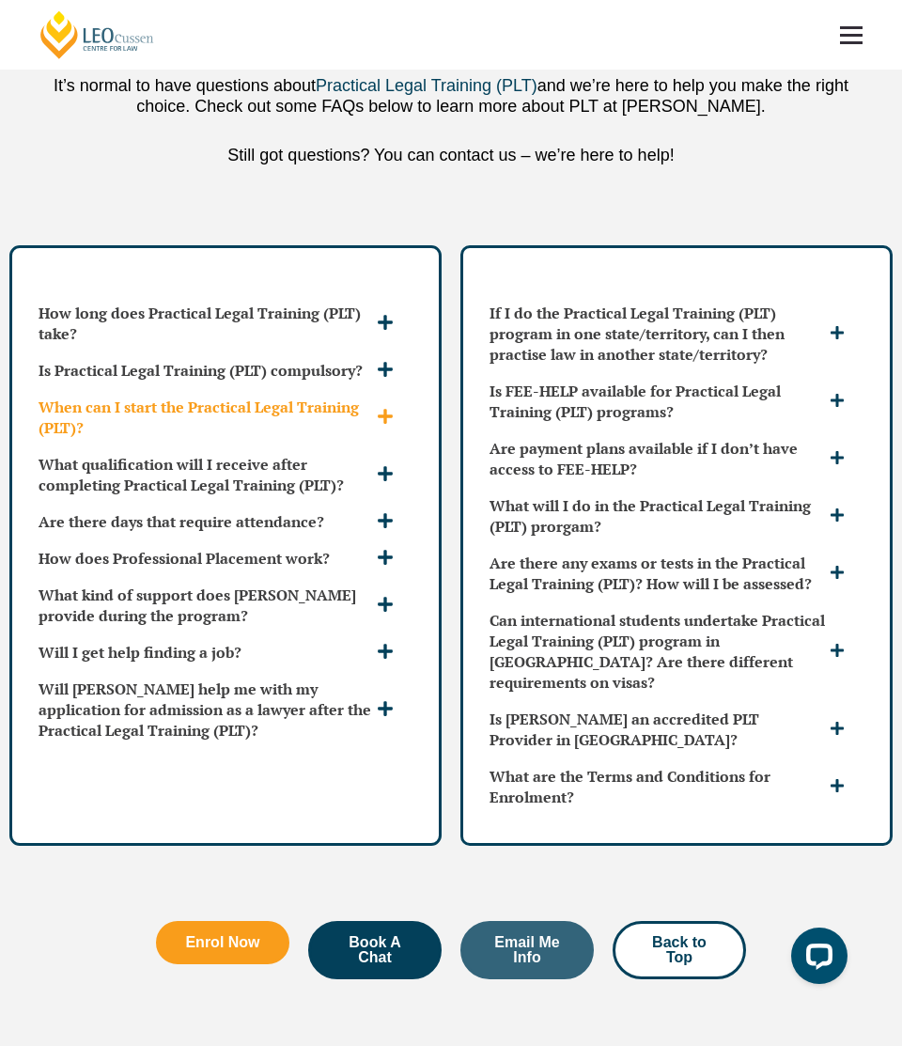
scroll to position [4898, 0]
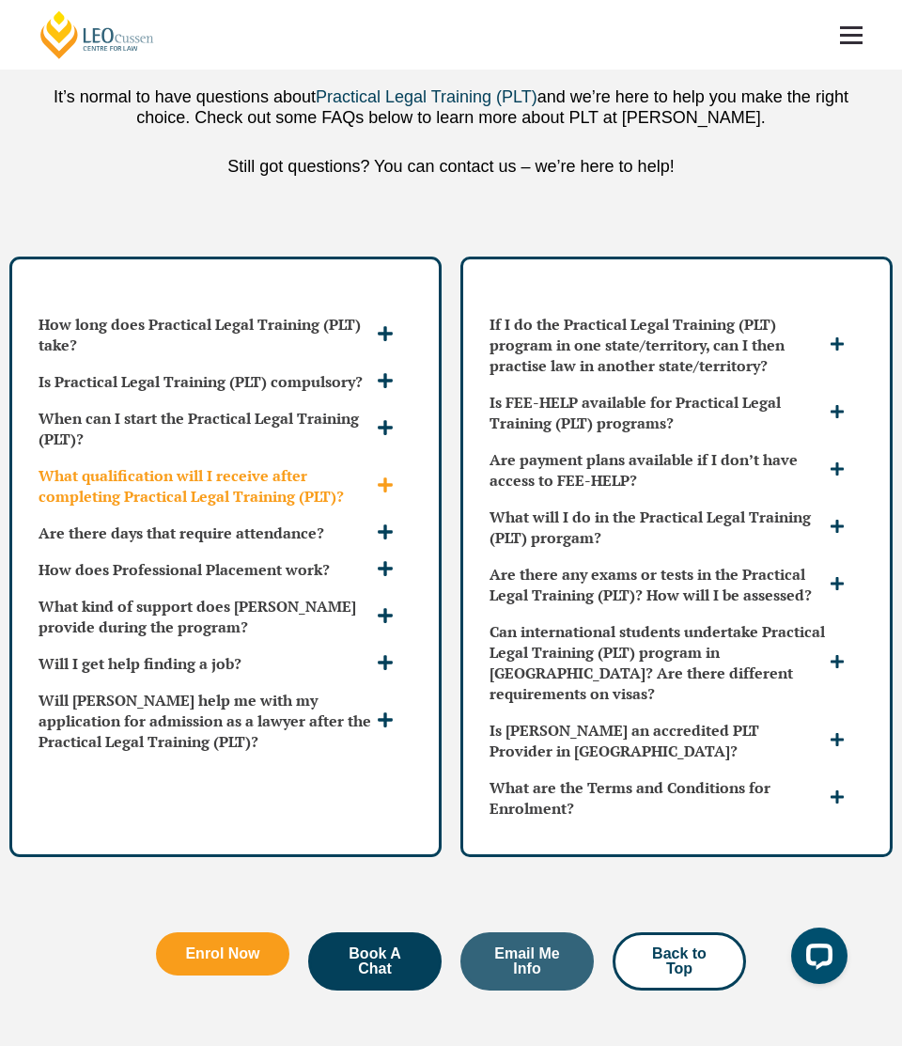
click at [331, 496] on h3 "What qualification will I receive after completing Practical Legal Training (PL…" at bounding box center [206, 485] width 334 height 41
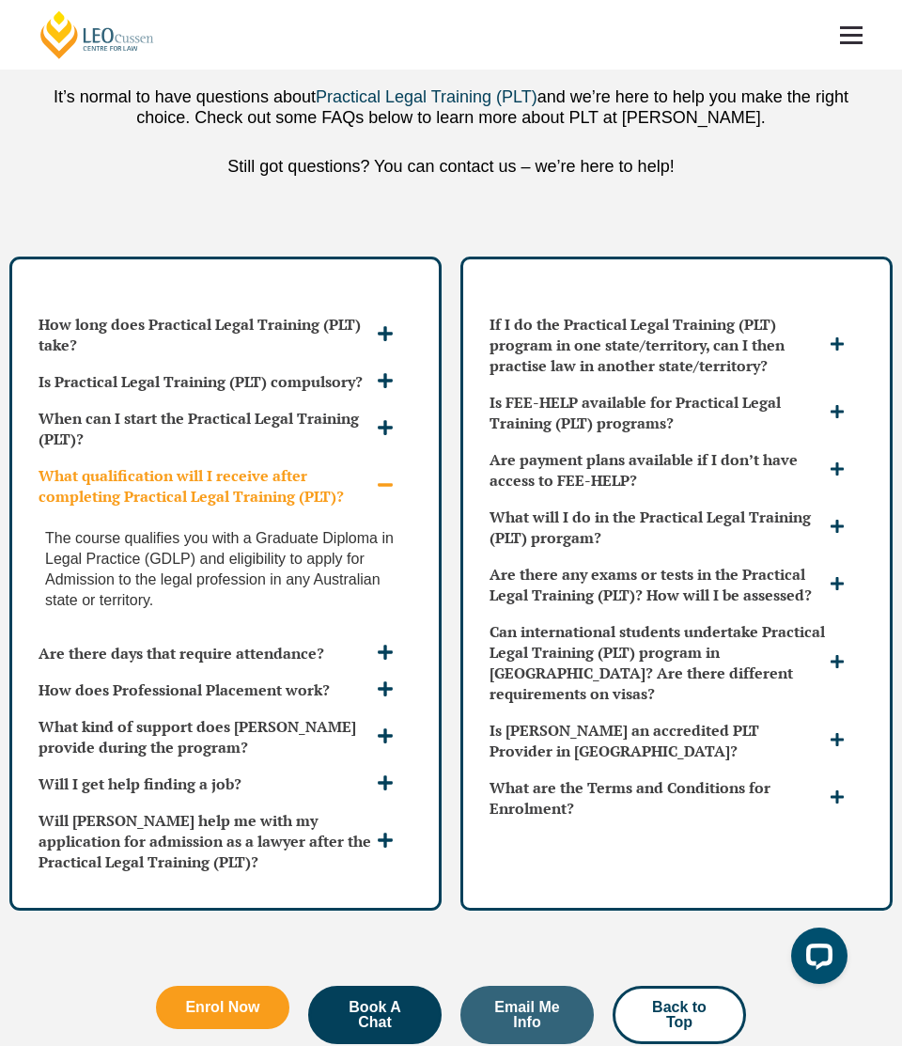
click at [331, 496] on h3 "What qualification will I receive after completing Practical Legal Training (PL…" at bounding box center [206, 485] width 334 height 41
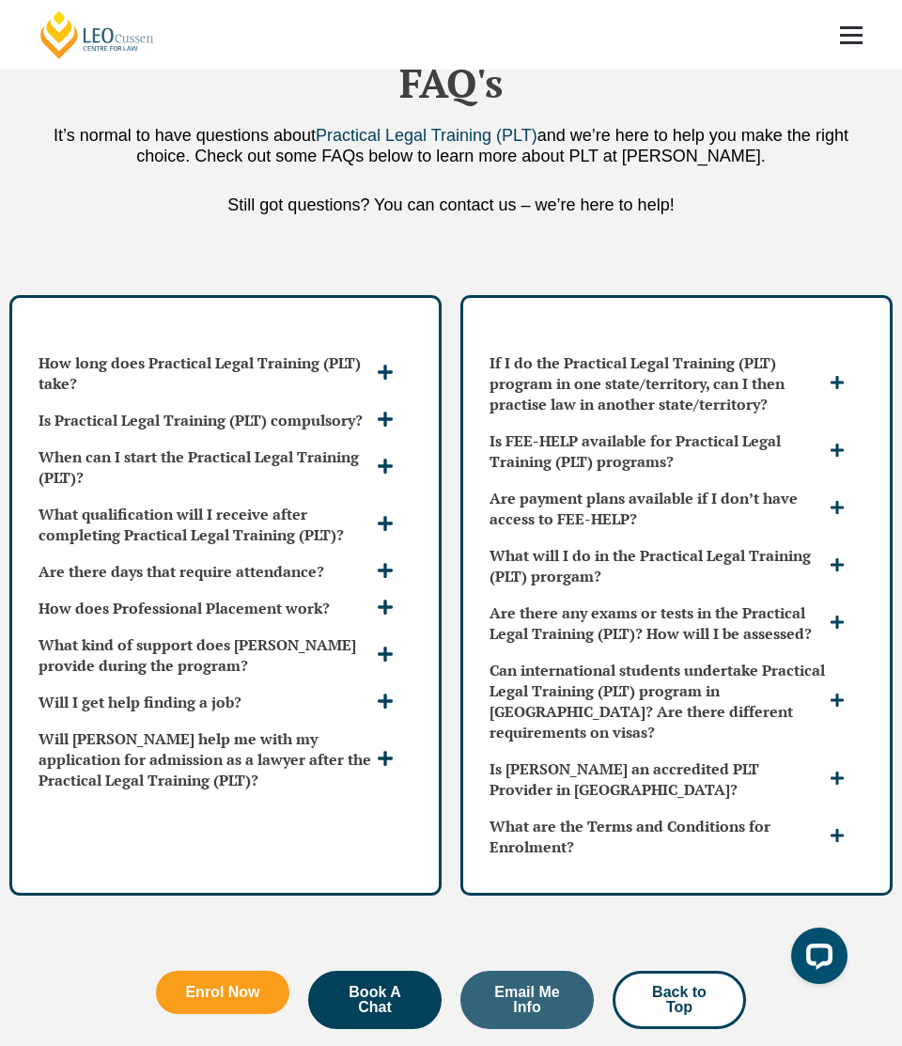
scroll to position [4856, 0]
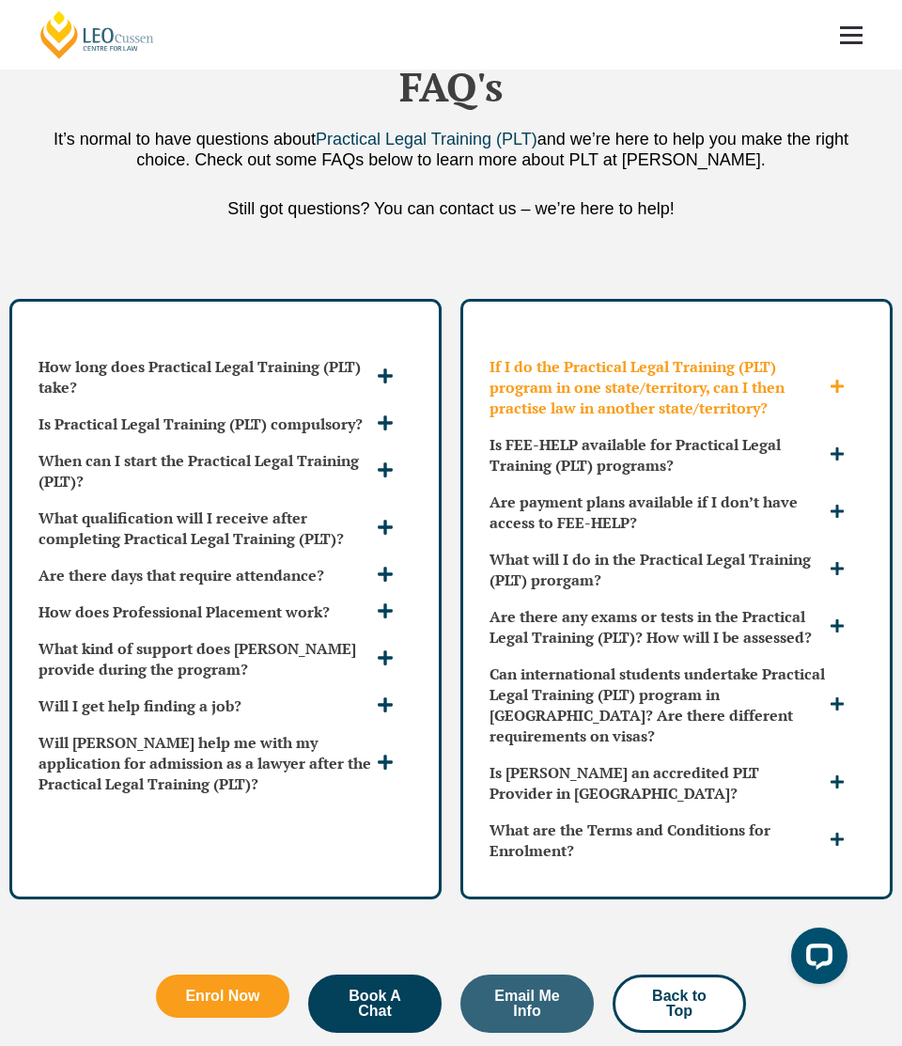
click at [536, 366] on h3 "If I do the Practical Legal Training (PLT) program in one state/territory, can …" at bounding box center [657, 387] width 335 height 62
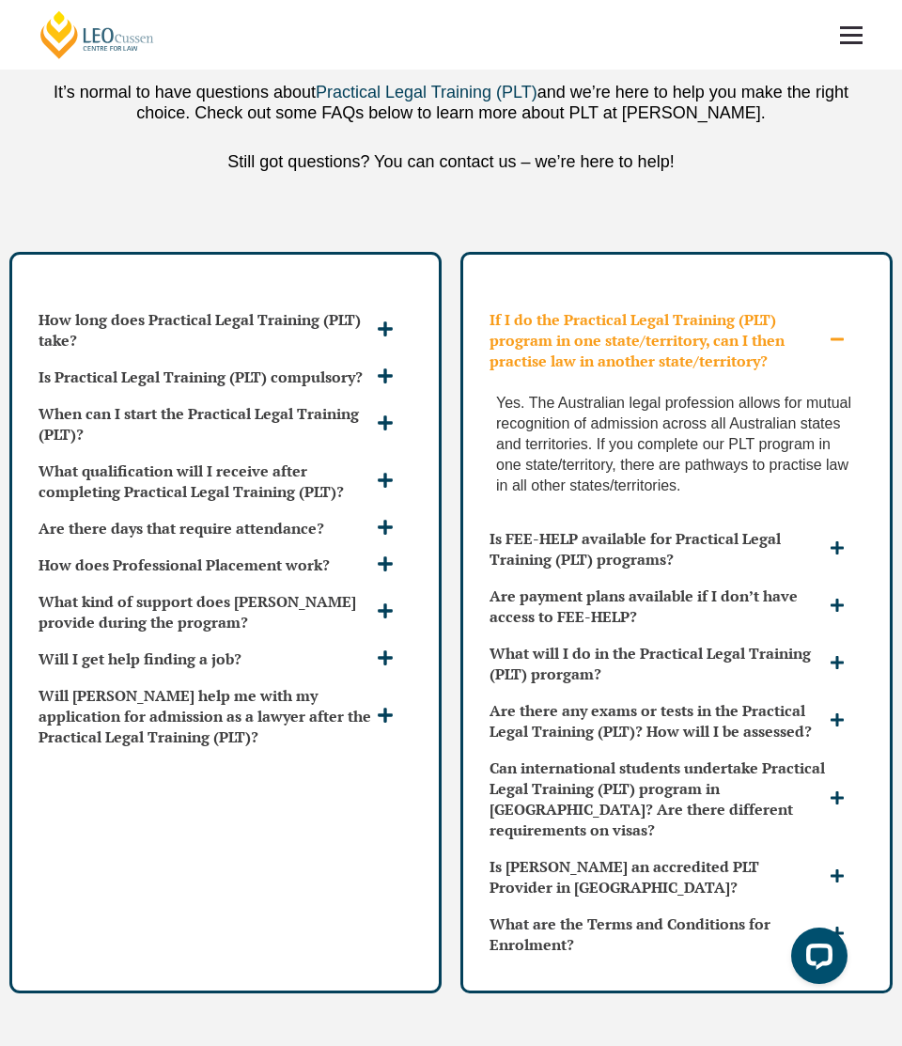
scroll to position [4905, 0]
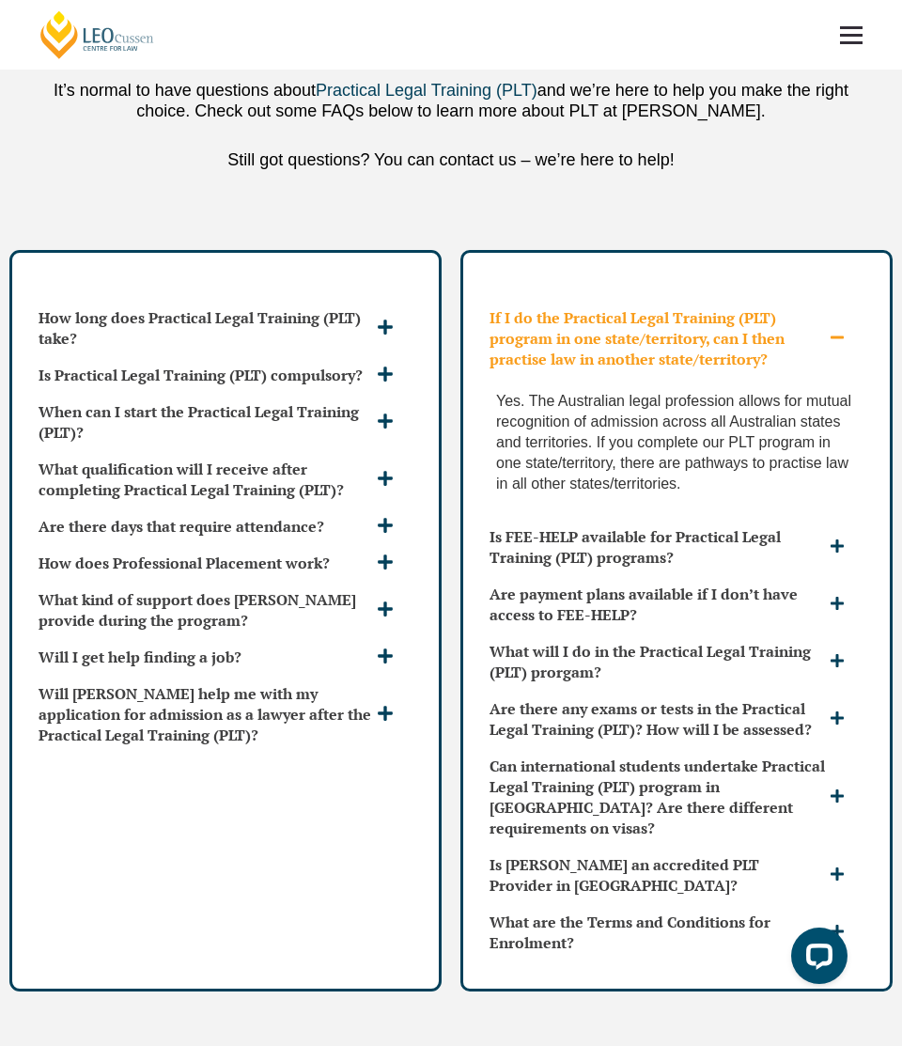
click at [549, 343] on h3 "If I do the Practical Legal Training (PLT) program in one state/territory, can …" at bounding box center [657, 338] width 335 height 62
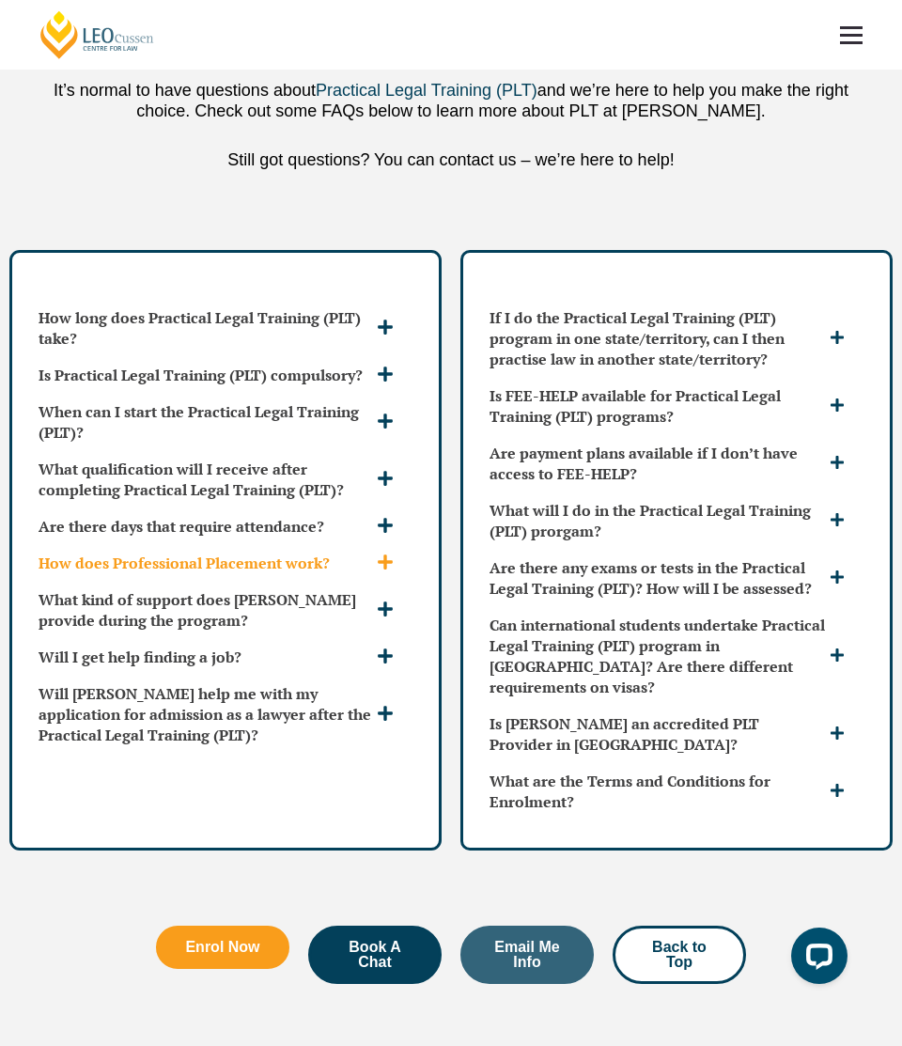
click at [192, 568] on h3 "How does Professional Placement work?" at bounding box center [206, 562] width 334 height 21
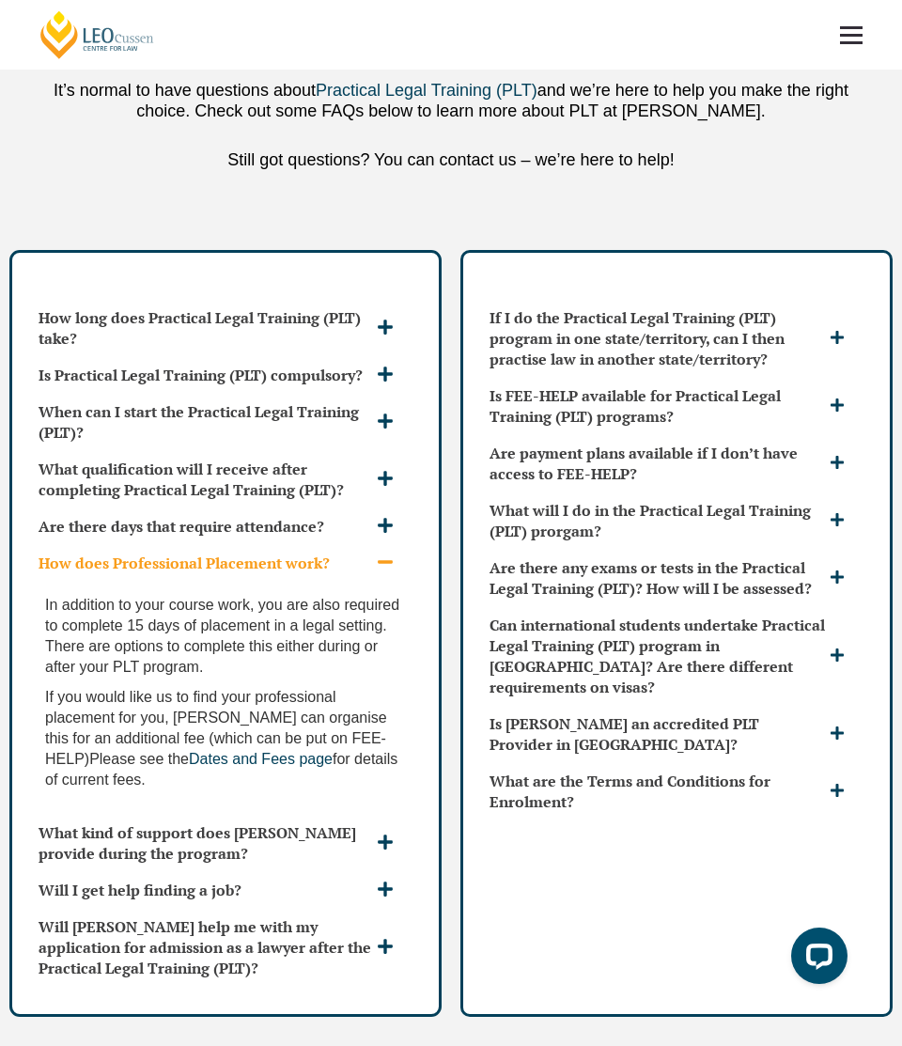
click at [192, 568] on h3 "How does Professional Placement work?" at bounding box center [206, 562] width 334 height 21
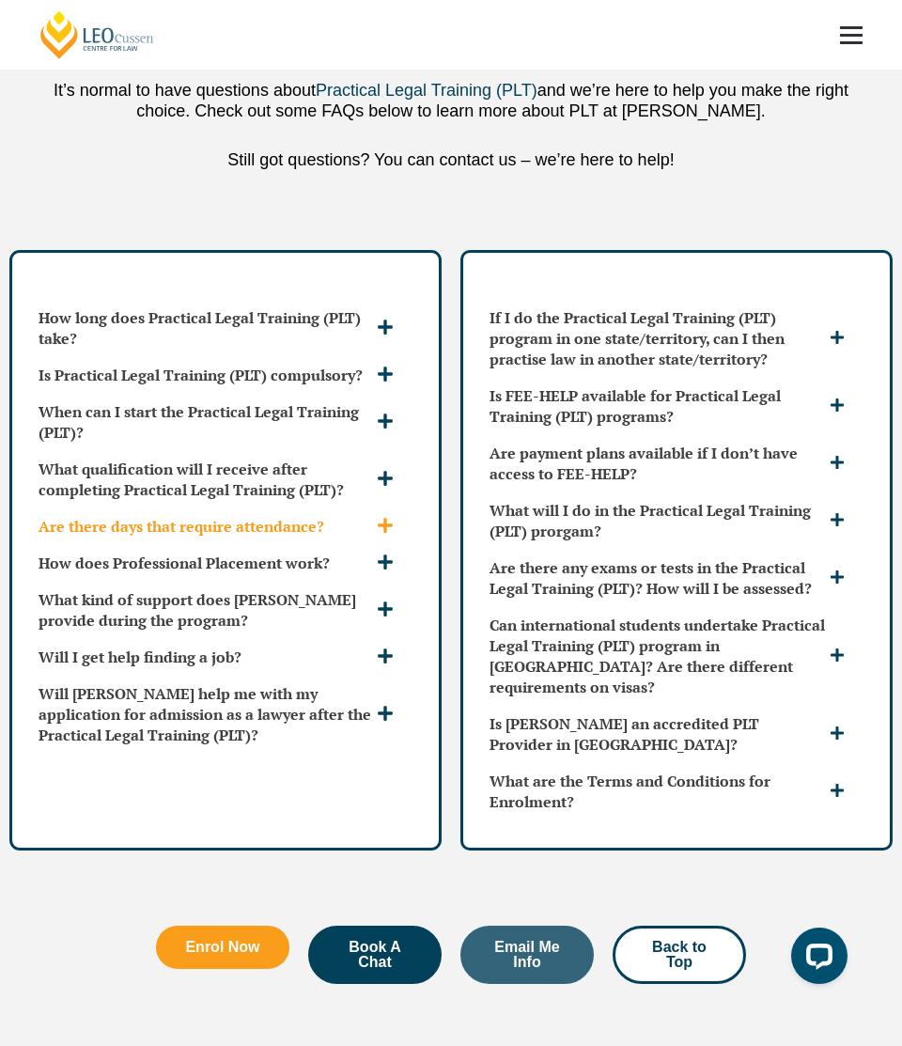
click at [194, 538] on div "Are there days that require attendance?" at bounding box center [225, 526] width 389 height 36
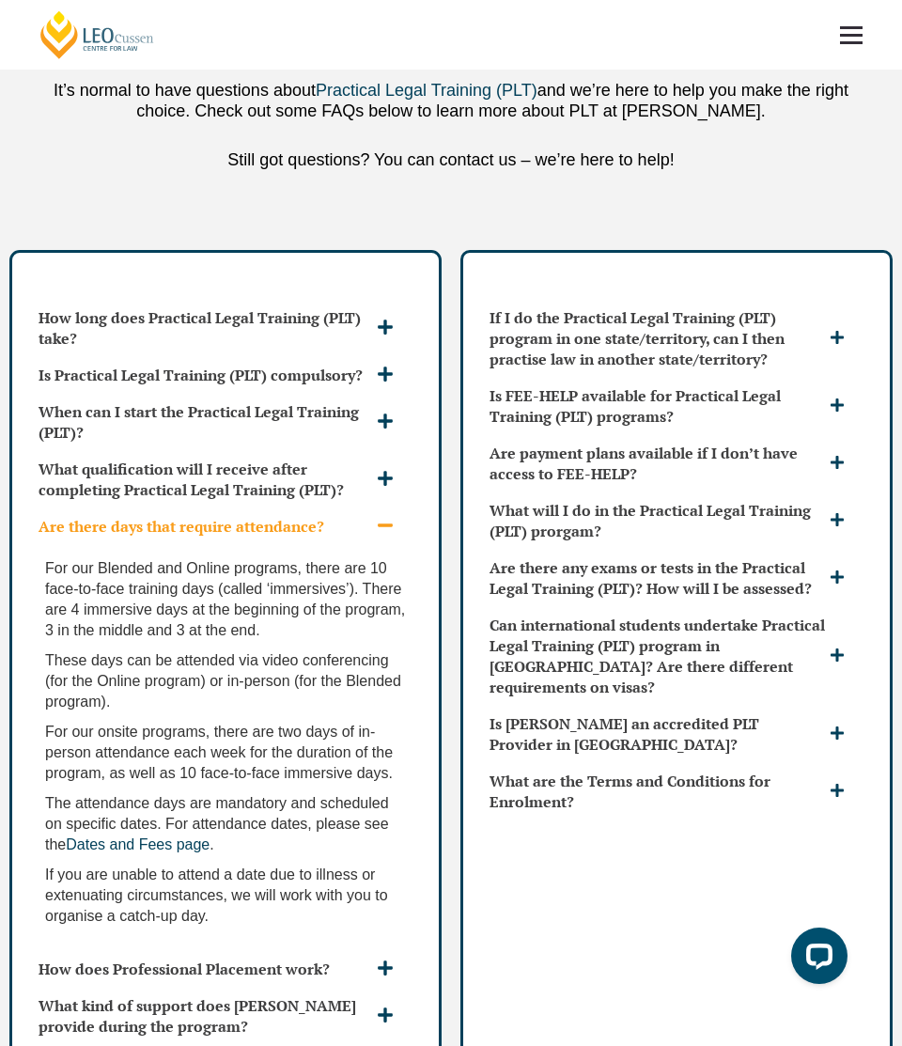
click at [194, 538] on div "Are there days that require attendance?" at bounding box center [225, 526] width 389 height 36
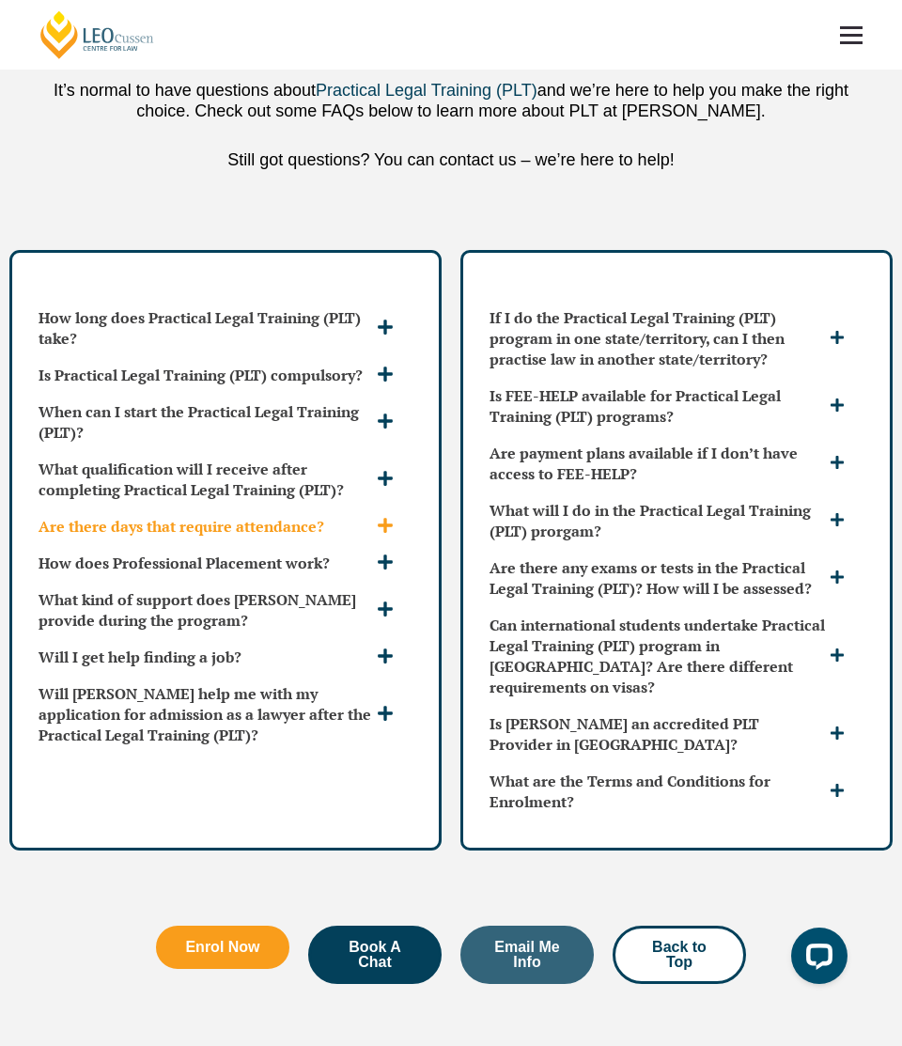
click at [194, 538] on div "Are there days that require attendance?" at bounding box center [225, 526] width 389 height 36
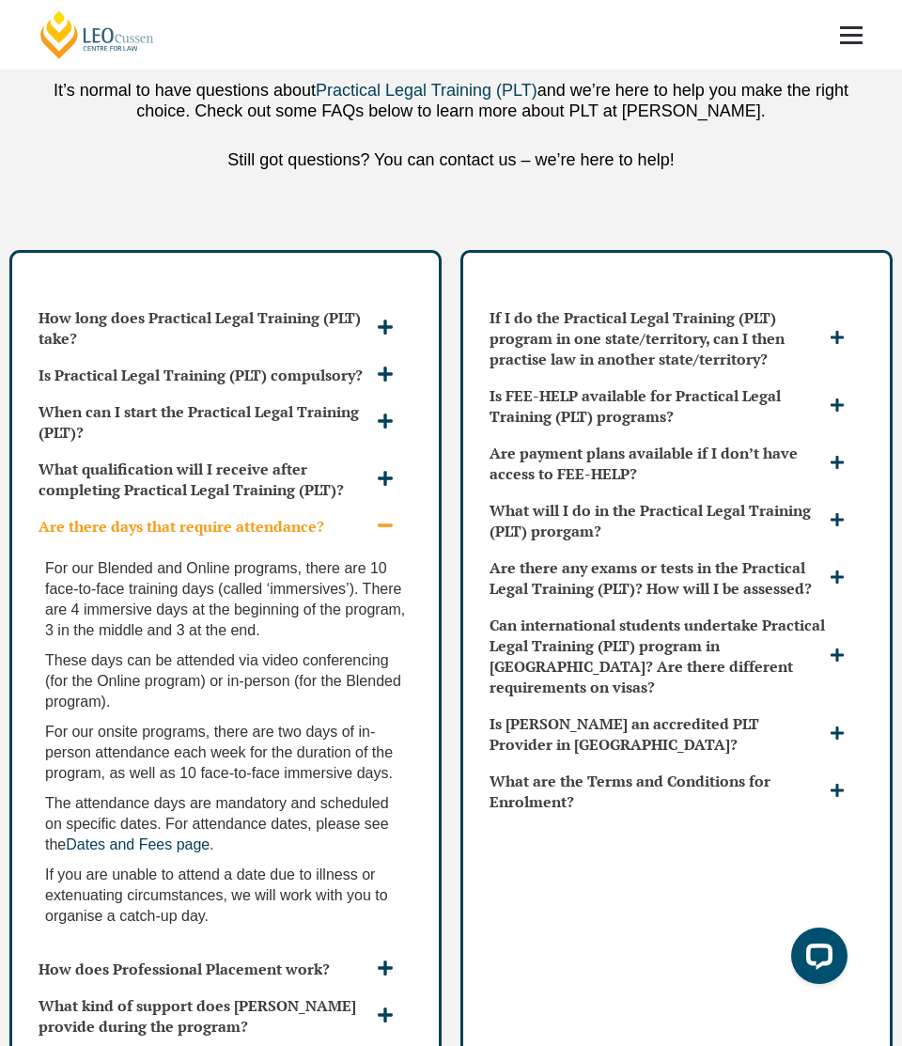
click at [194, 538] on div "Are there days that require attendance?" at bounding box center [225, 526] width 389 height 36
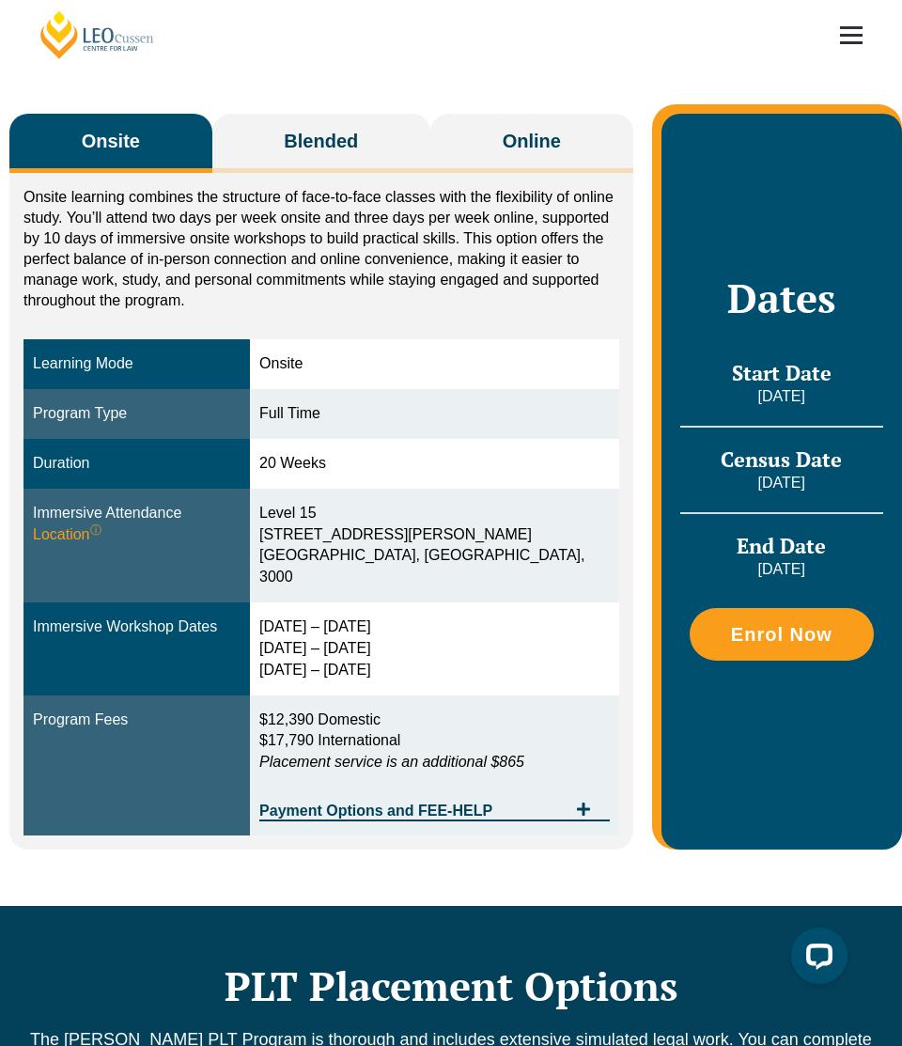
scroll to position [246, 0]
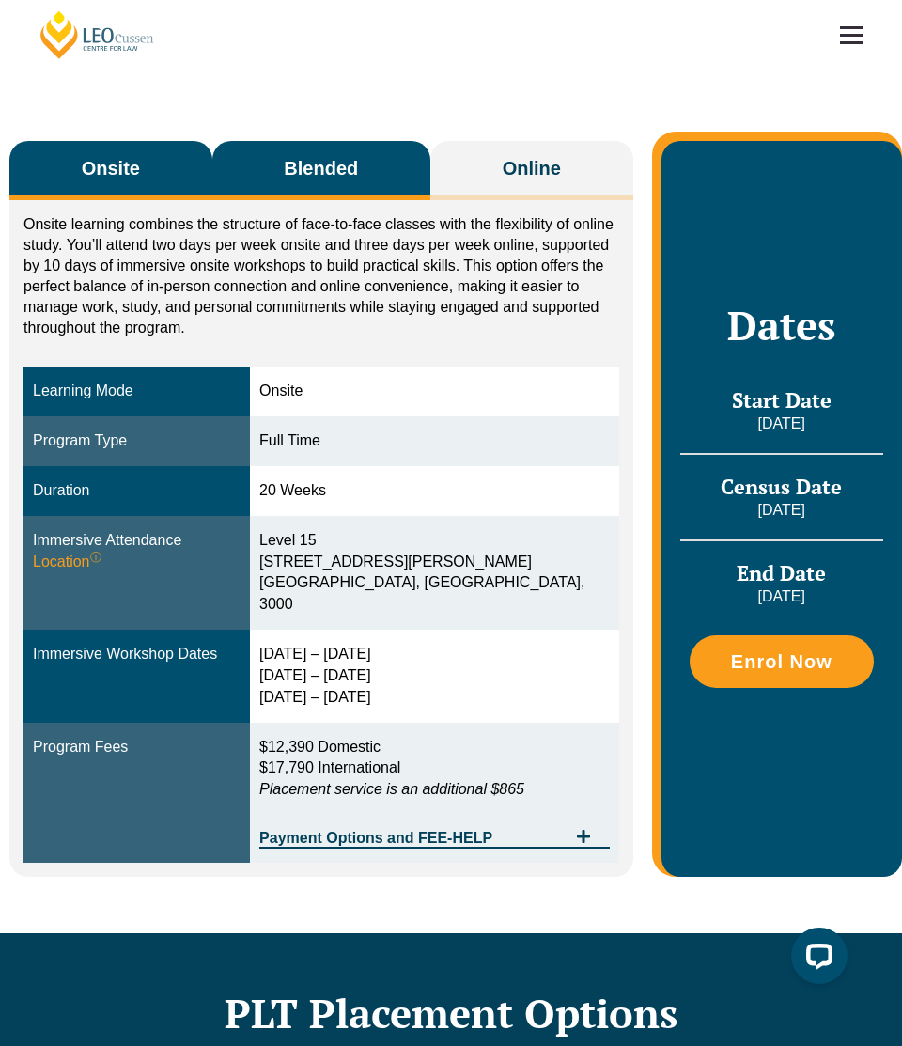
click at [281, 165] on button "Blended" at bounding box center [321, 170] width 218 height 59
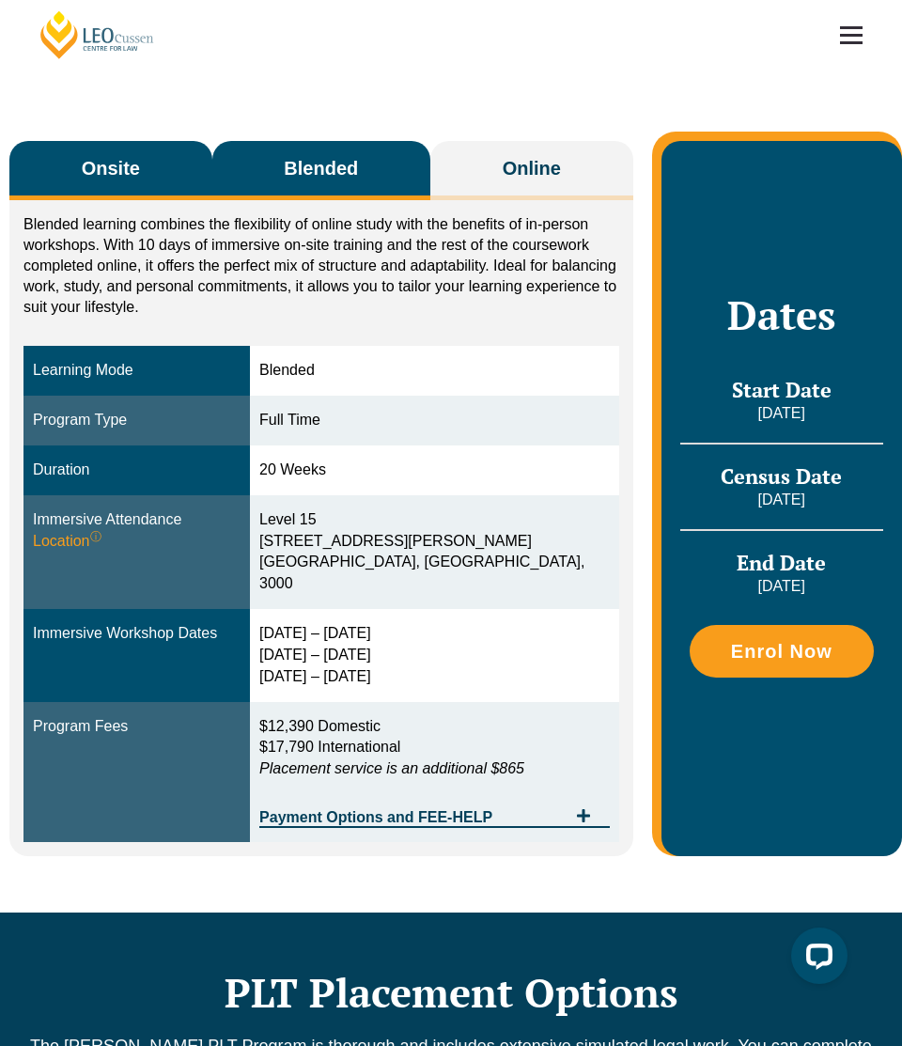
click at [175, 160] on button "Onsite" at bounding box center [110, 170] width 203 height 59
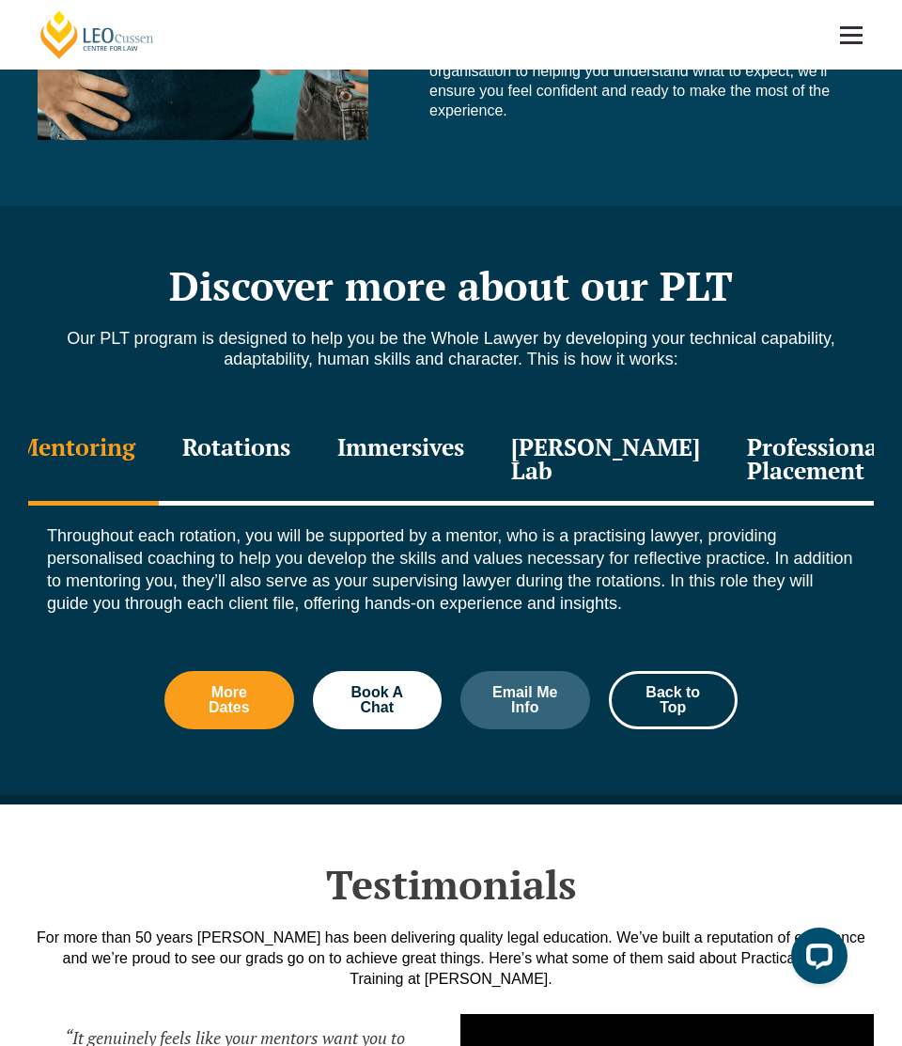
scroll to position [1948, 0]
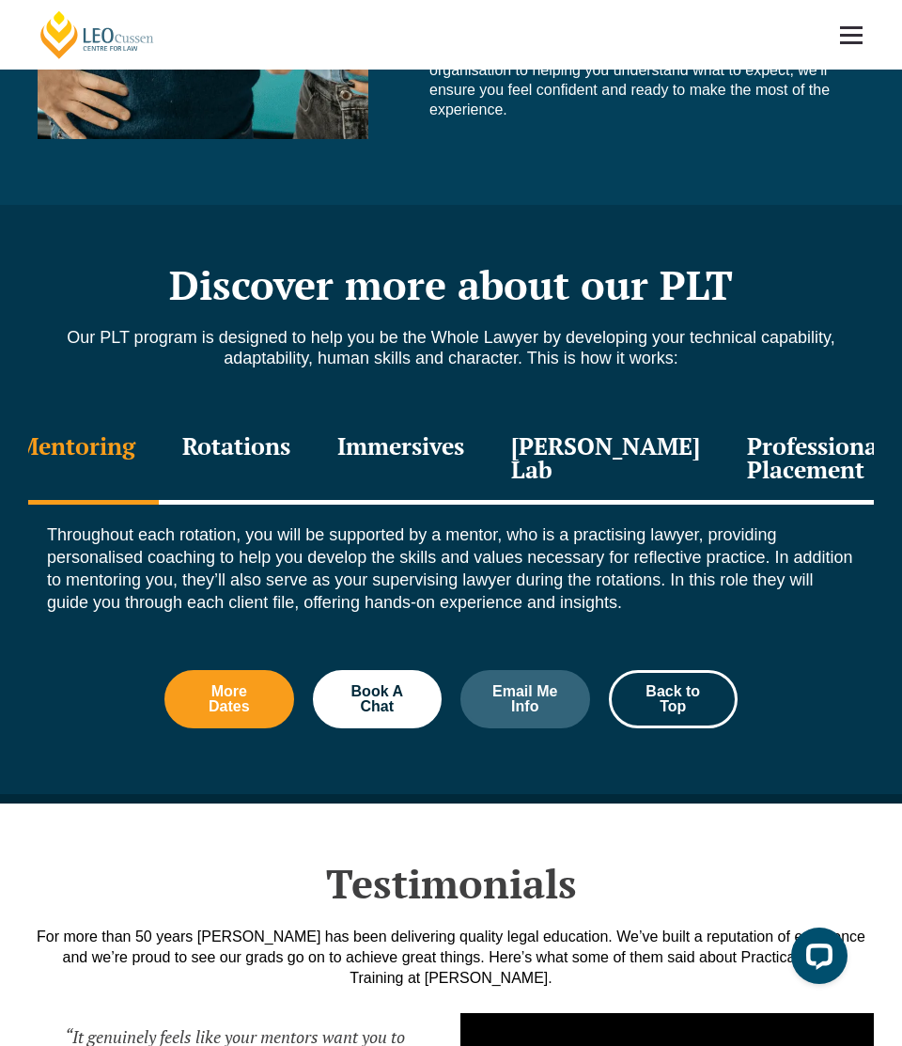
click at [441, 459] on div "Immersives" at bounding box center [401, 459] width 174 height 89
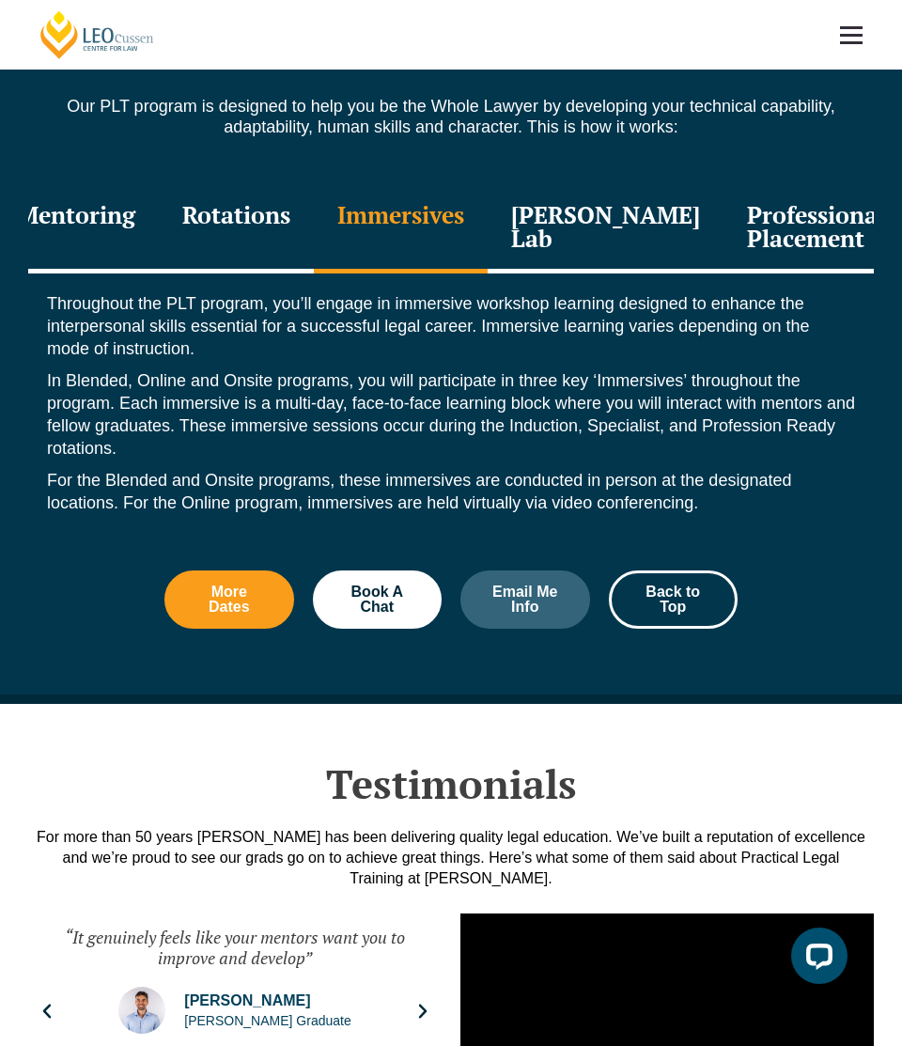
scroll to position [2183, 0]
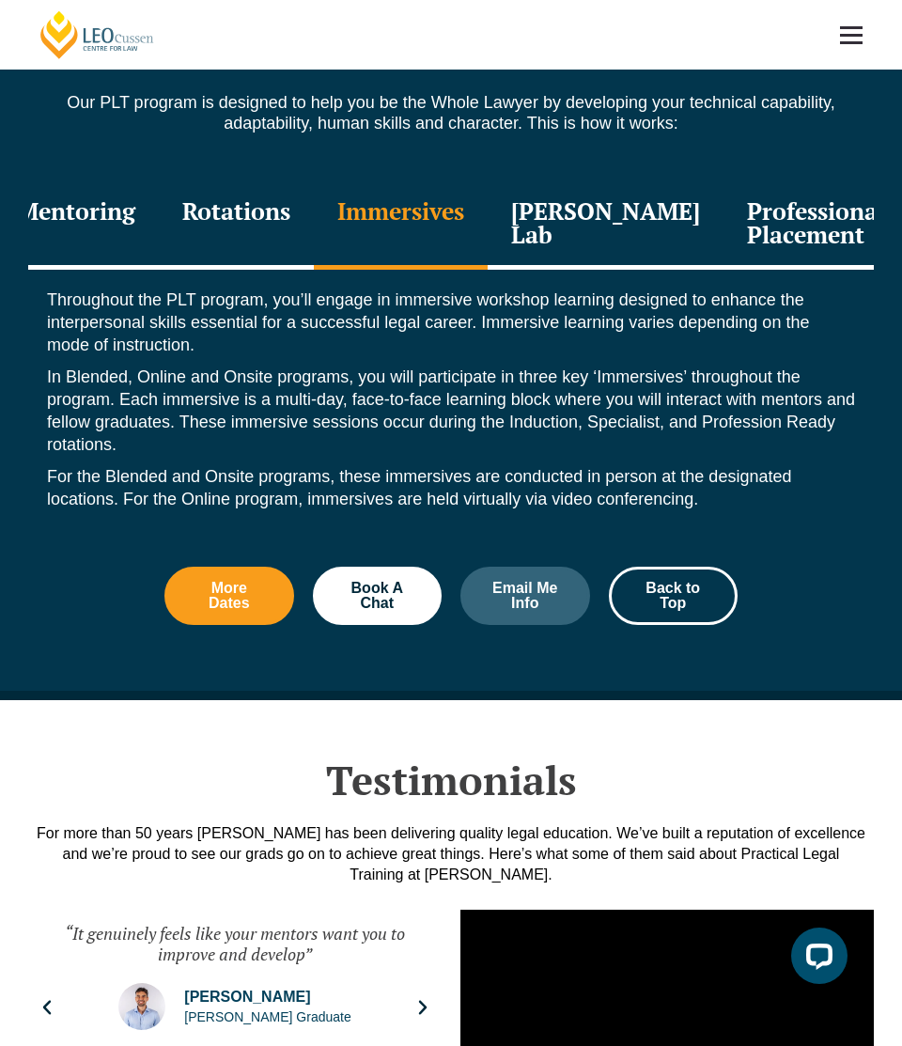
click at [314, 206] on div "Rotations" at bounding box center [236, 224] width 155 height 89
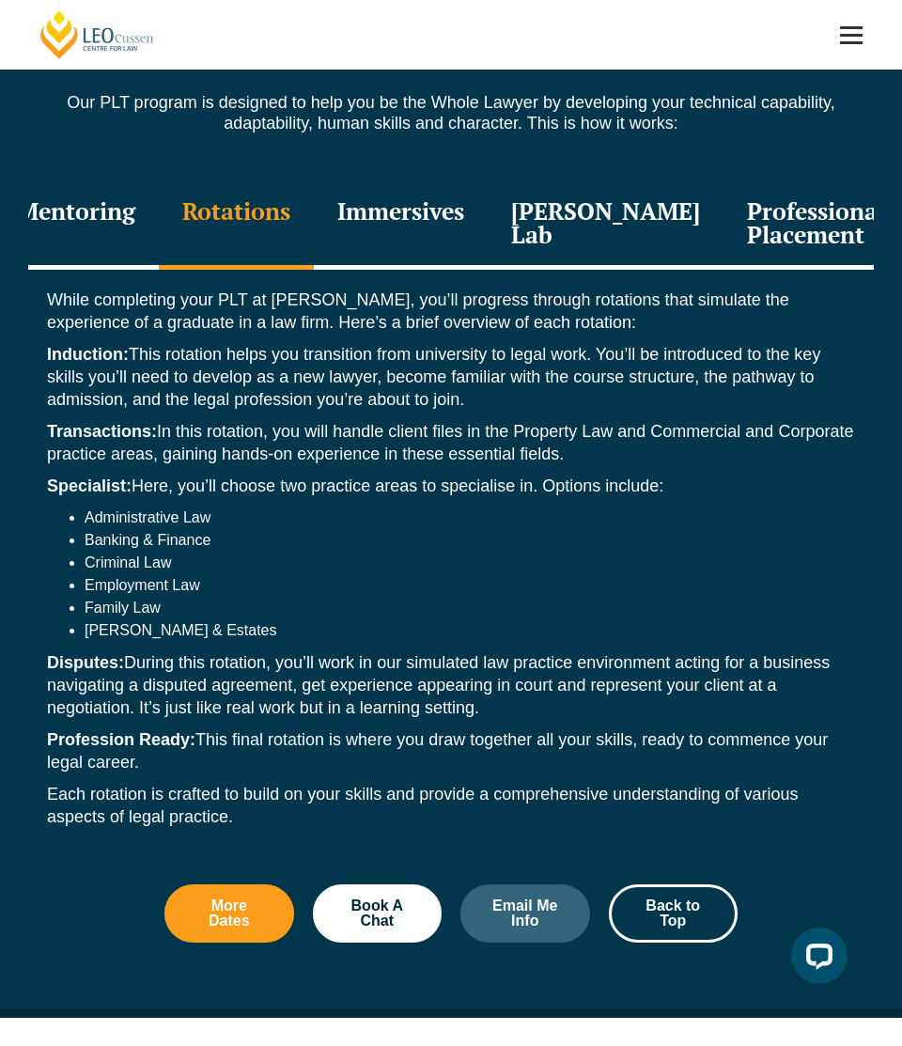
click at [723, 244] on div "Professional Placement" at bounding box center [815, 224] width 185 height 89
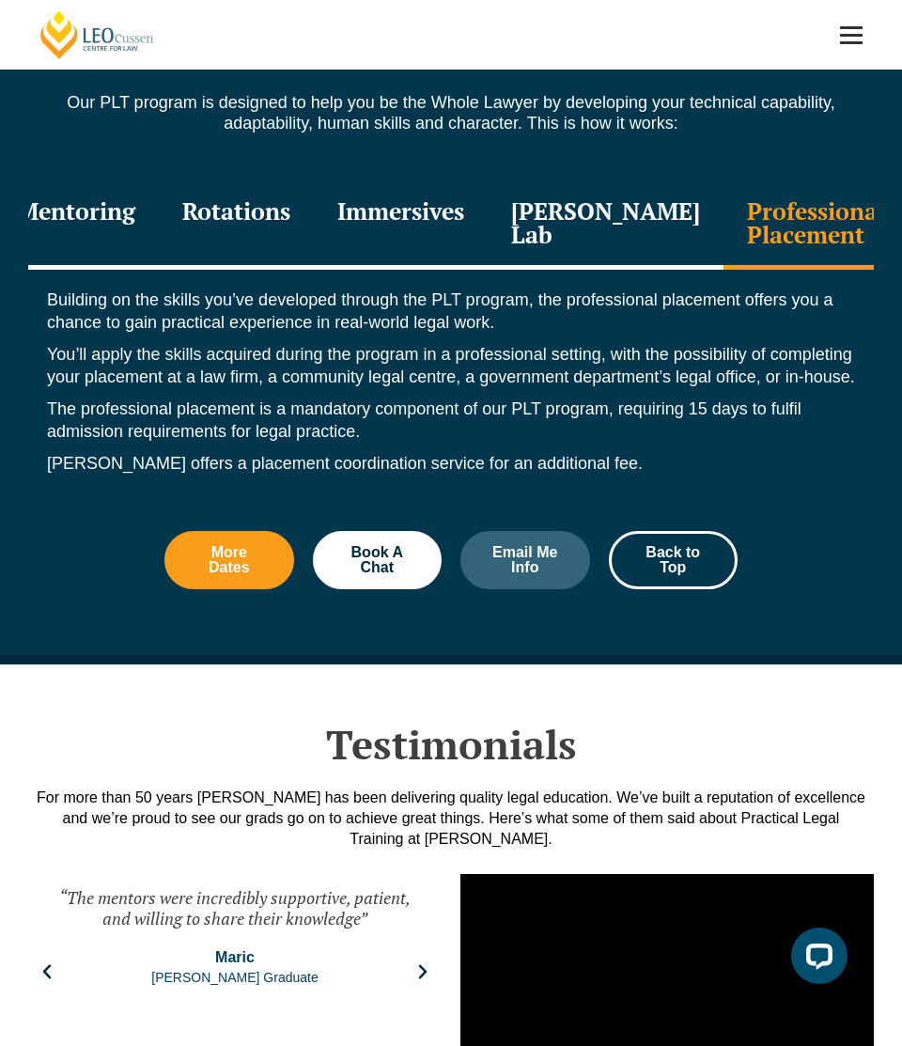
click at [618, 238] on div "[PERSON_NAME] Lab" at bounding box center [606, 224] width 236 height 89
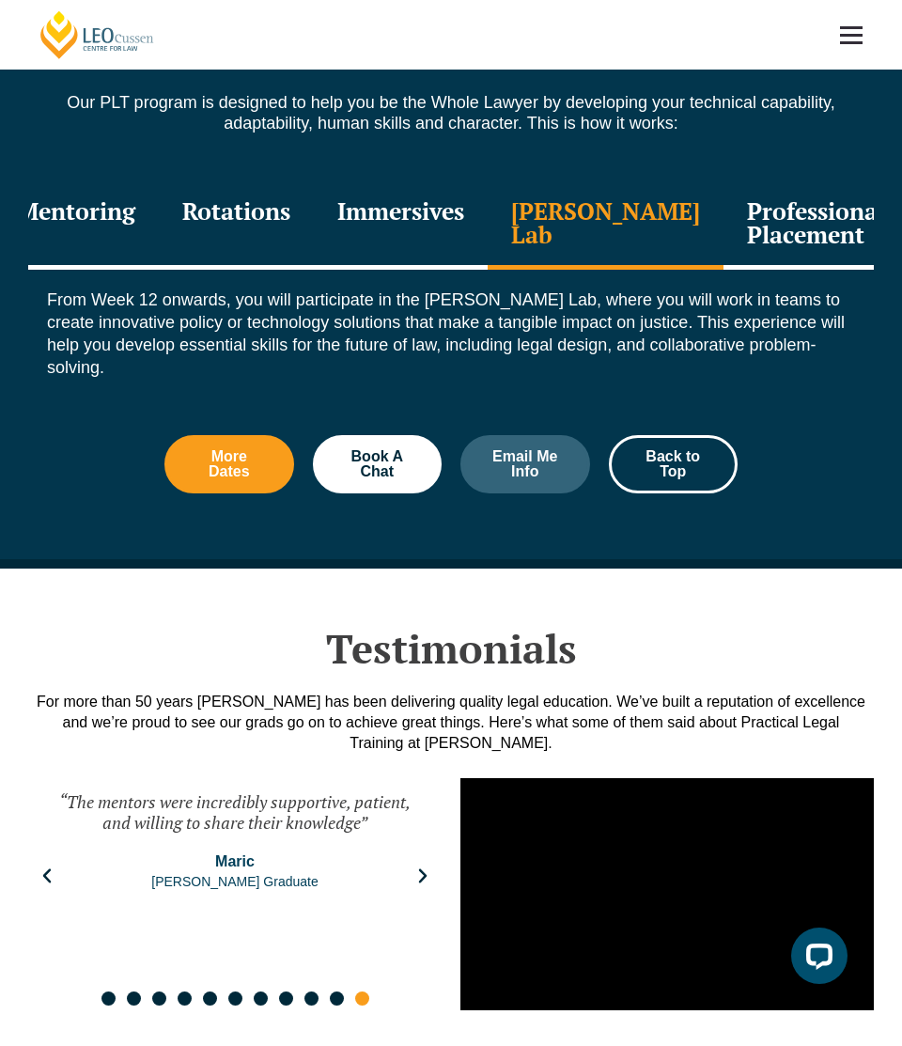
click at [446, 237] on div "Immersives" at bounding box center [401, 224] width 174 height 89
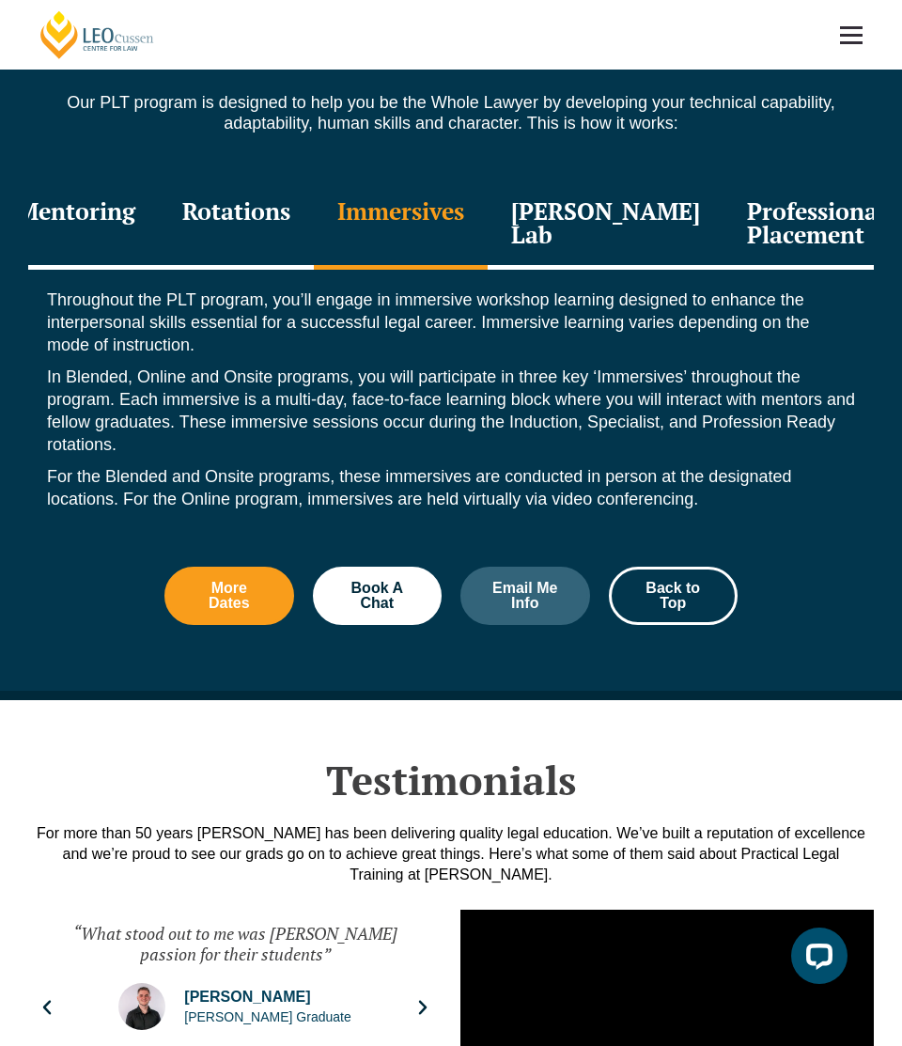
click at [215, 191] on div "Rotations" at bounding box center [236, 224] width 155 height 89
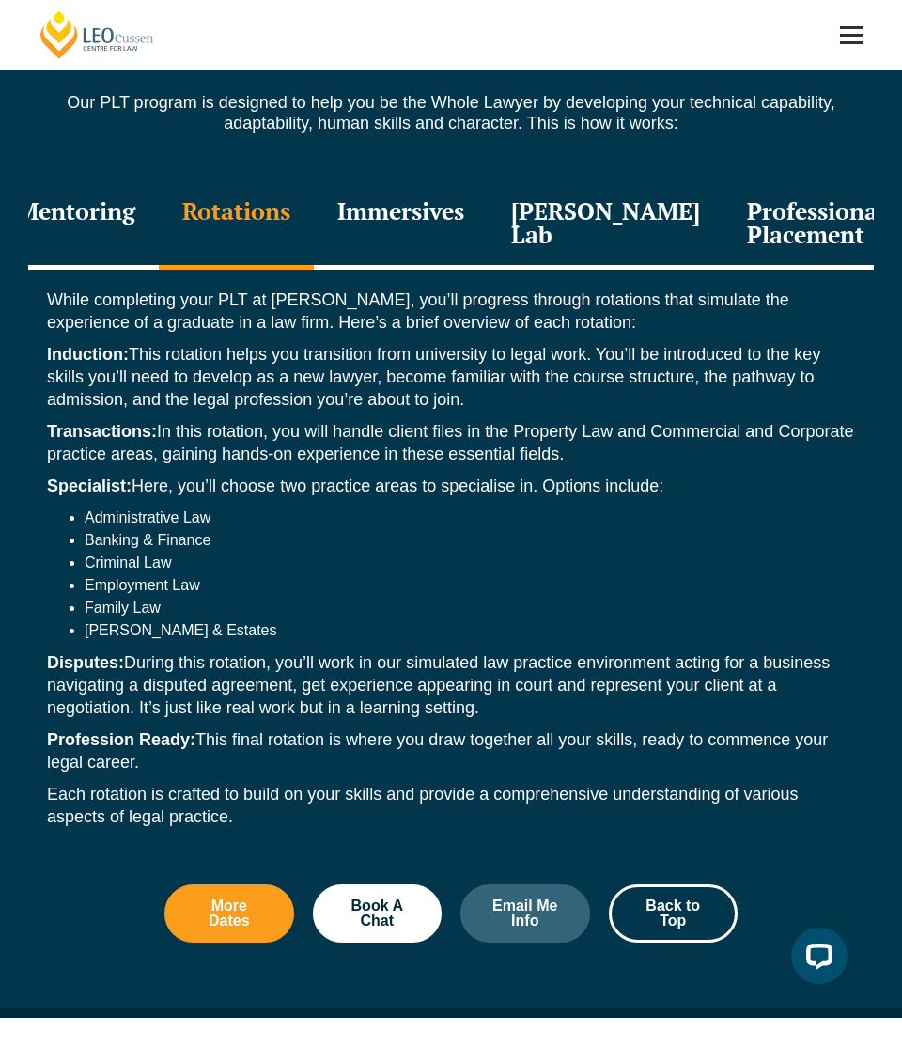
click at [411, 201] on div "Immersives" at bounding box center [401, 224] width 174 height 89
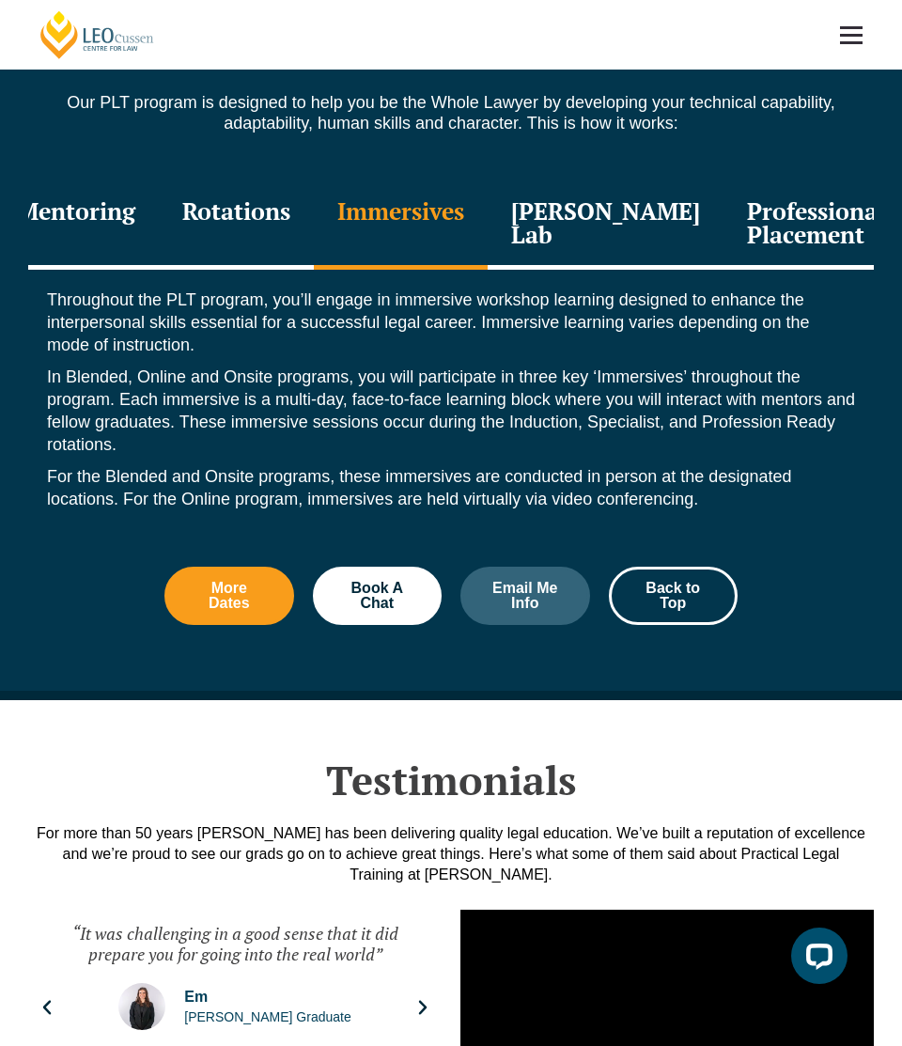
click at [249, 197] on div "Rotations" at bounding box center [236, 224] width 155 height 89
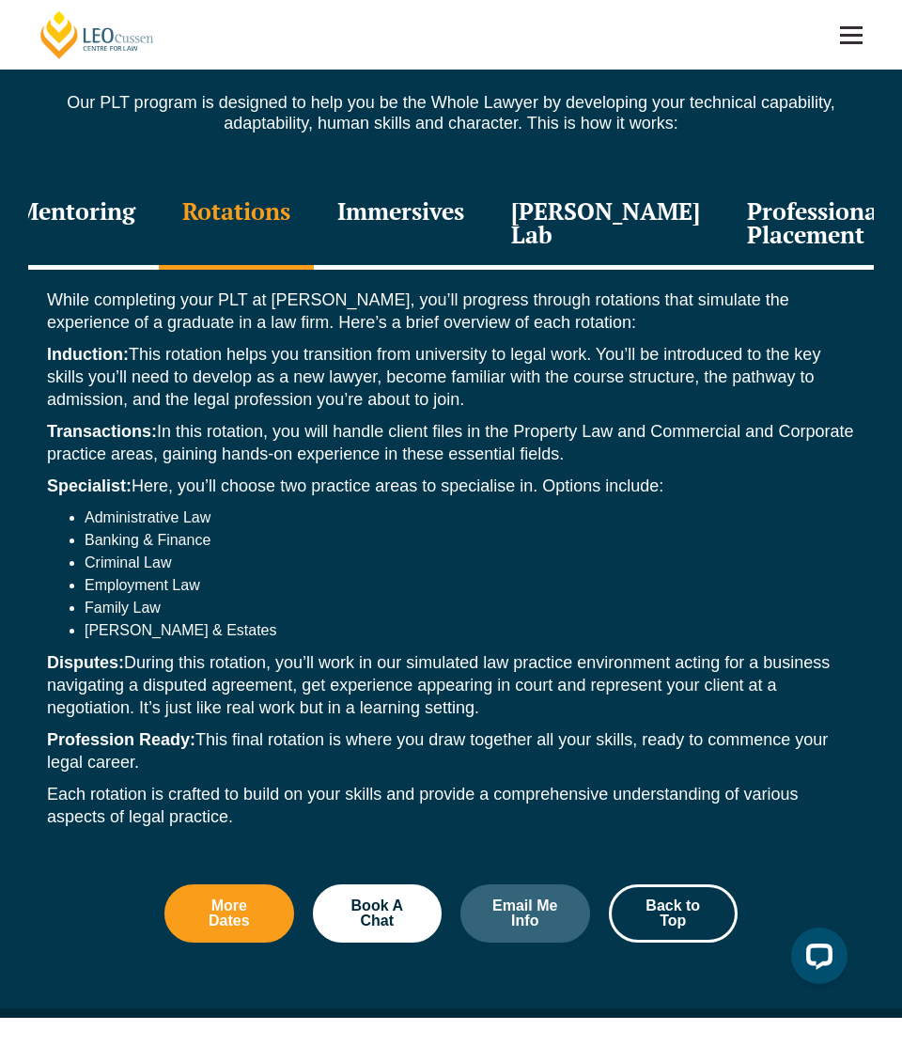
click at [100, 210] on div "Mentoring" at bounding box center [75, 224] width 165 height 89
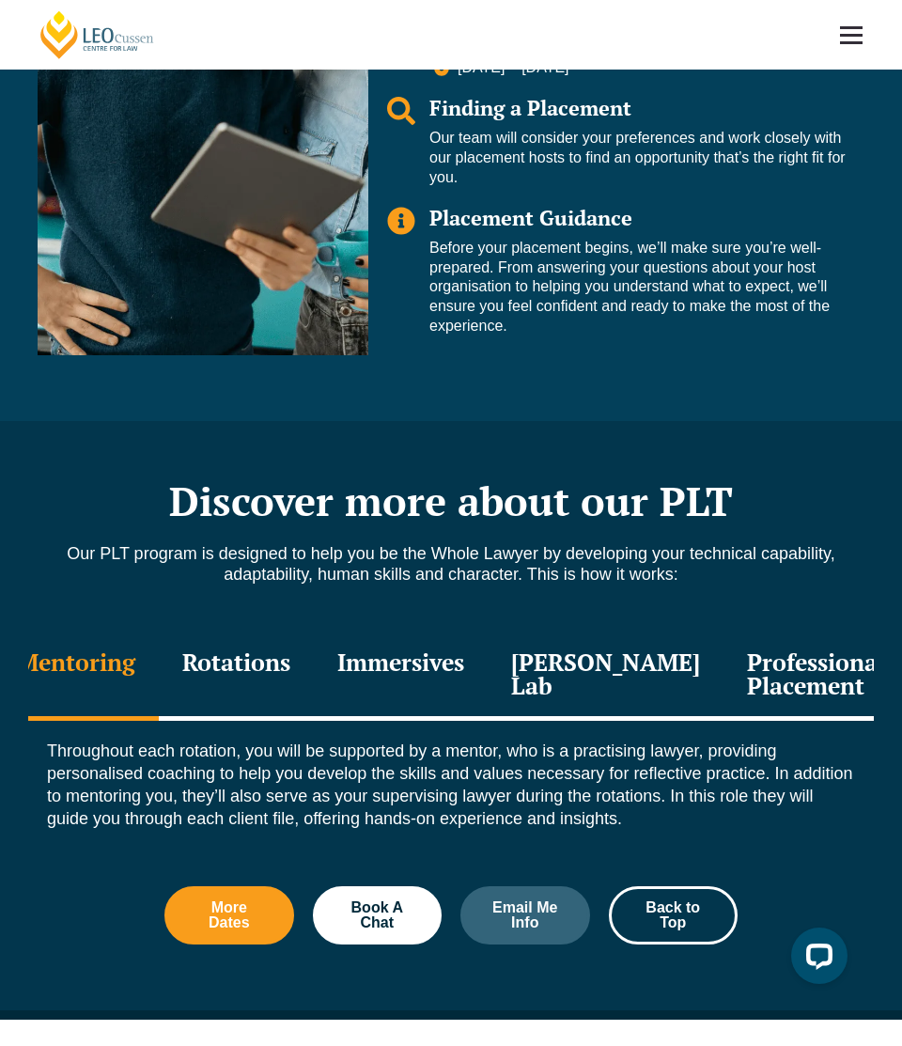
scroll to position [1725, 0]
